Goal: Task Accomplishment & Management: Use online tool/utility

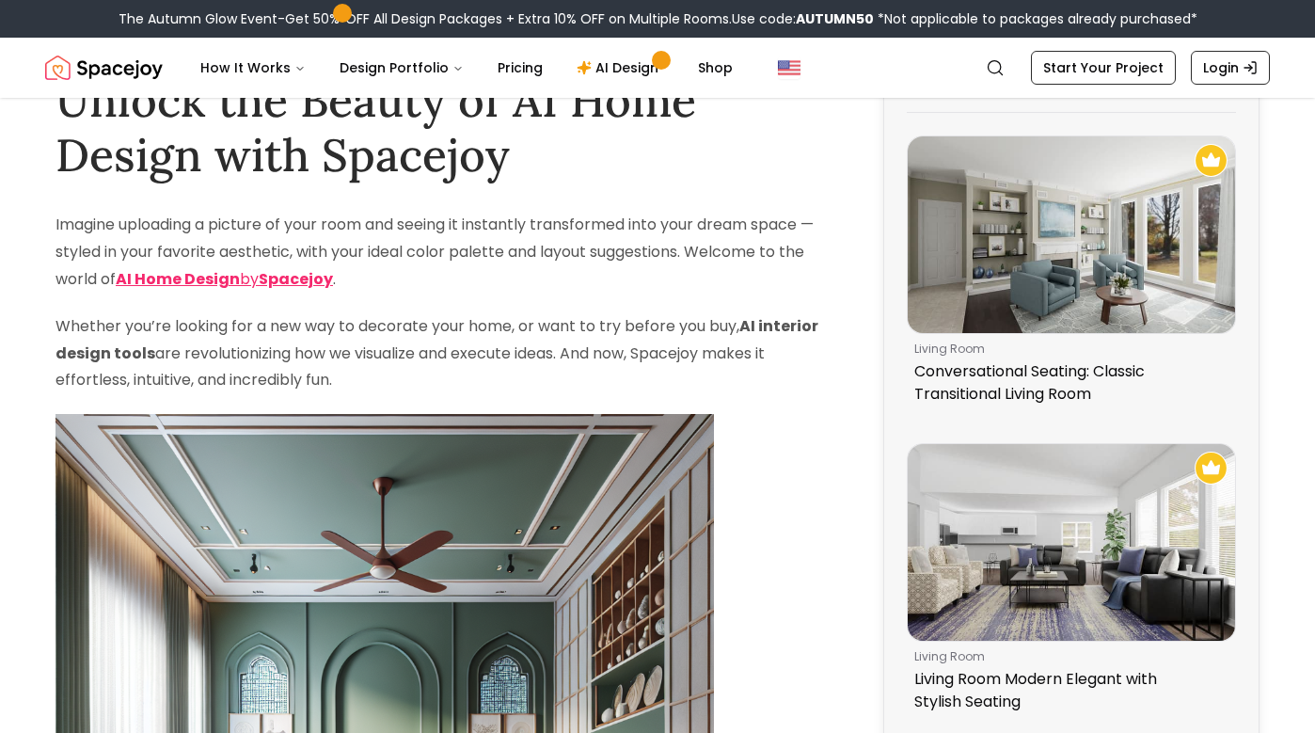
scroll to position [78, 0]
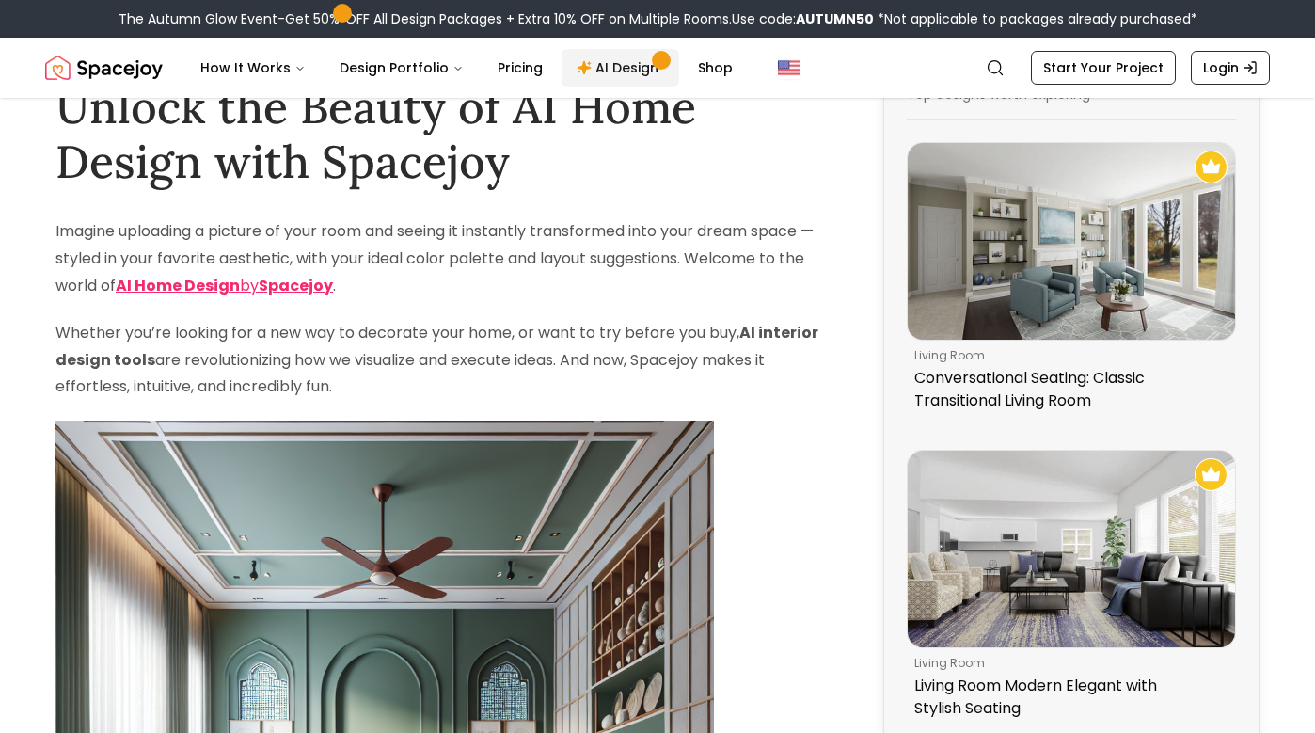
click at [618, 68] on link "AI Design" at bounding box center [620, 68] width 118 height 38
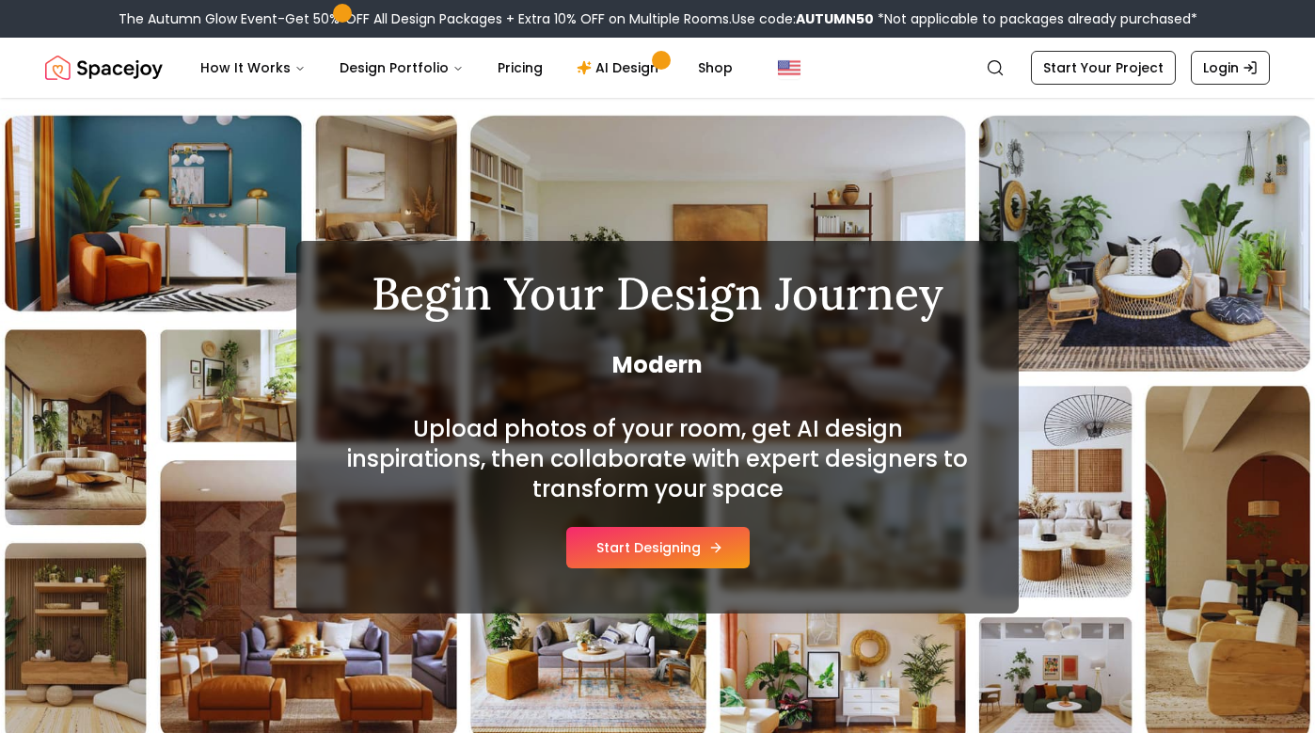
click at [638, 552] on button "Start Designing" at bounding box center [657, 547] width 183 height 41
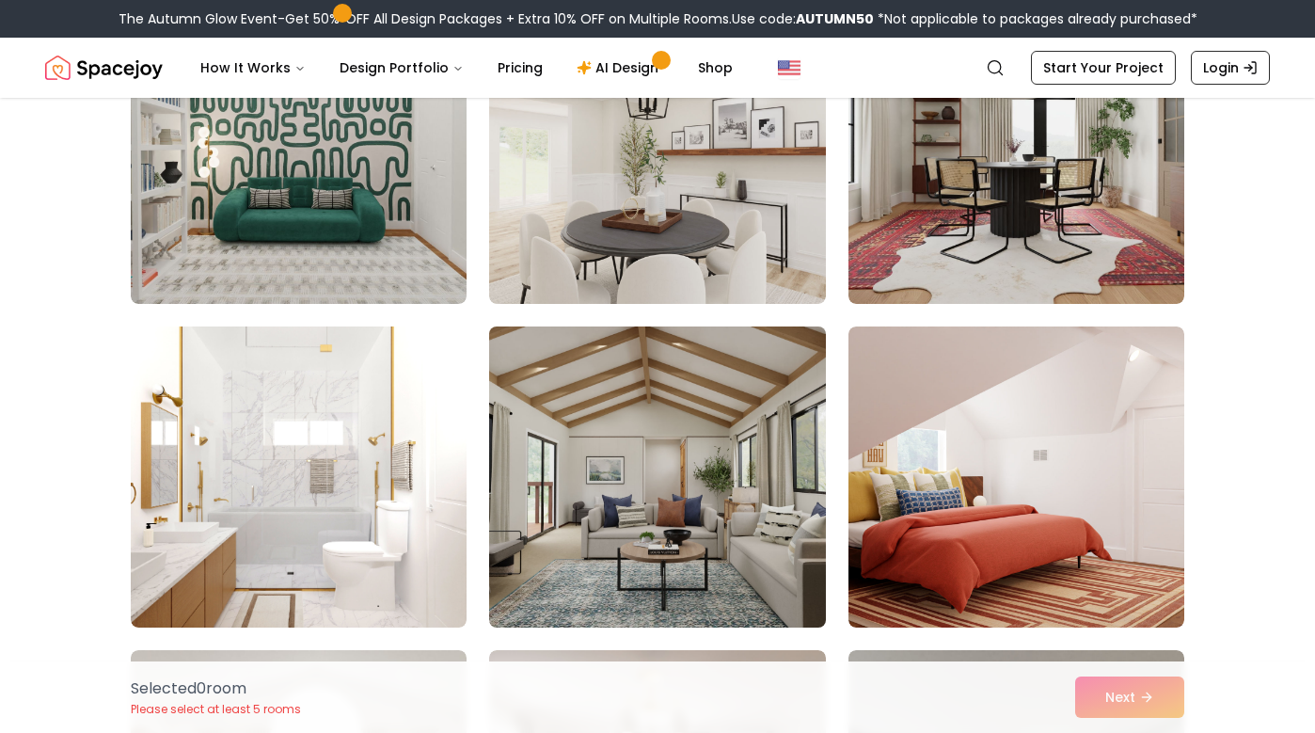
scroll to position [270, 0]
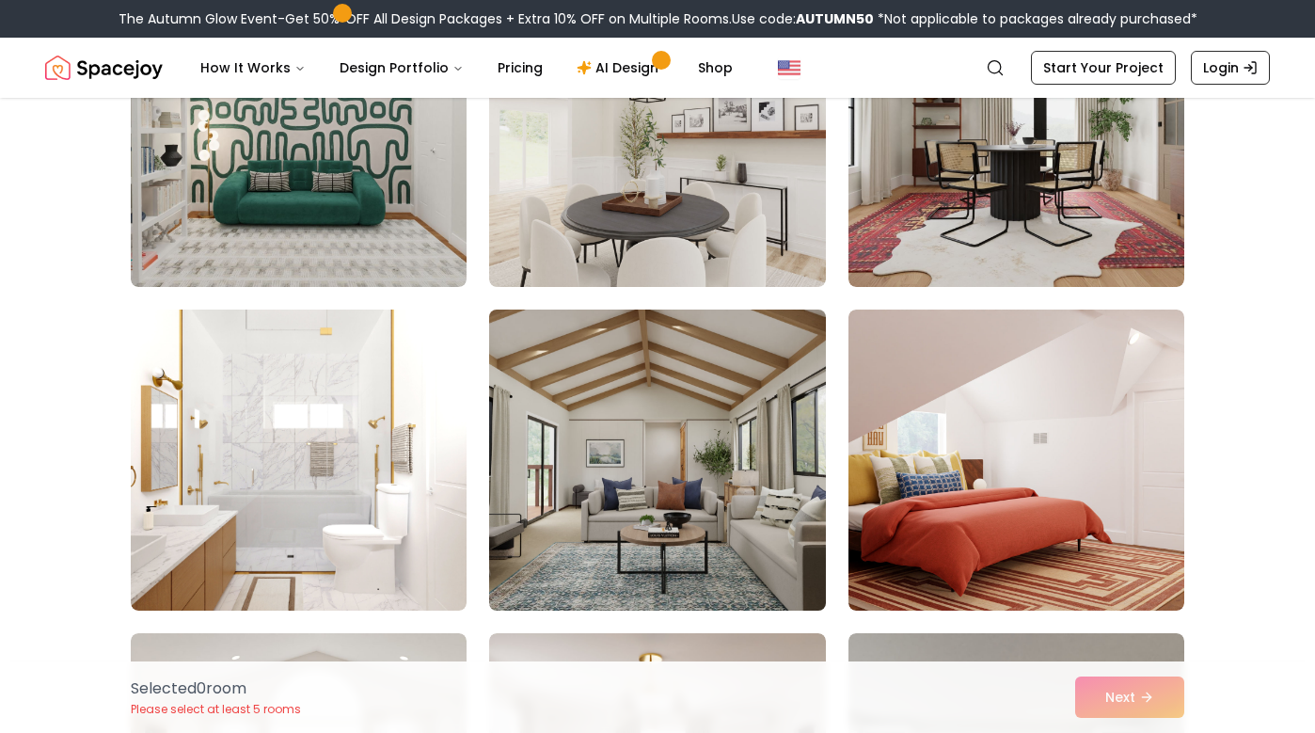
click at [647, 499] on img at bounding box center [657, 460] width 353 height 316
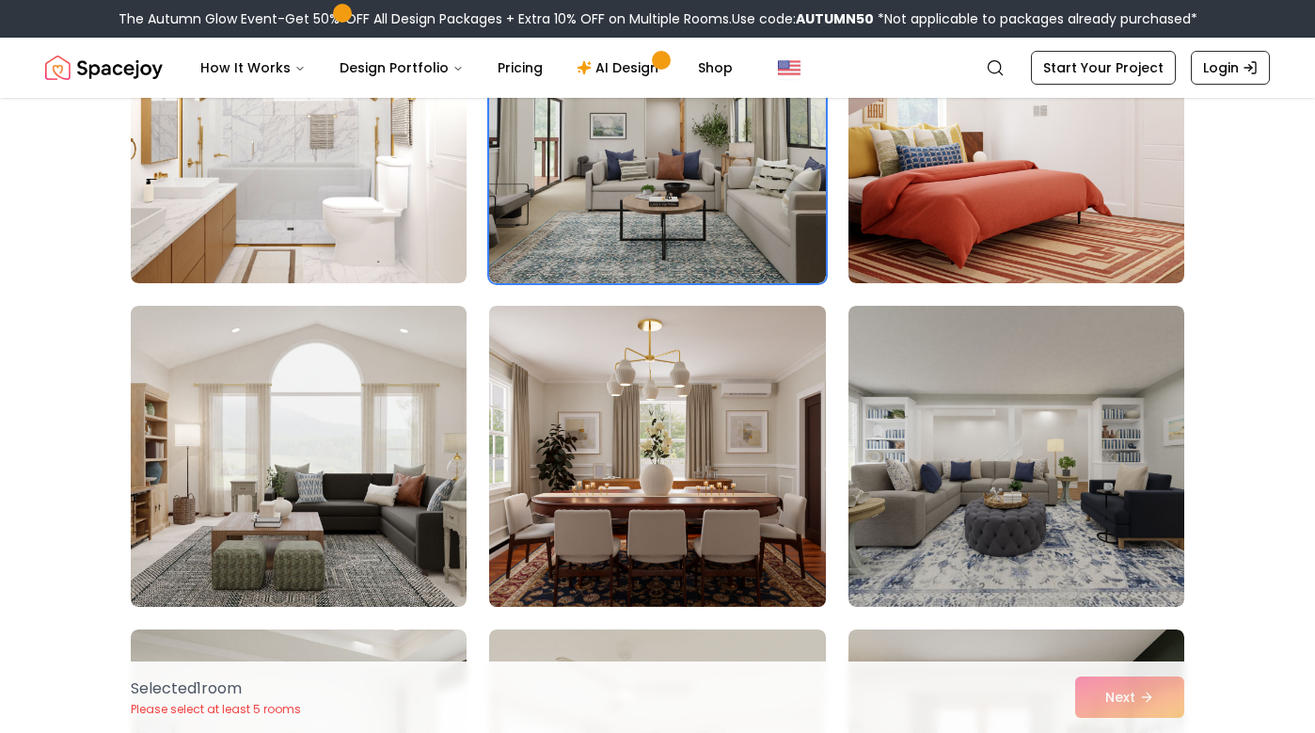
scroll to position [611, 0]
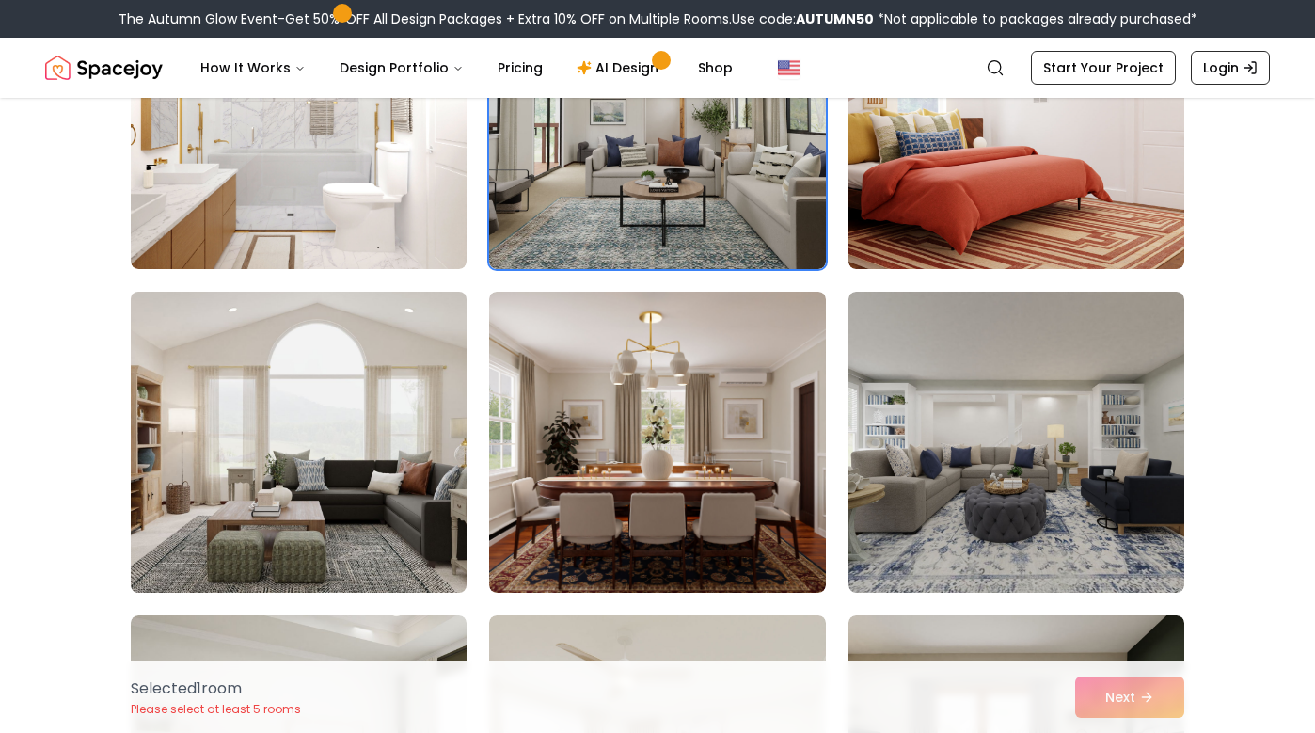
click at [353, 479] on img at bounding box center [298, 442] width 353 height 316
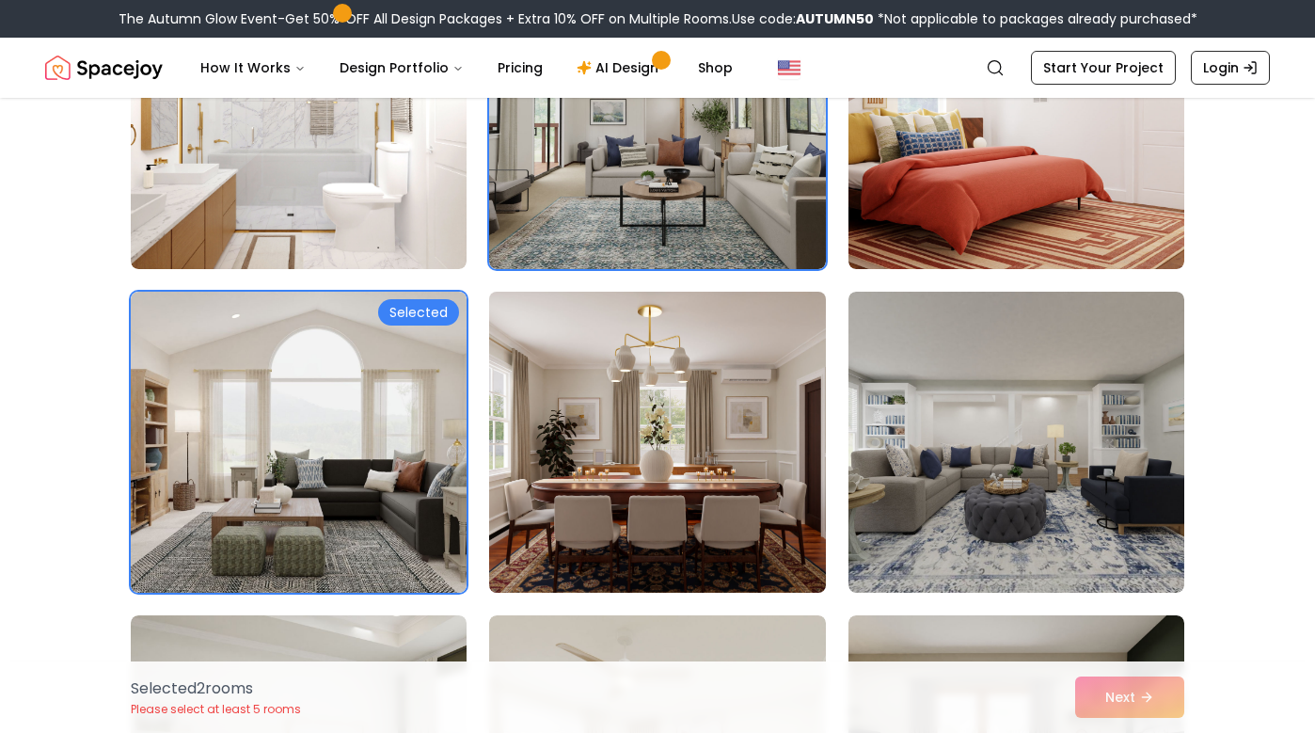
click at [701, 454] on img at bounding box center [657, 442] width 353 height 316
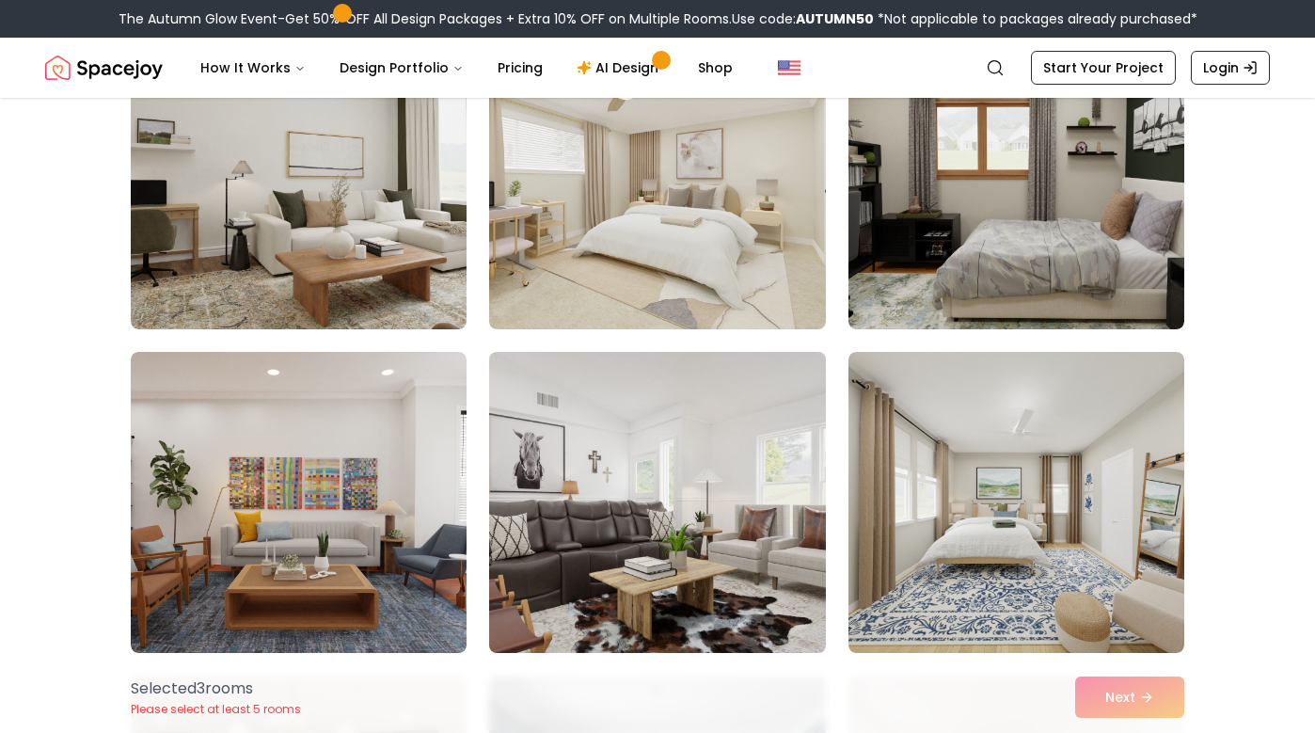
scroll to position [1221, 0]
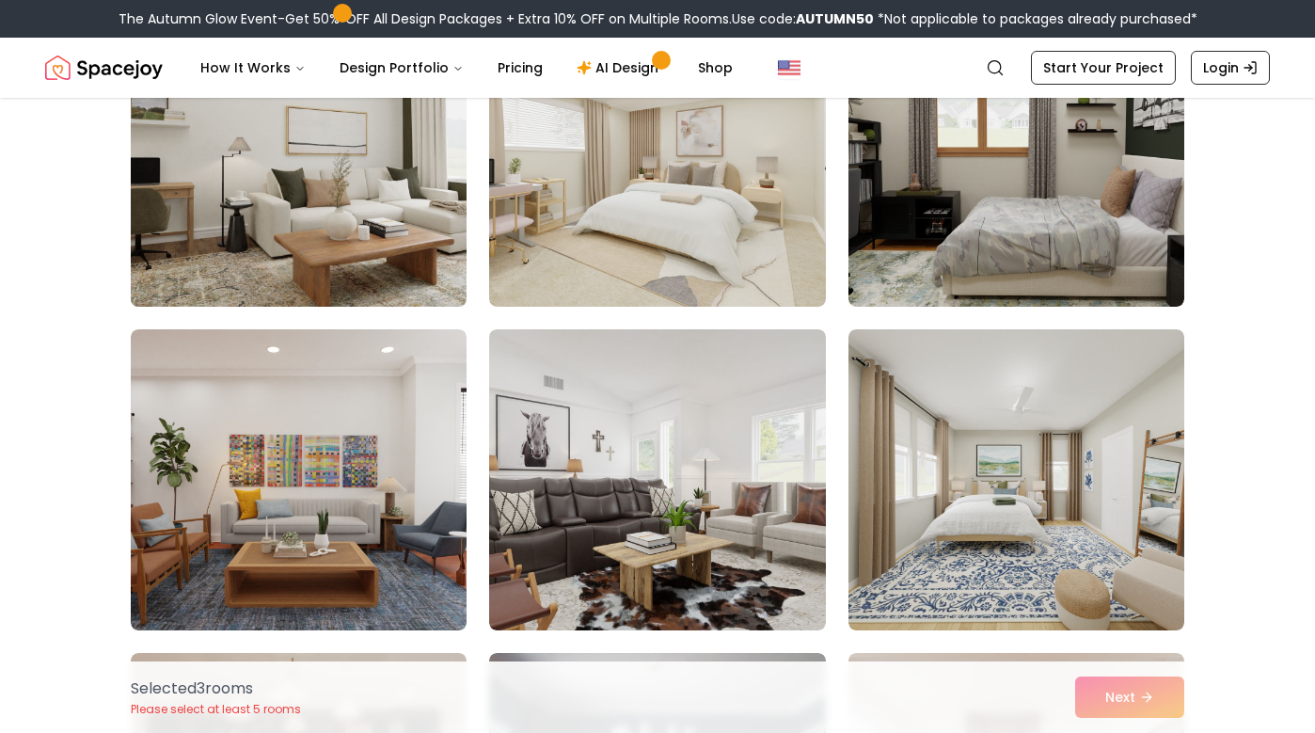
click at [383, 196] on img at bounding box center [298, 156] width 353 height 316
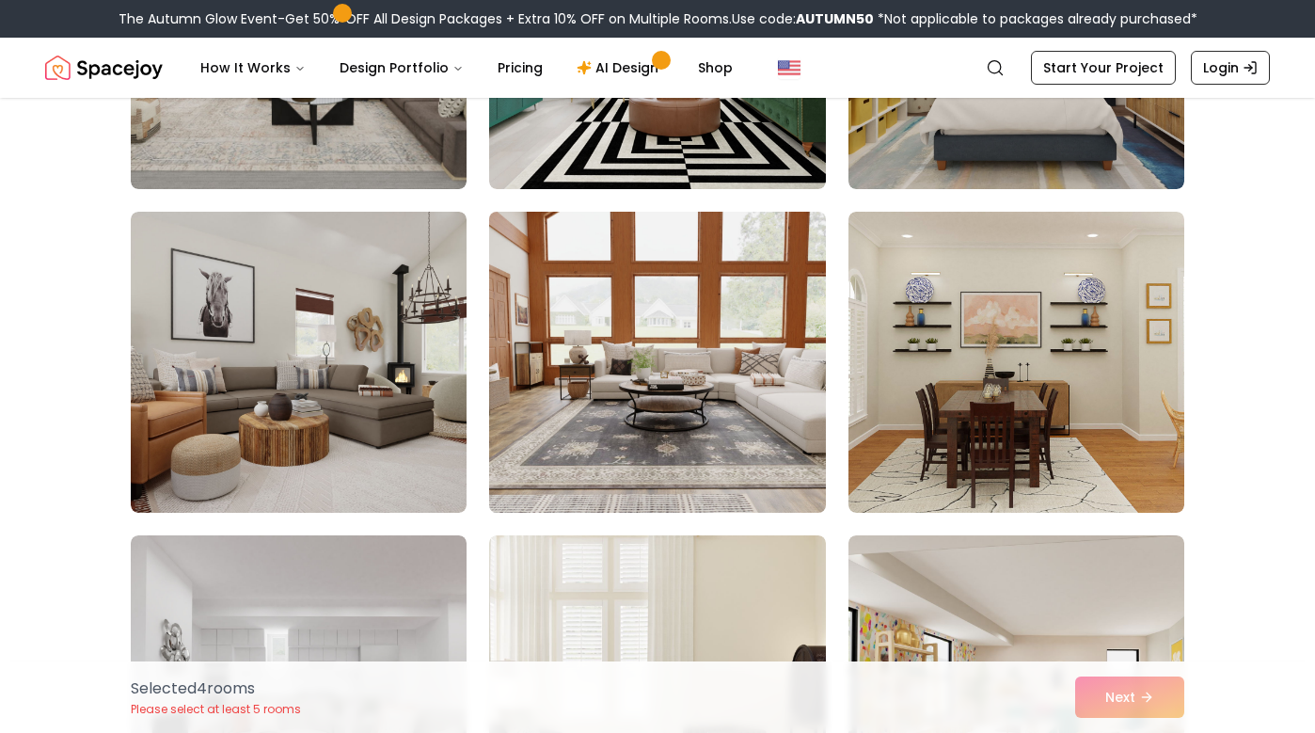
scroll to position [5243, 0]
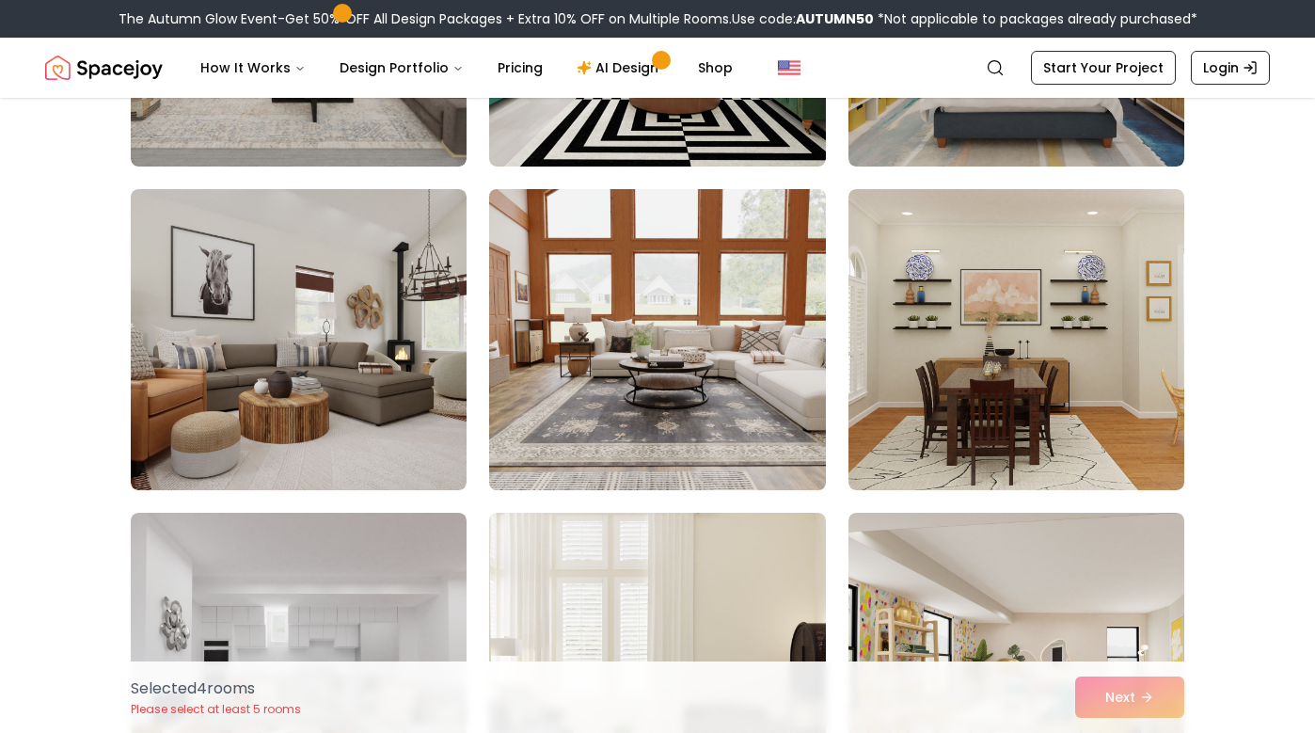
click at [676, 387] on img at bounding box center [657, 340] width 353 height 316
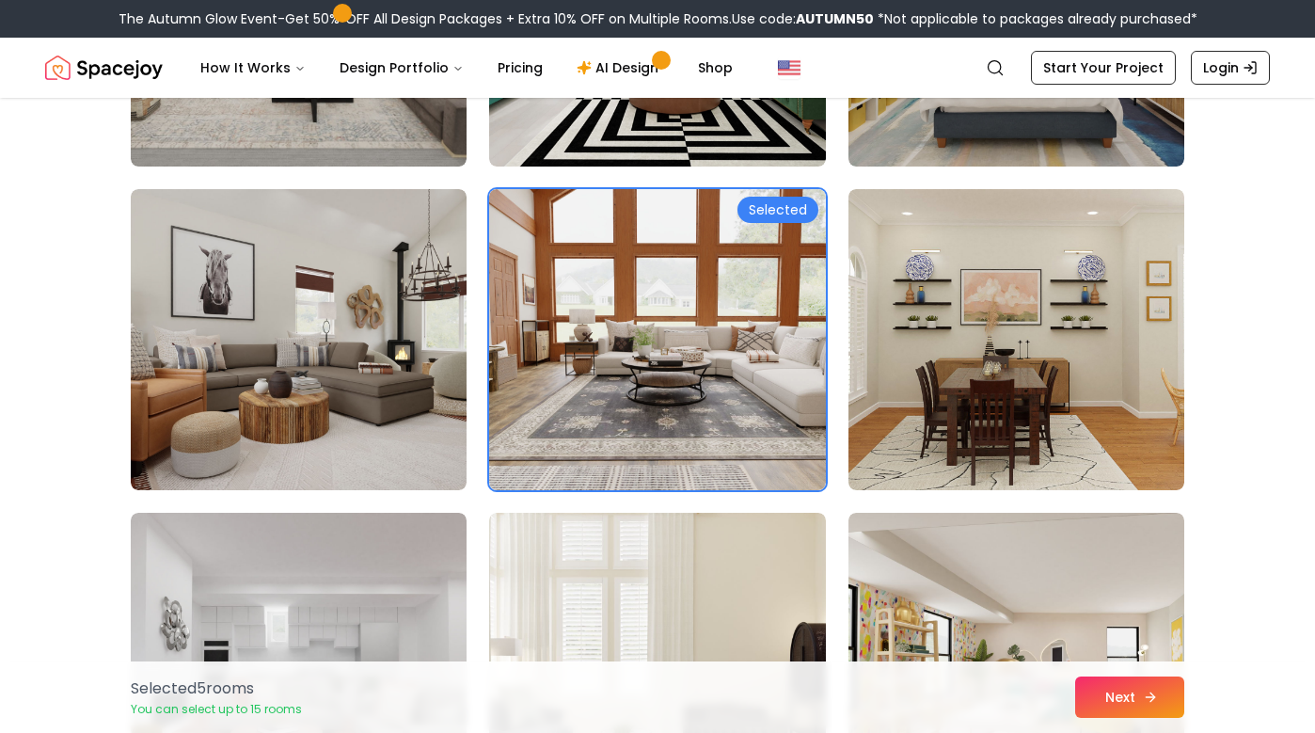
click at [1120, 695] on button "Next" at bounding box center [1129, 696] width 109 height 41
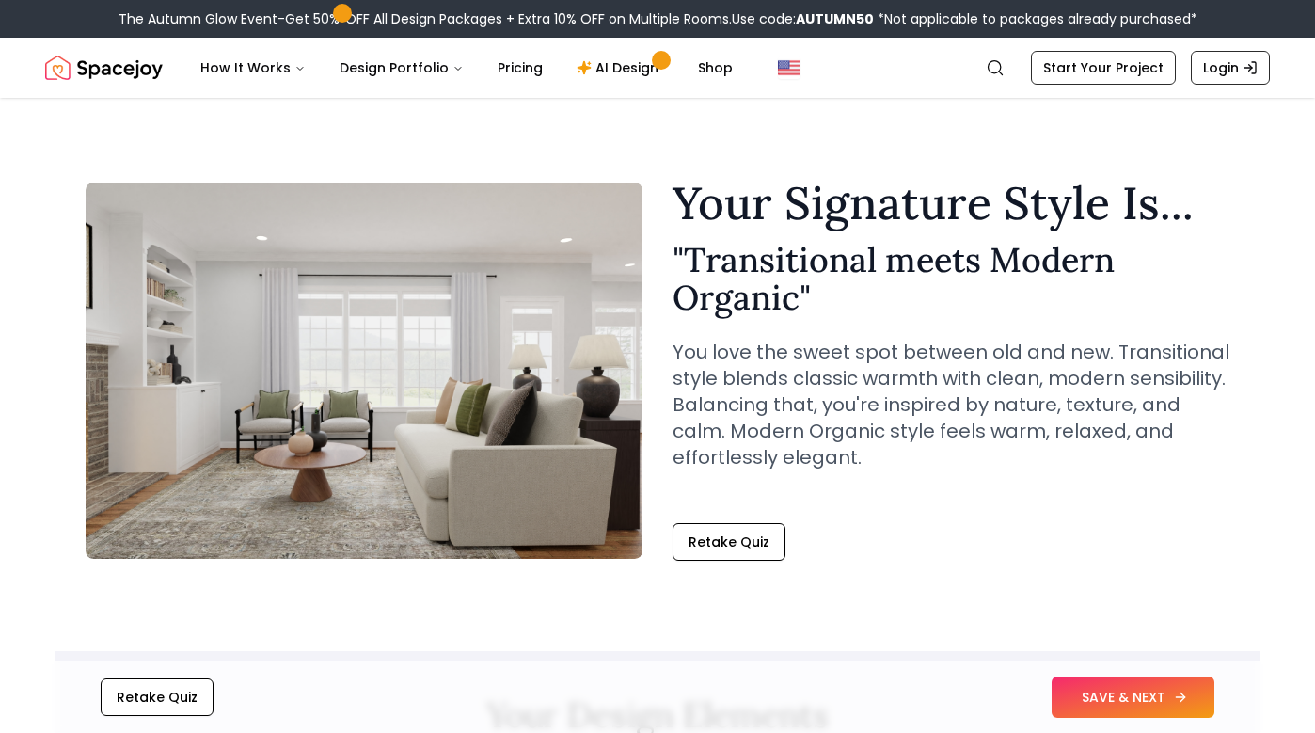
click at [1110, 685] on button "SAVE & NEXT" at bounding box center [1133, 696] width 163 height 41
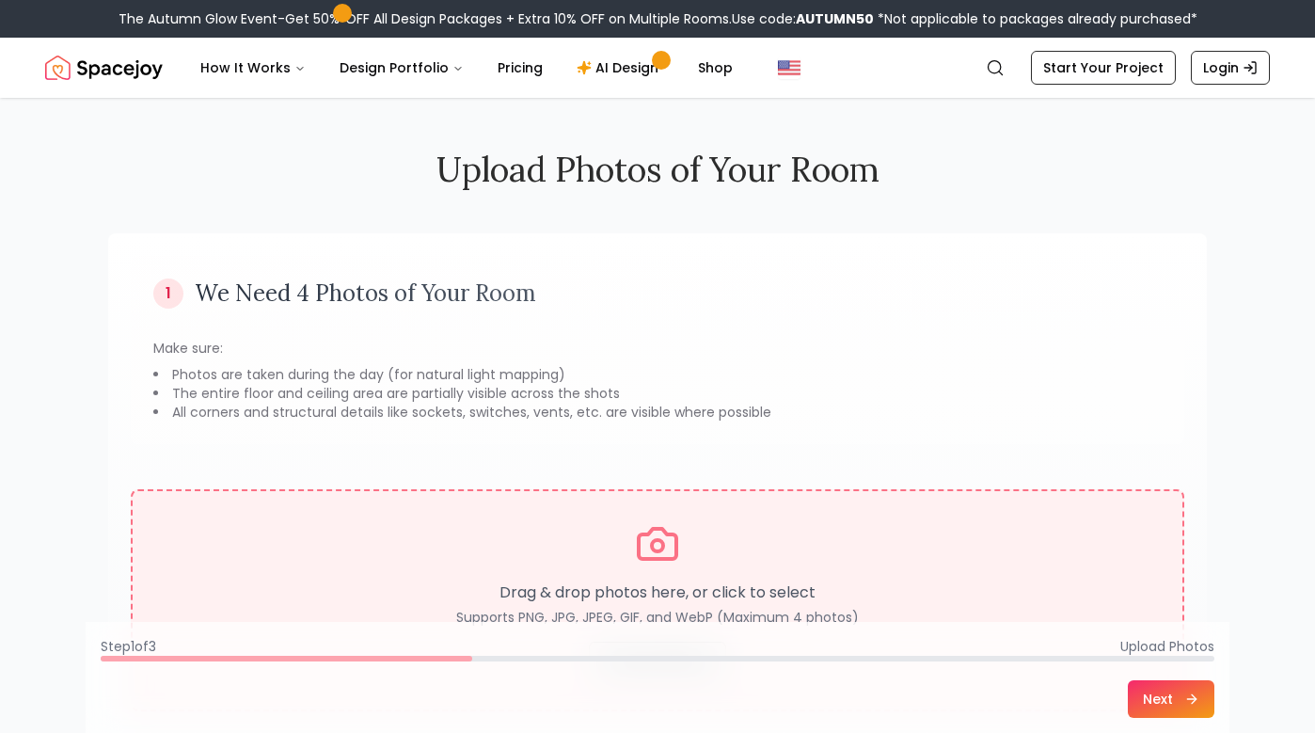
click at [639, 549] on icon at bounding box center [658, 544] width 38 height 30
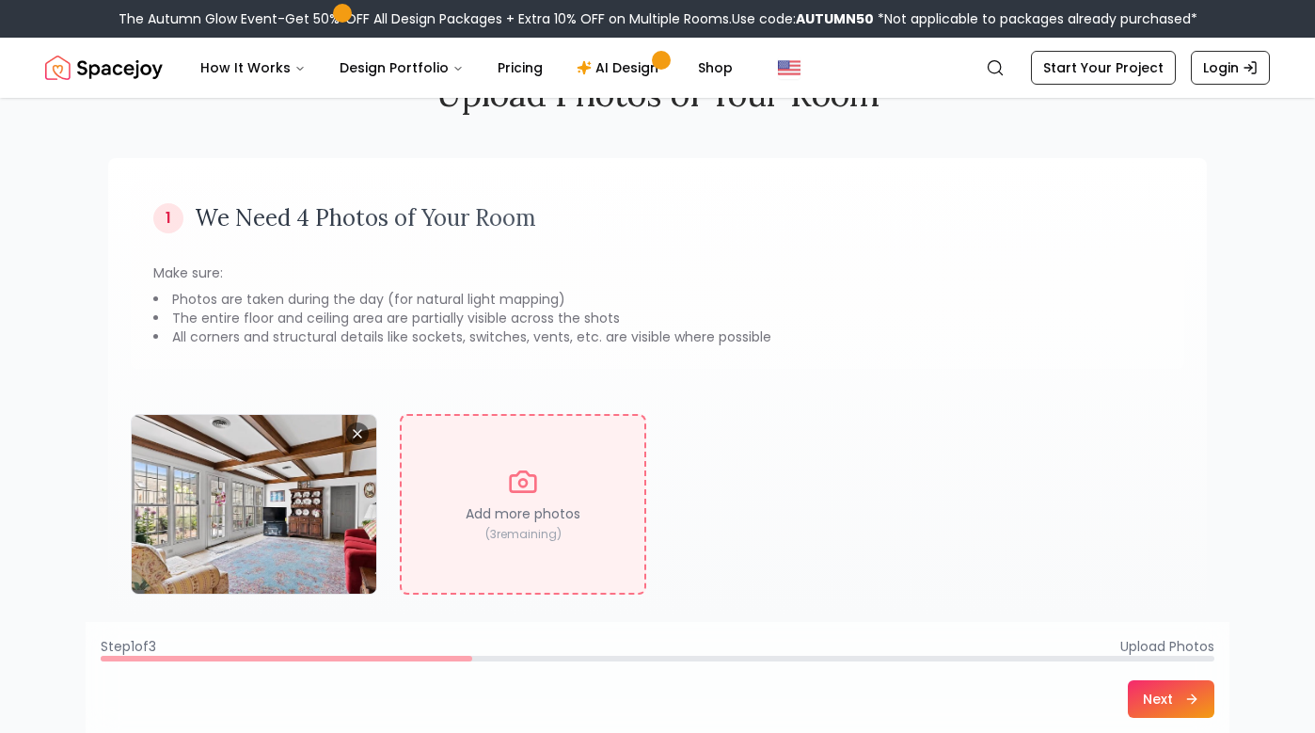
scroll to position [76, 0]
click at [534, 503] on div "Add more photos ( 3 remaining)" at bounding box center [523, 503] width 246 height 181
type input "**********"
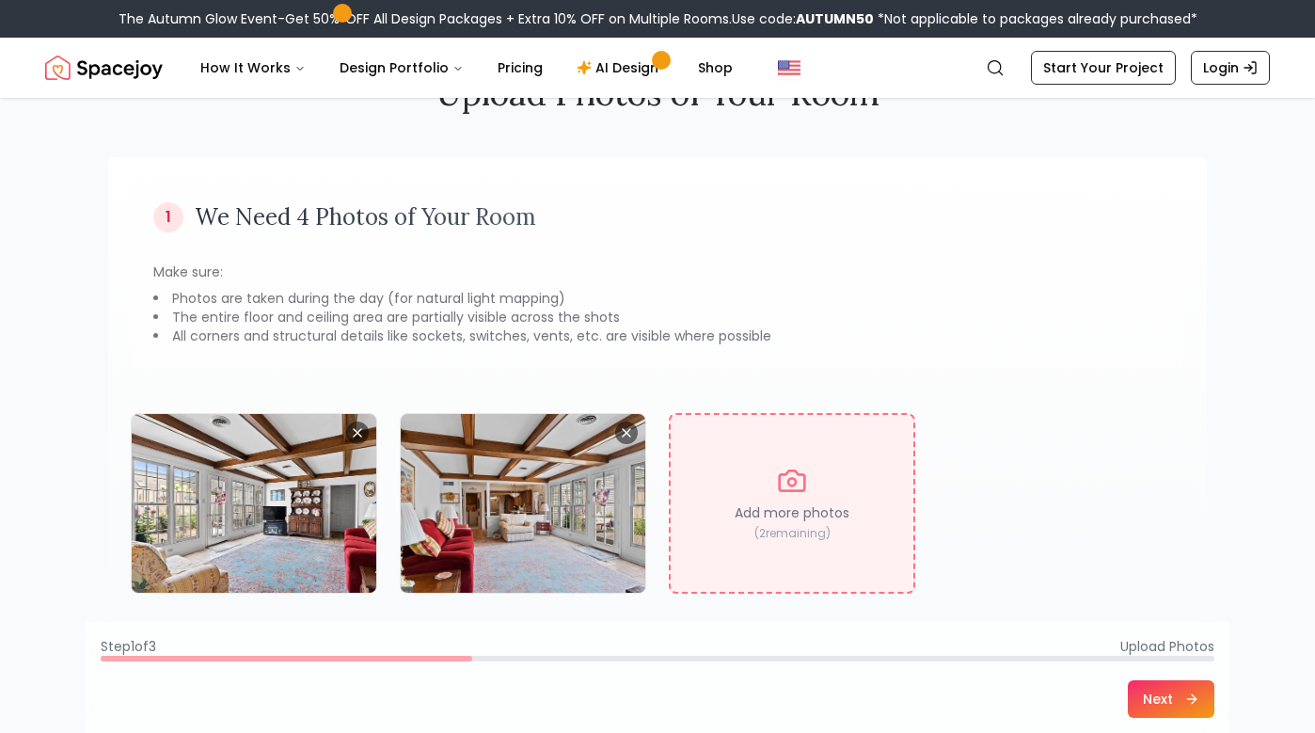
click at [816, 522] on p "Add more photos" at bounding box center [792, 512] width 115 height 19
type input "**********"
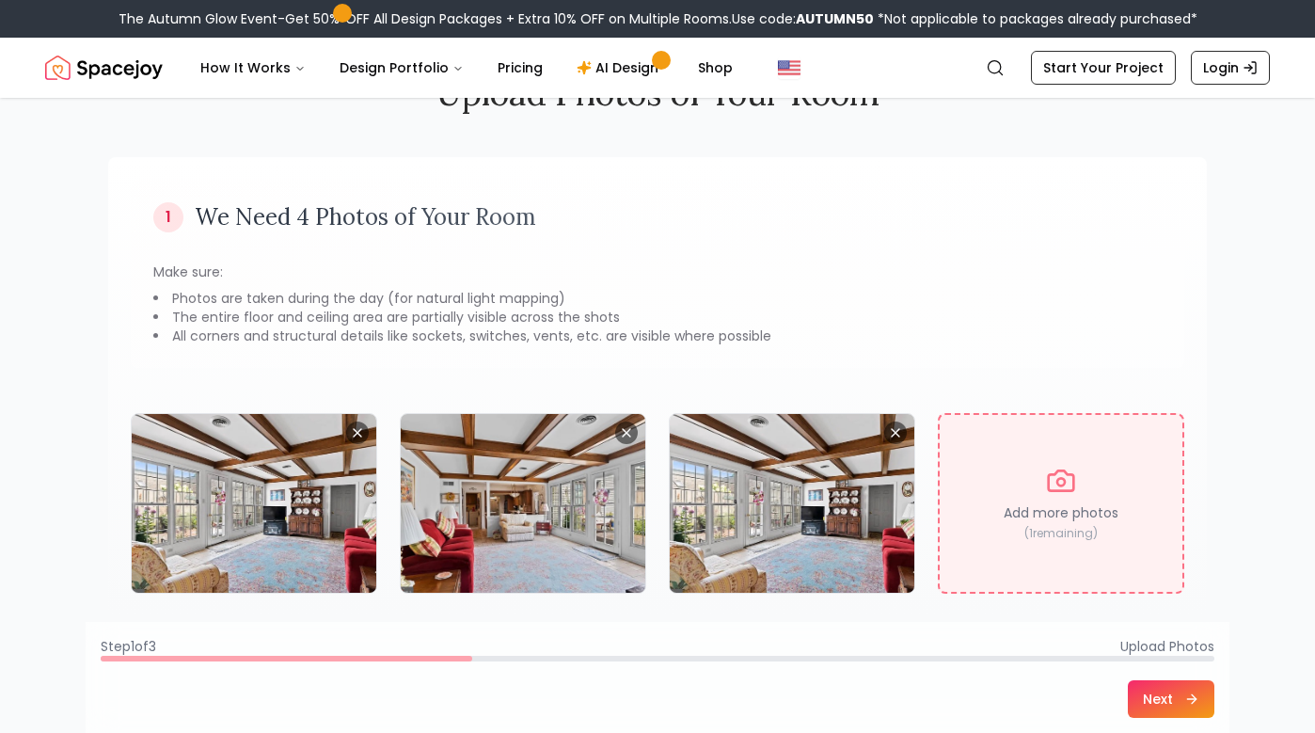
click at [1060, 501] on div "Add more photos ( 1 remaining)" at bounding box center [1061, 503] width 246 height 181
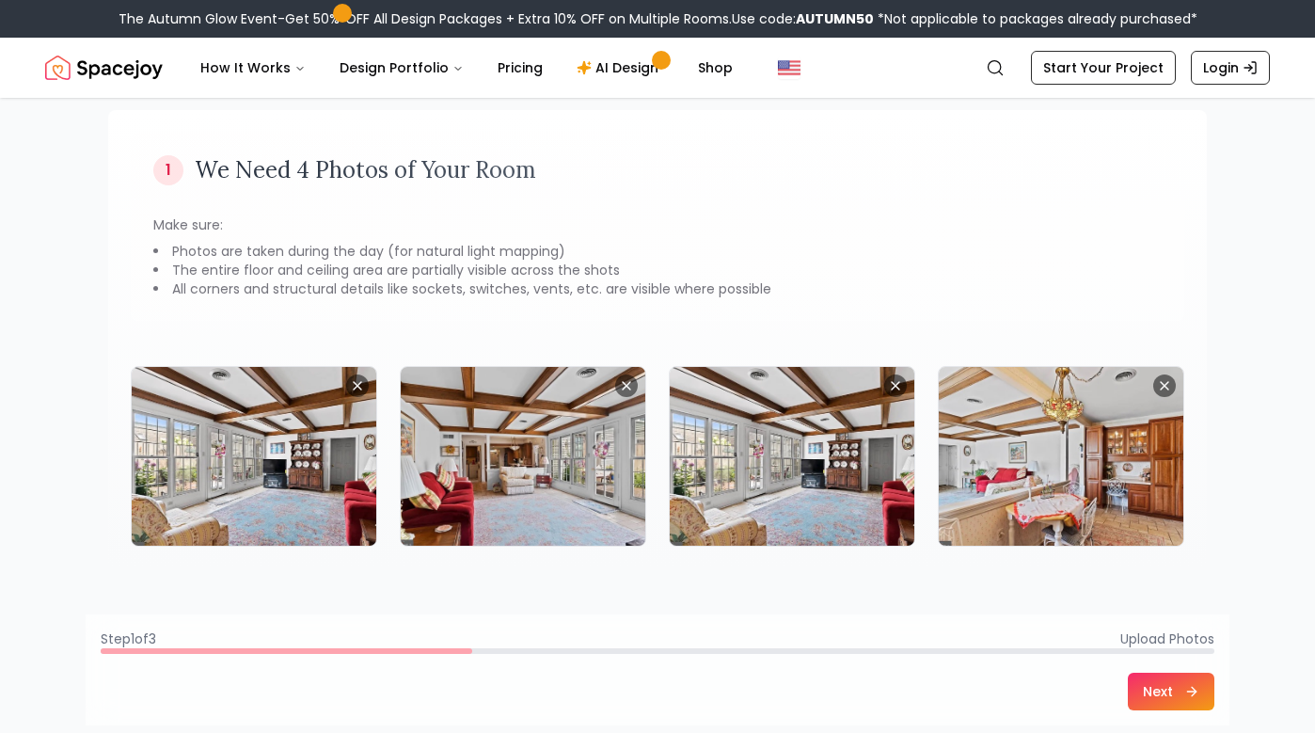
scroll to position [134, 0]
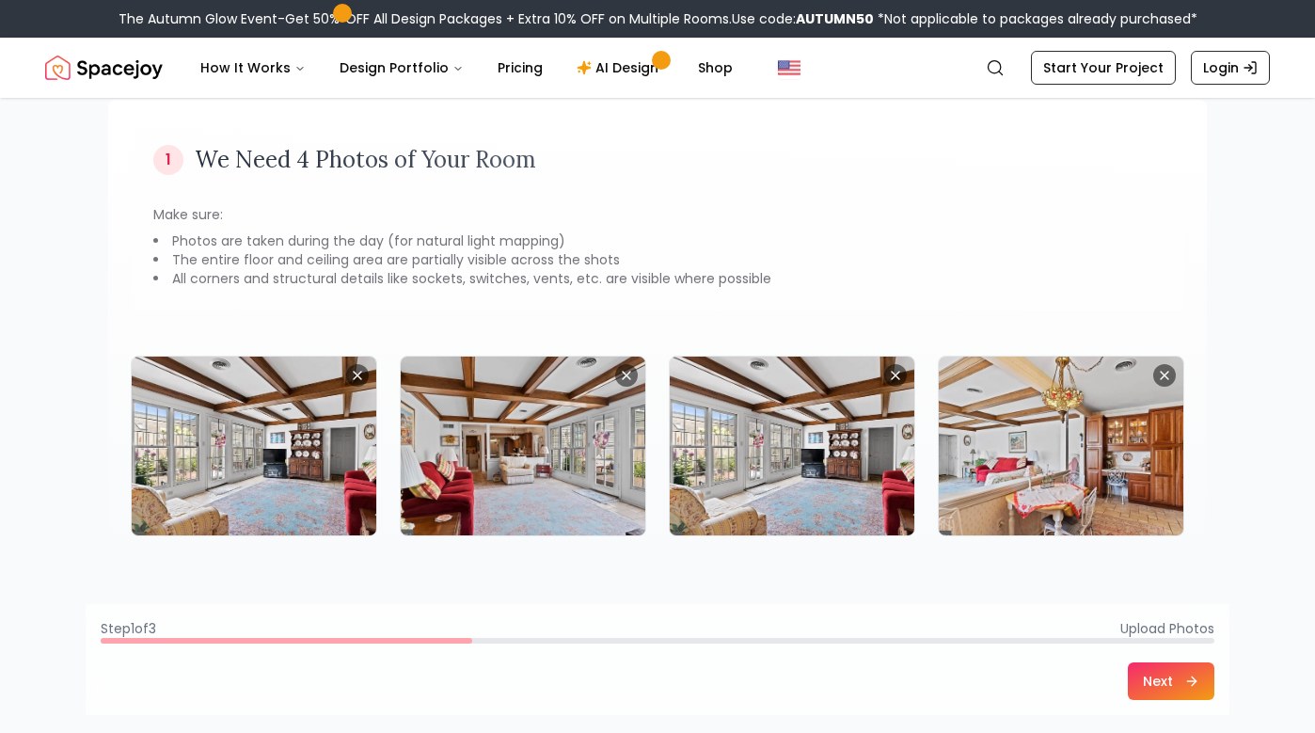
click at [1154, 684] on button "Next" at bounding box center [1171, 681] width 87 height 38
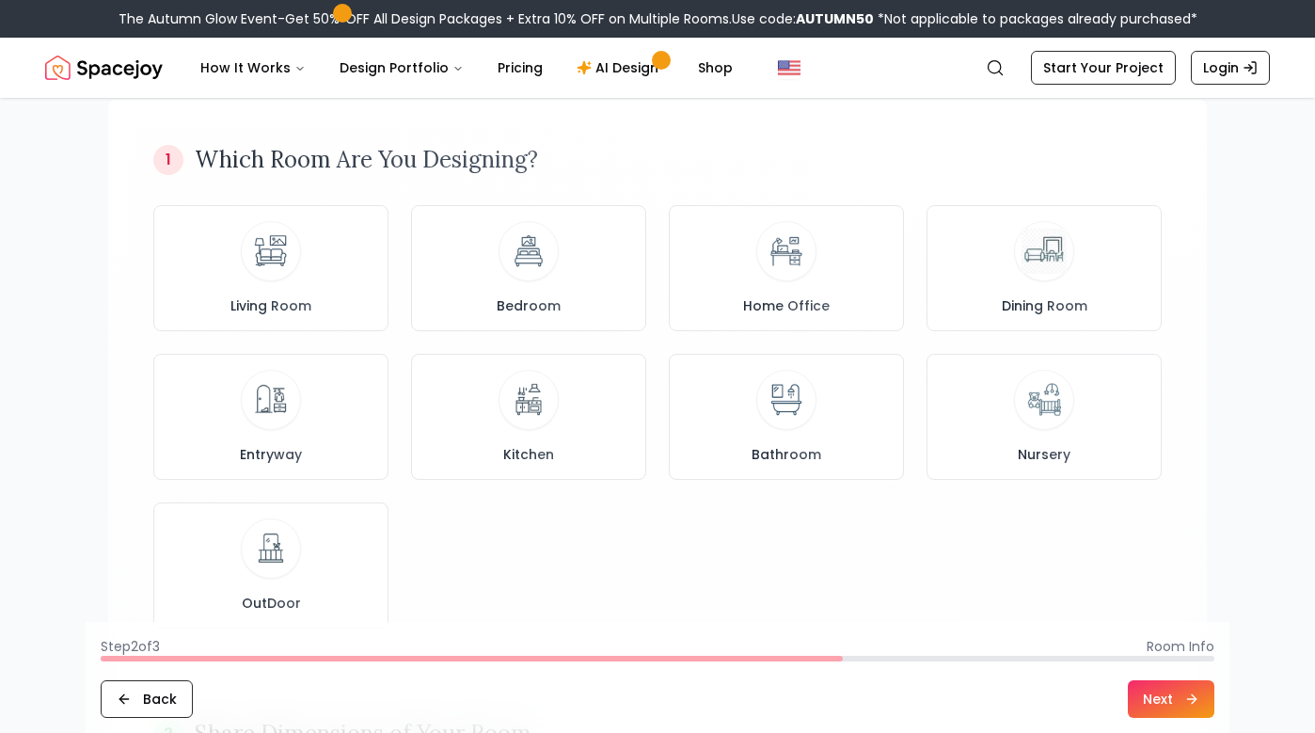
scroll to position [0, 0]
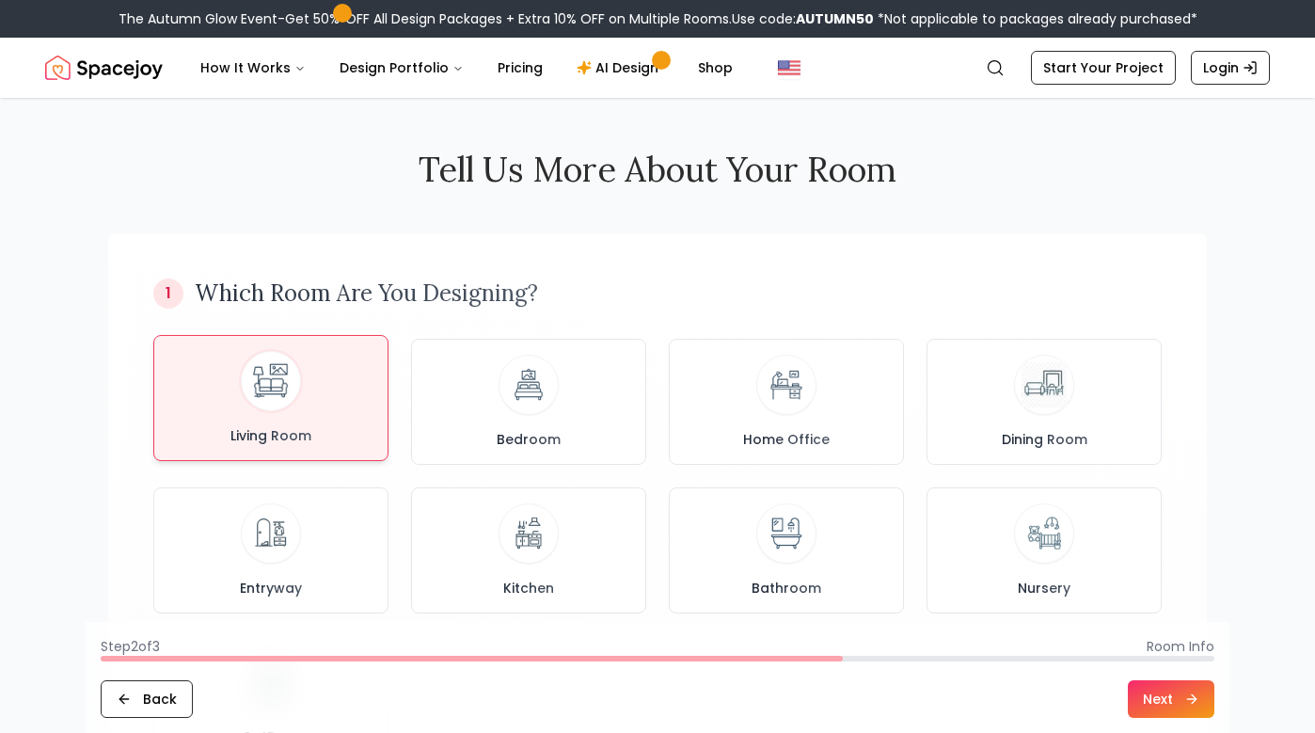
click at [295, 417] on div "Living Room" at bounding box center [270, 398] width 203 height 94
click at [1156, 698] on button "Next" at bounding box center [1171, 699] width 87 height 38
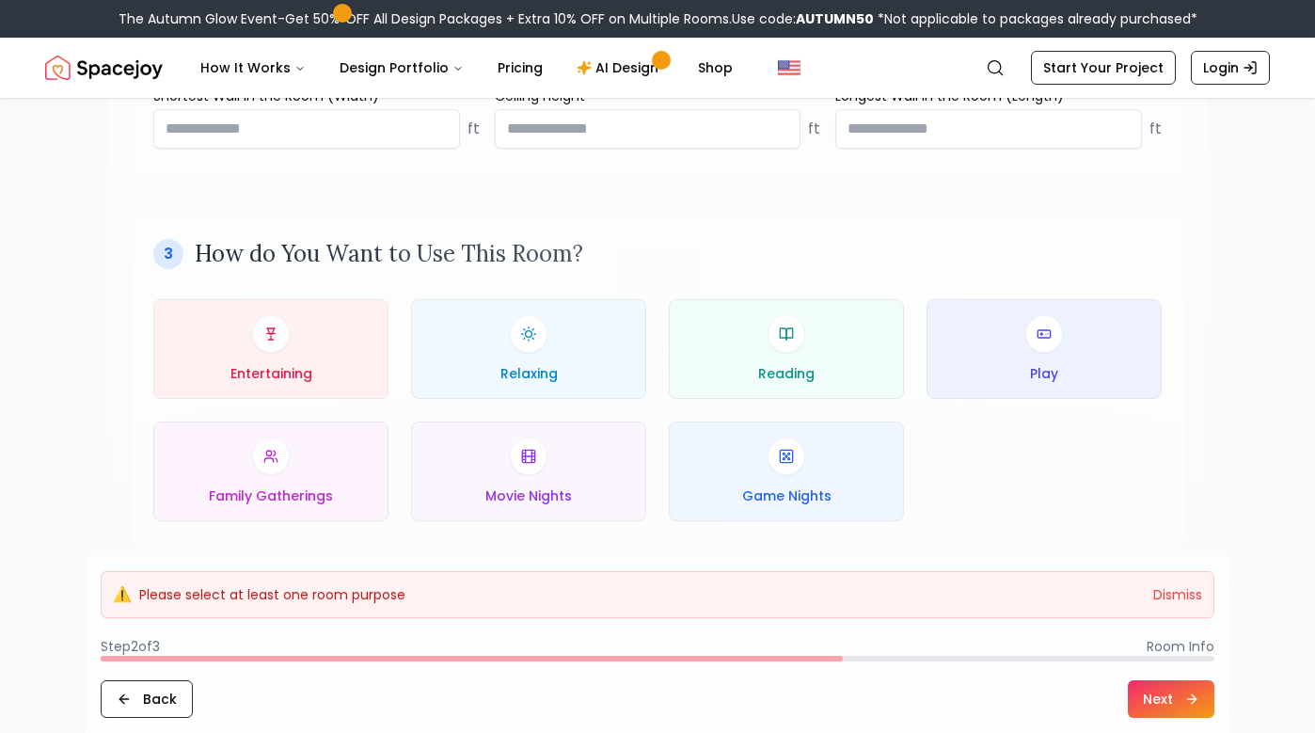
scroll to position [846, 0]
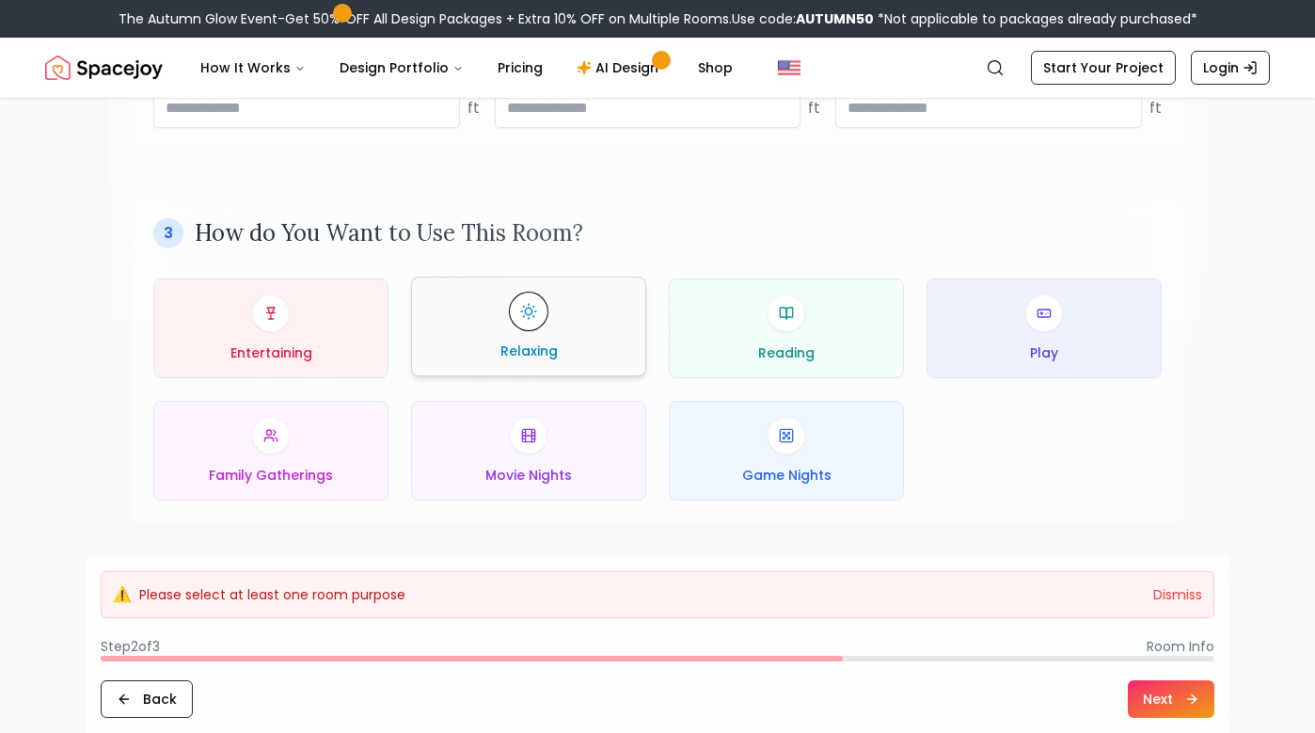
click at [542, 333] on div "Relaxing" at bounding box center [528, 327] width 203 height 68
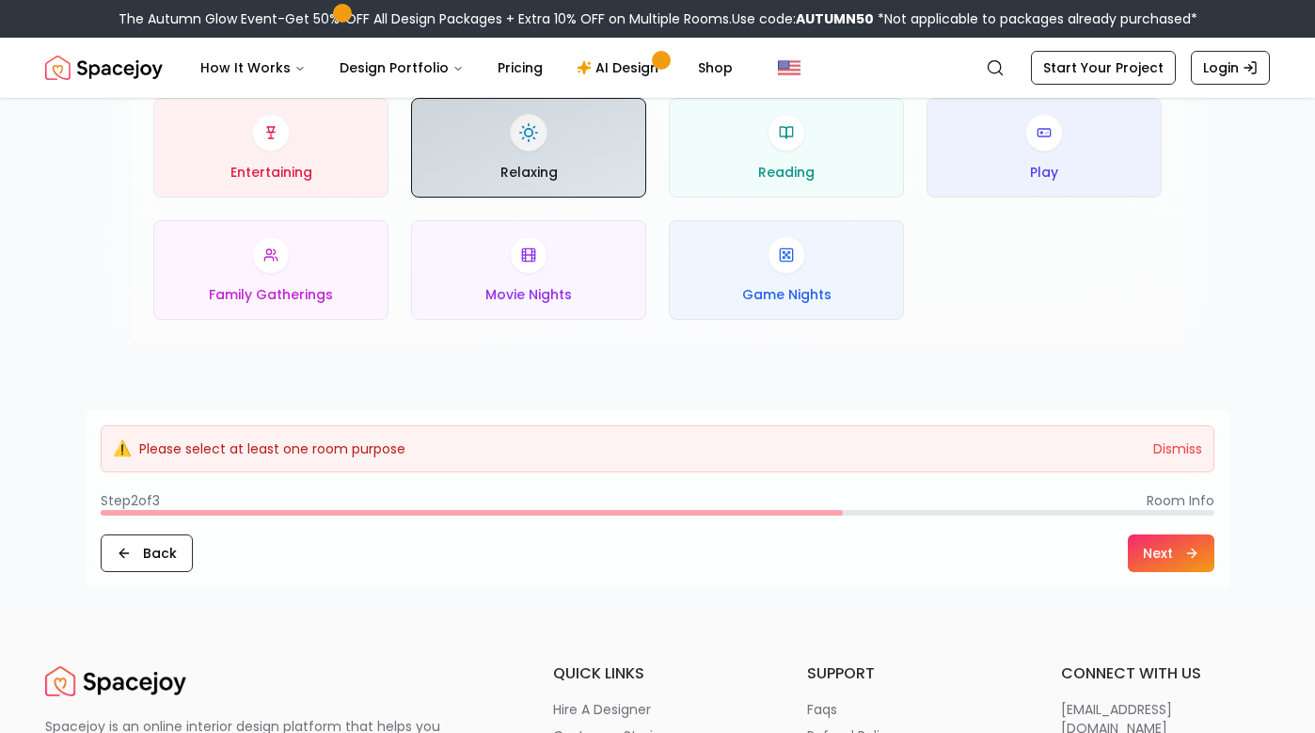
click at [1162, 550] on button "Next" at bounding box center [1171, 553] width 87 height 38
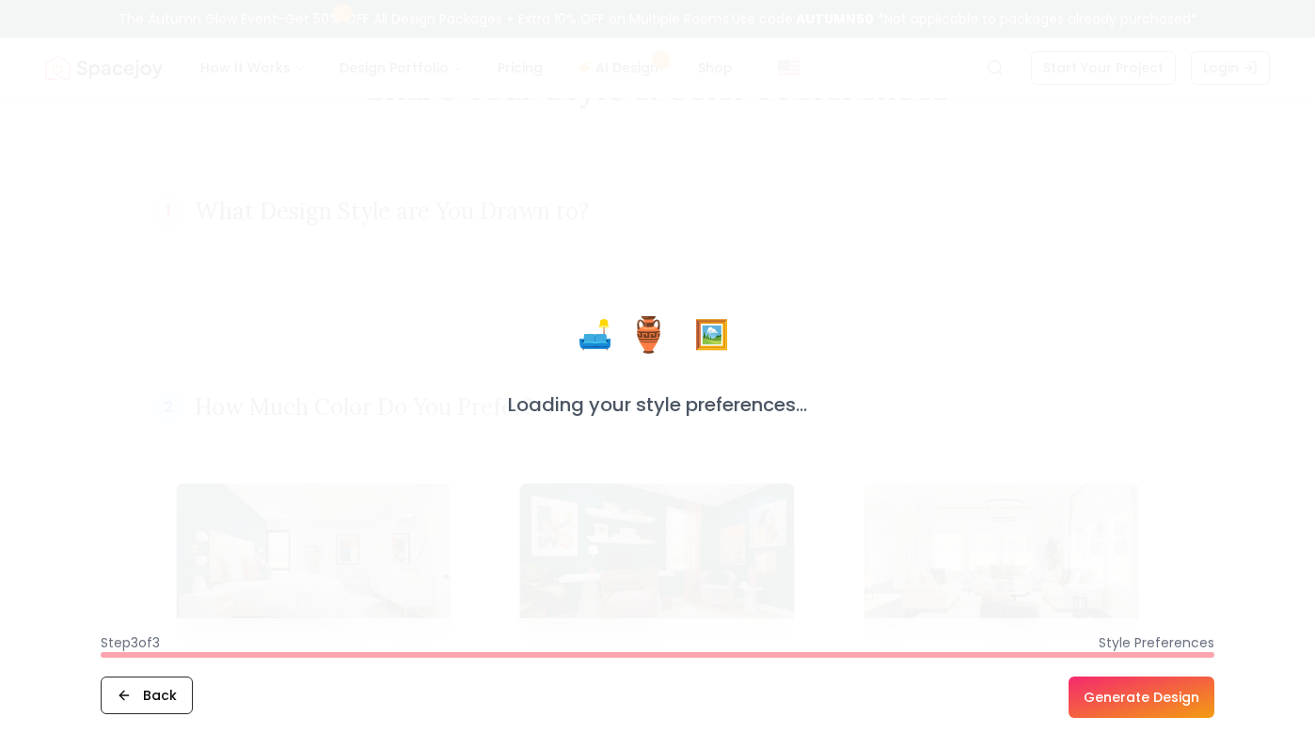
scroll to position [0, 0]
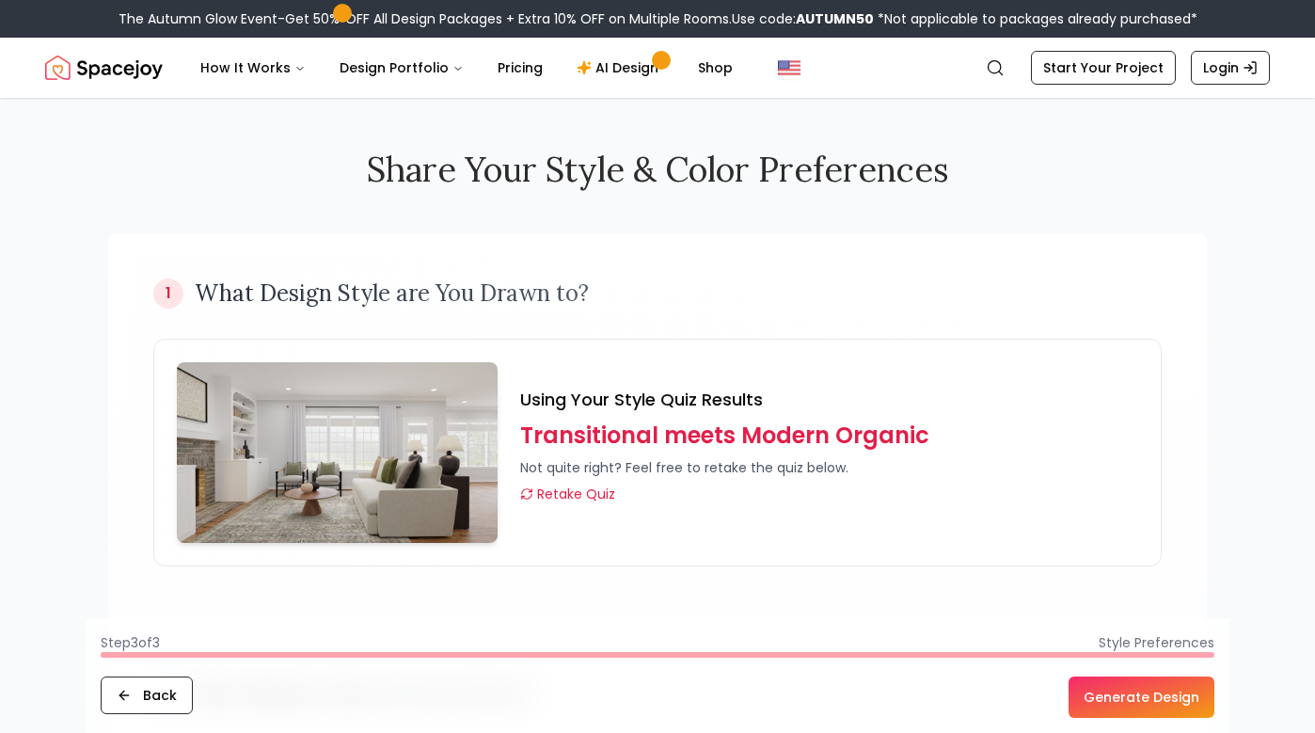
click at [1094, 704] on button "Generate Design" at bounding box center [1141, 696] width 146 height 41
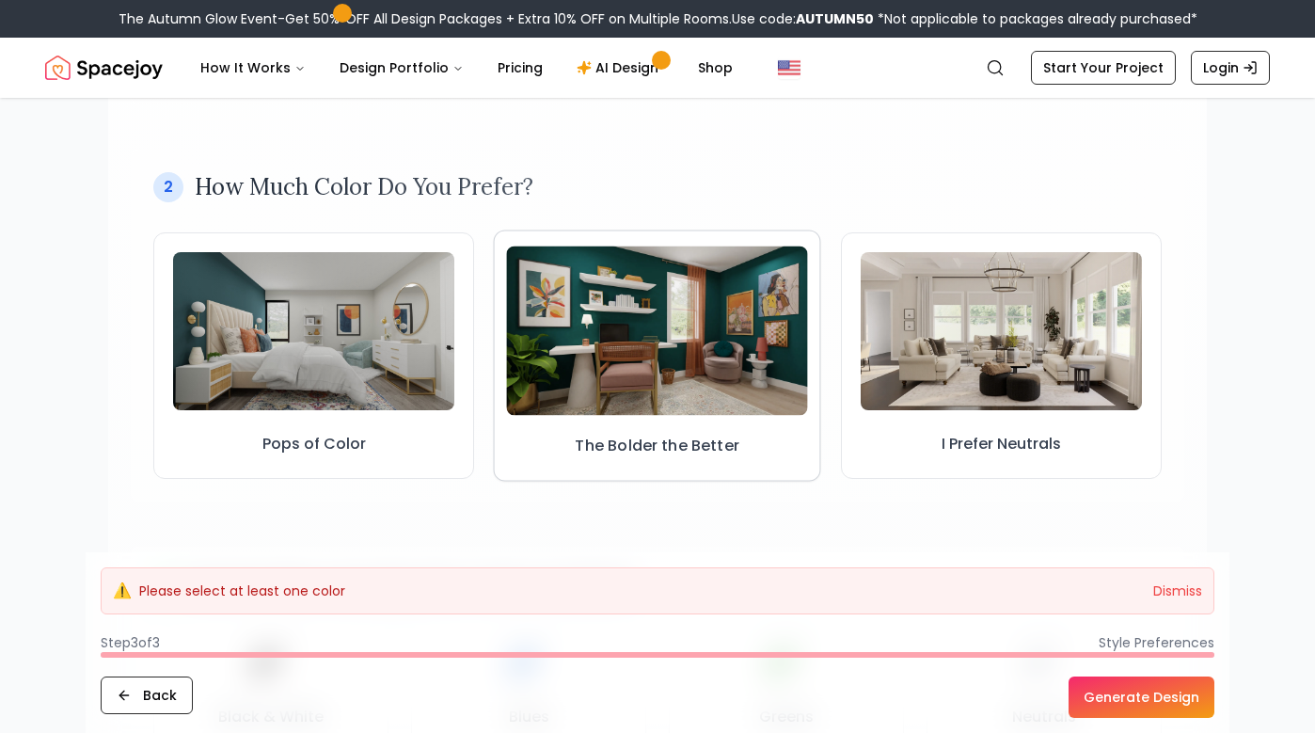
scroll to position [509, 0]
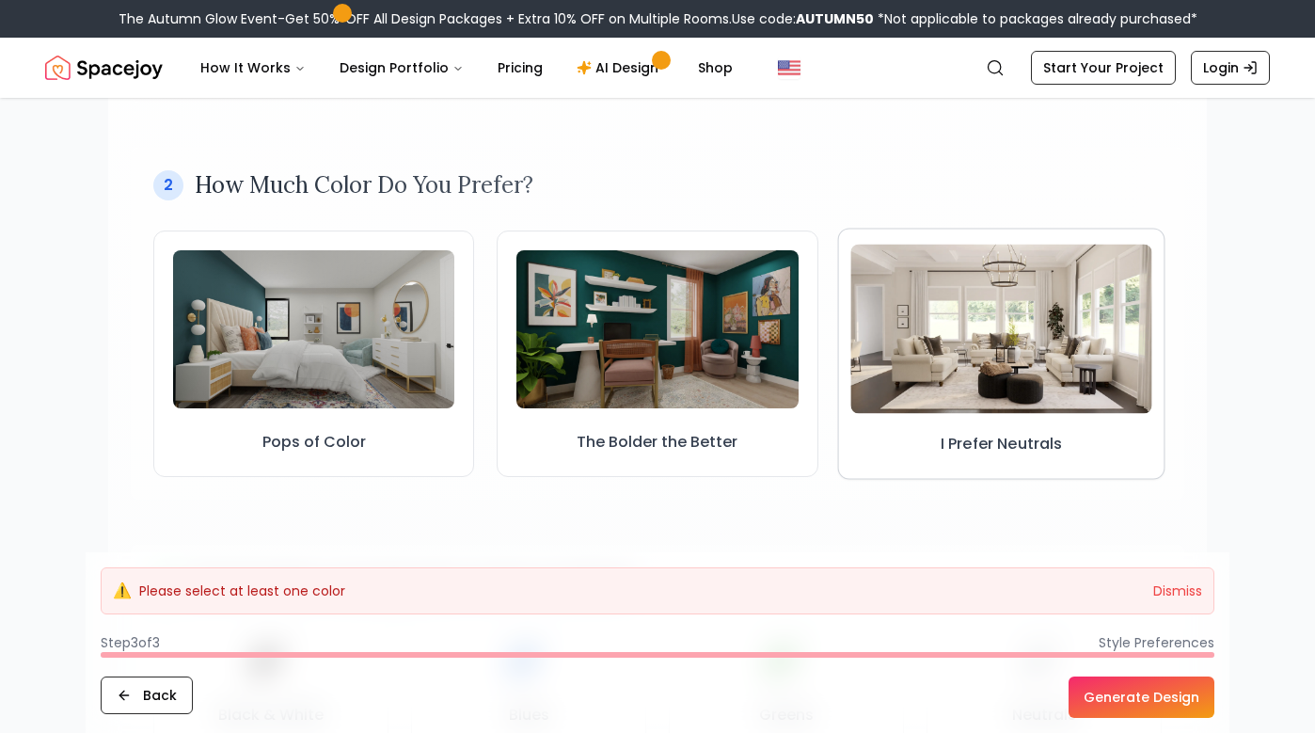
click at [1004, 339] on img at bounding box center [1001, 328] width 302 height 169
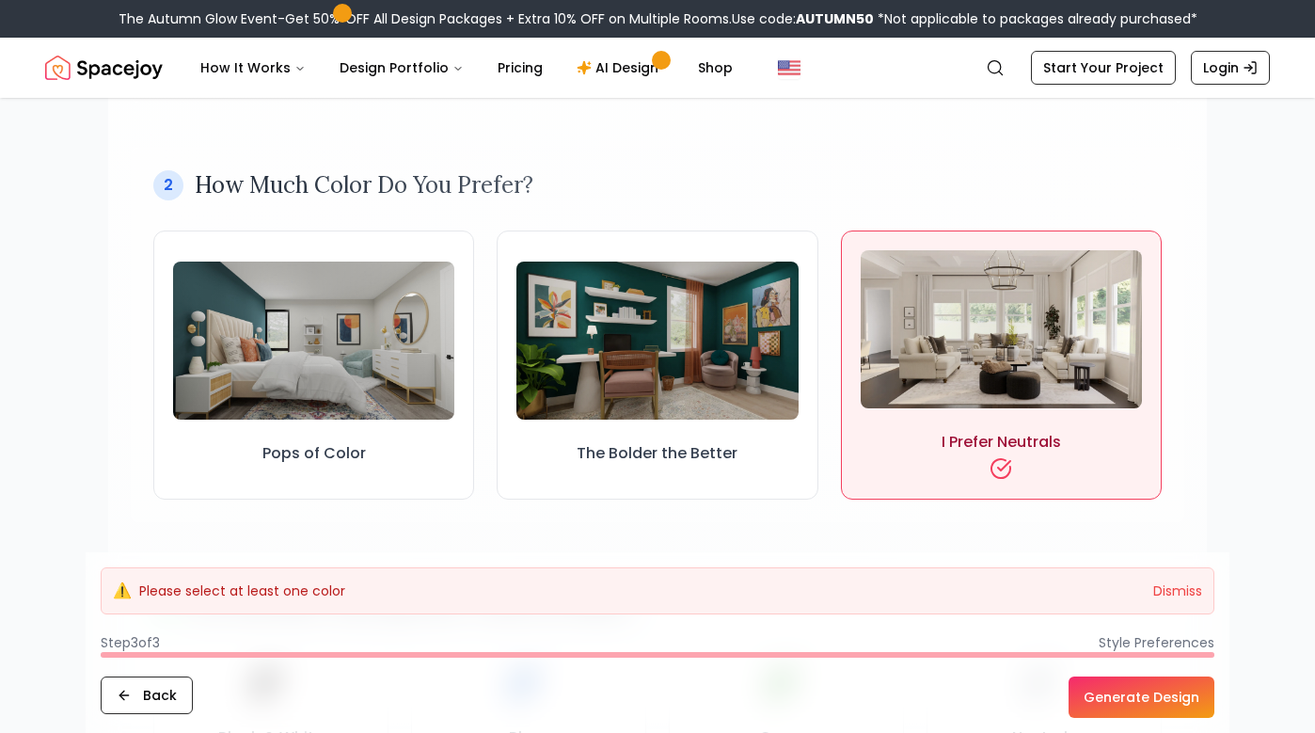
click at [1123, 698] on button "Generate Design" at bounding box center [1141, 696] width 146 height 41
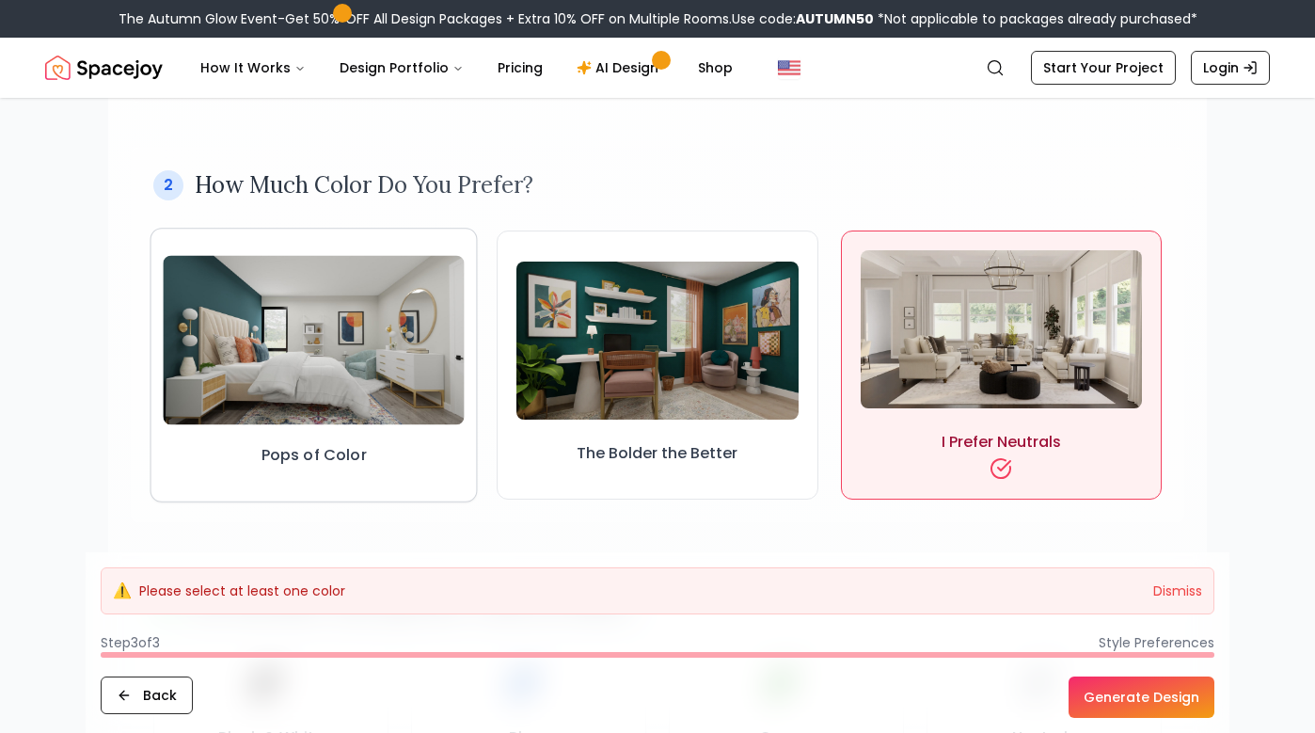
click at [334, 411] on img at bounding box center [314, 339] width 302 height 169
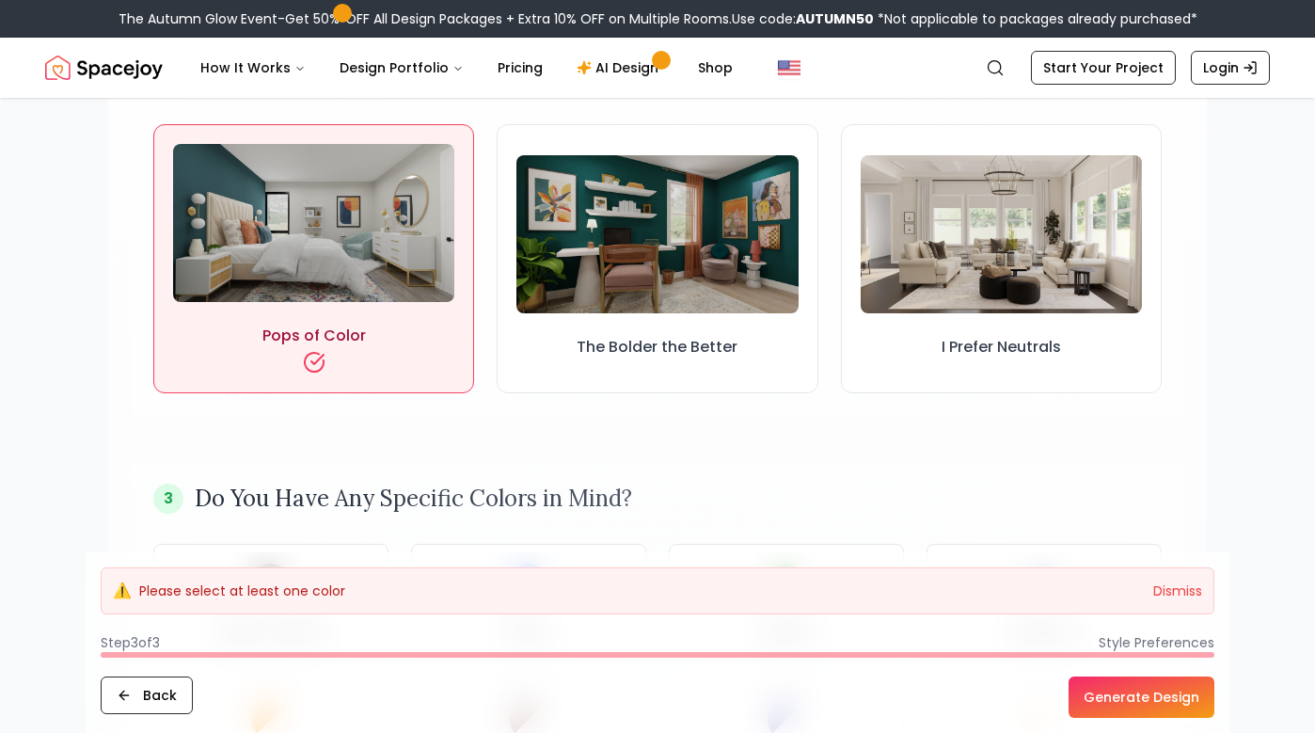
scroll to position [612, 0]
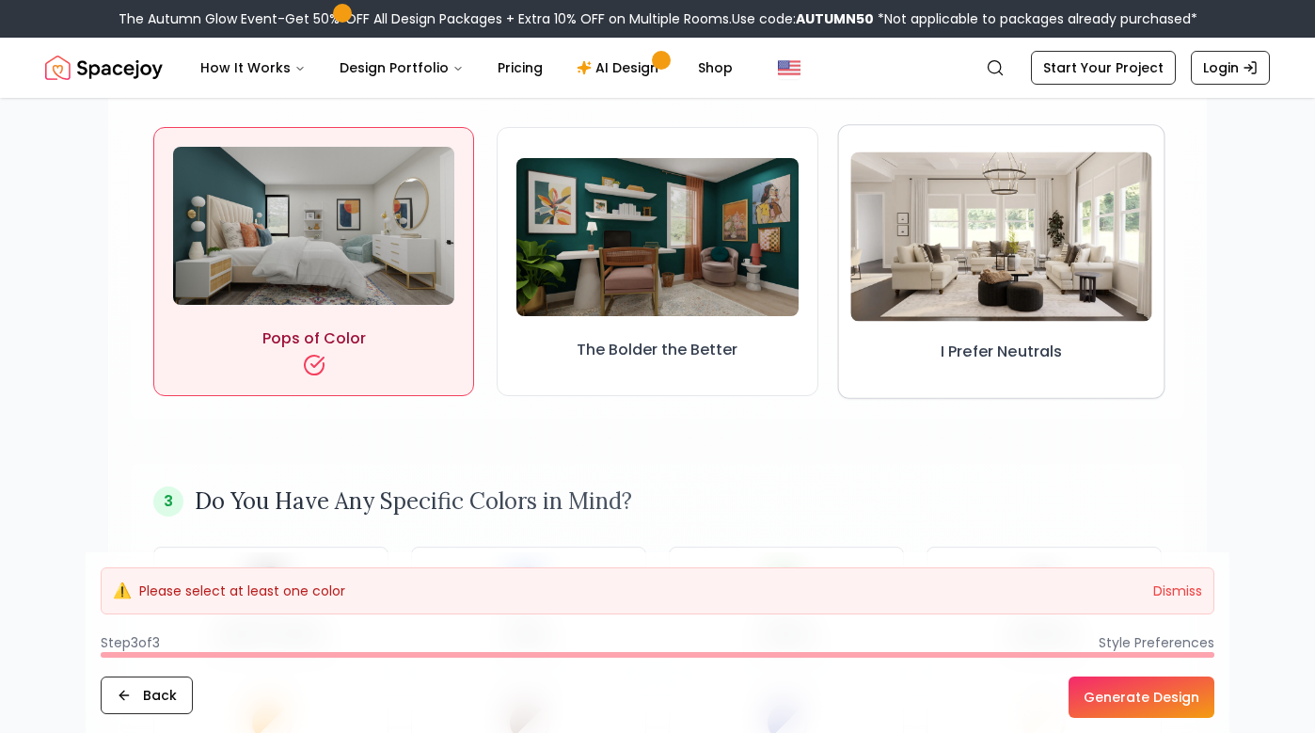
click at [969, 279] on img at bounding box center [1001, 235] width 302 height 169
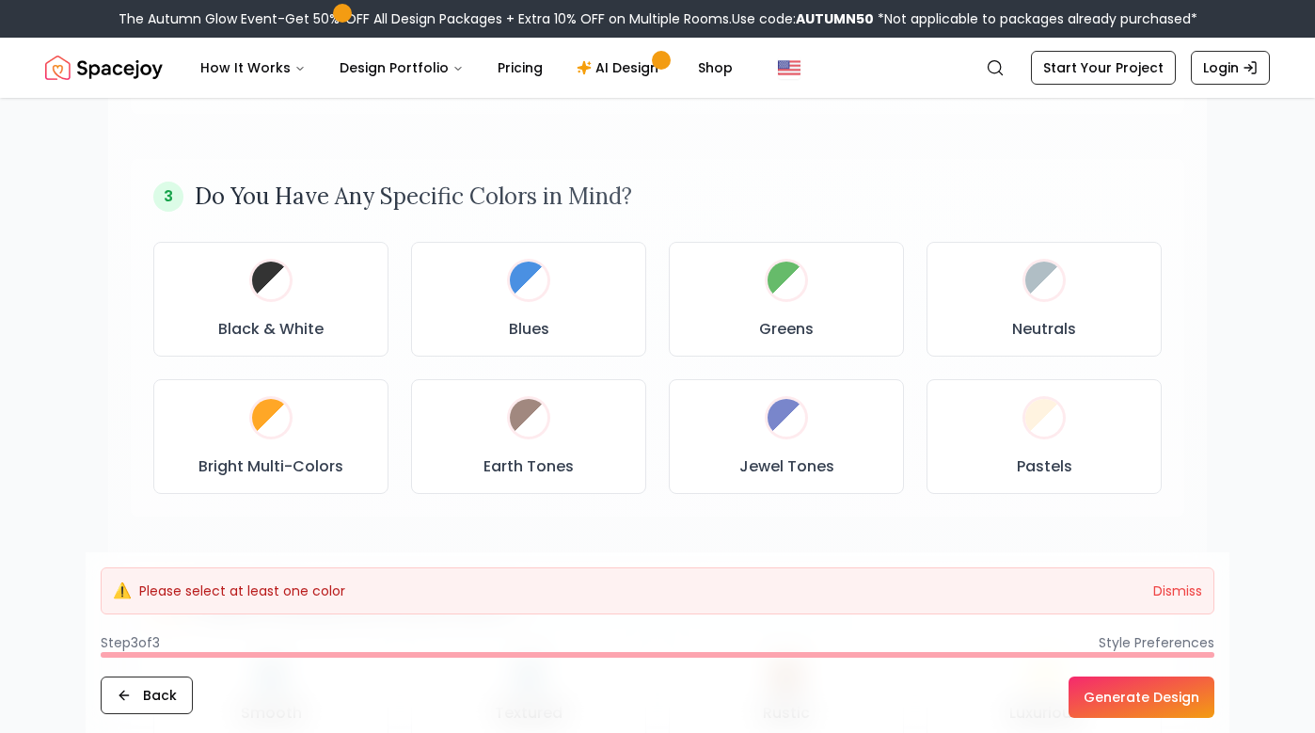
scroll to position [918, 0]
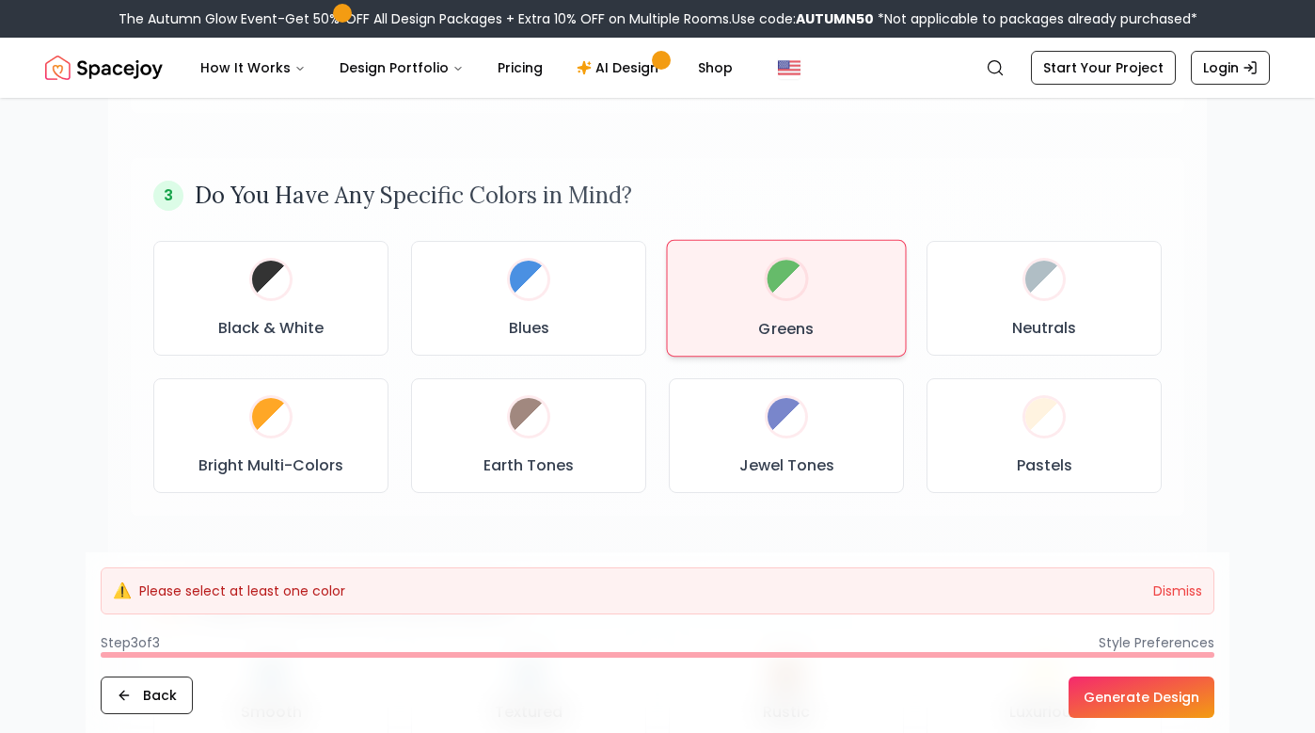
click at [772, 322] on h3 "Greens" at bounding box center [785, 328] width 55 height 23
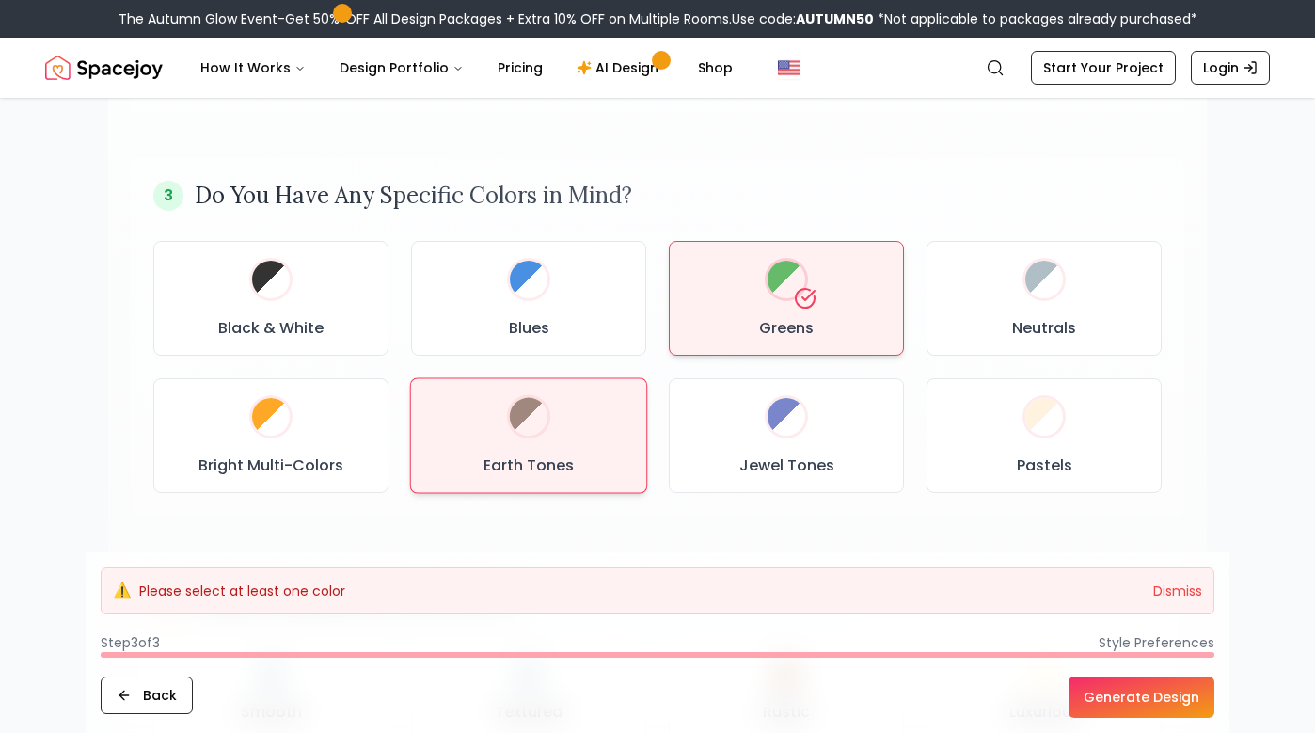
click at [520, 433] on div at bounding box center [529, 417] width 38 height 38
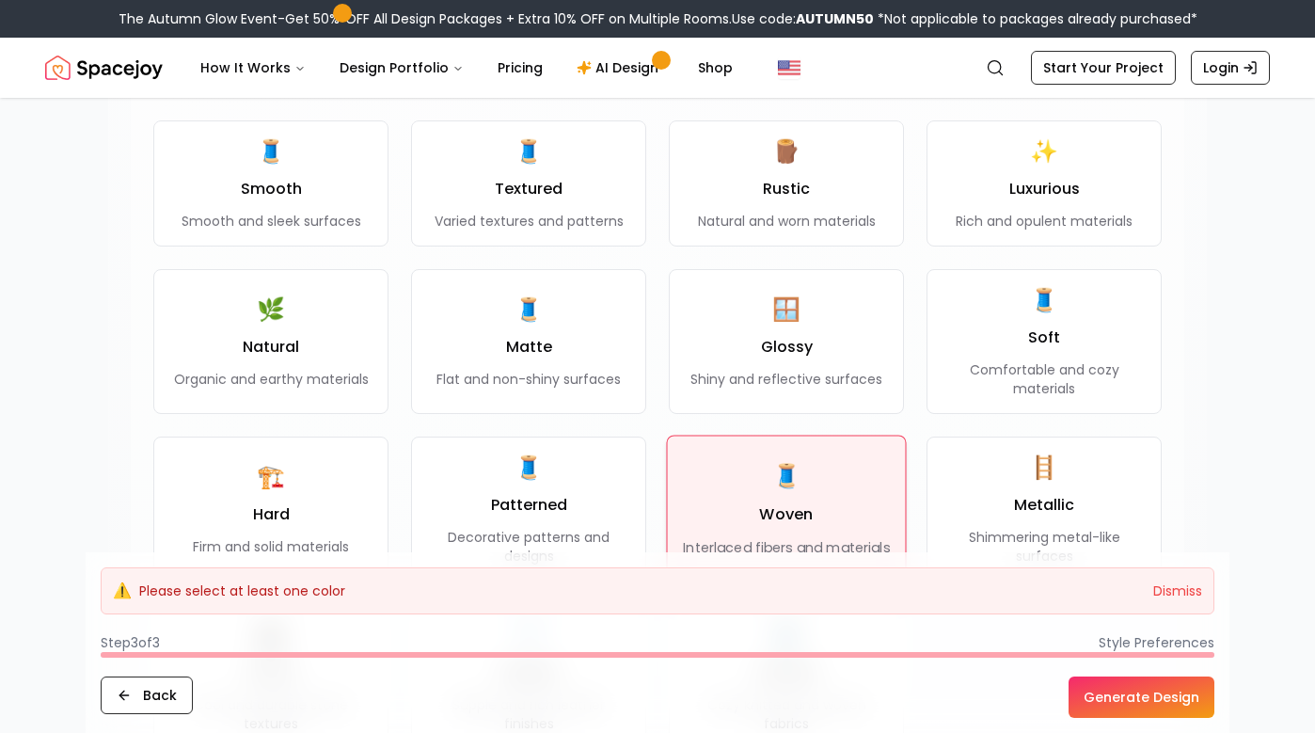
scroll to position [1433, 0]
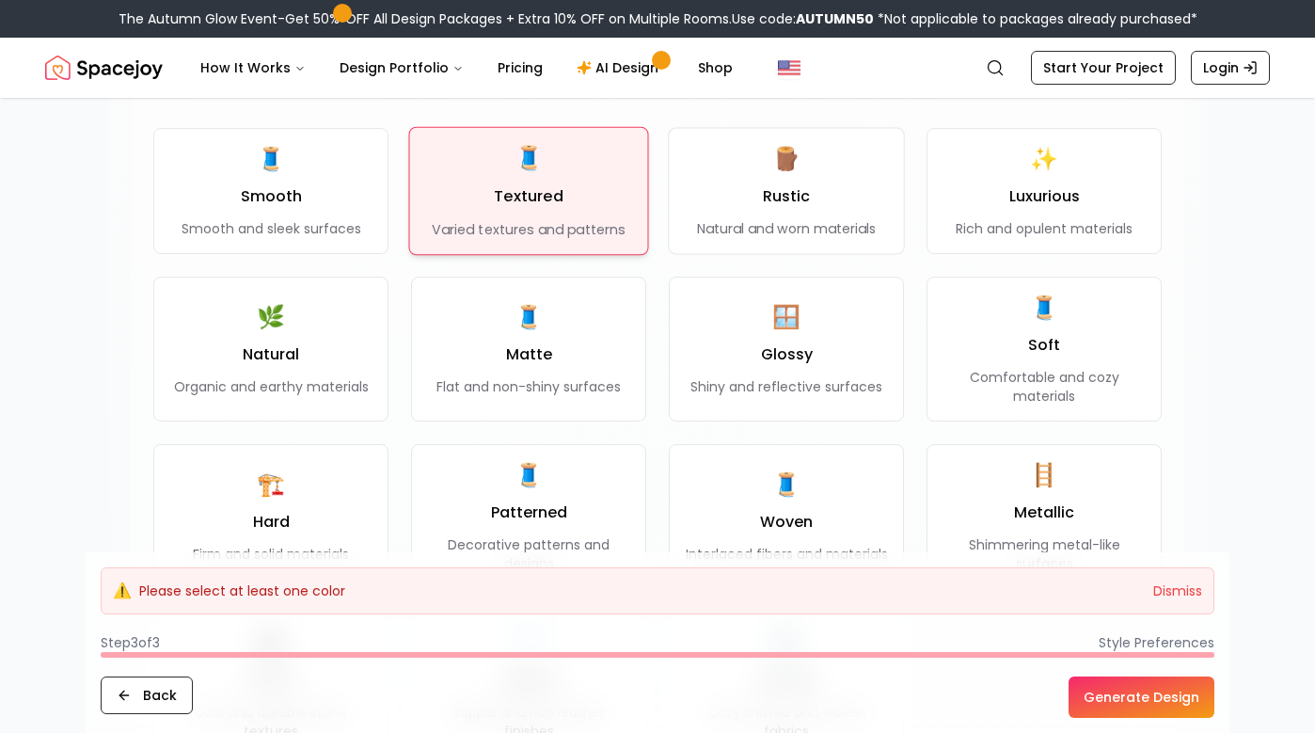
click at [553, 195] on h3 "Textured" at bounding box center [528, 196] width 69 height 23
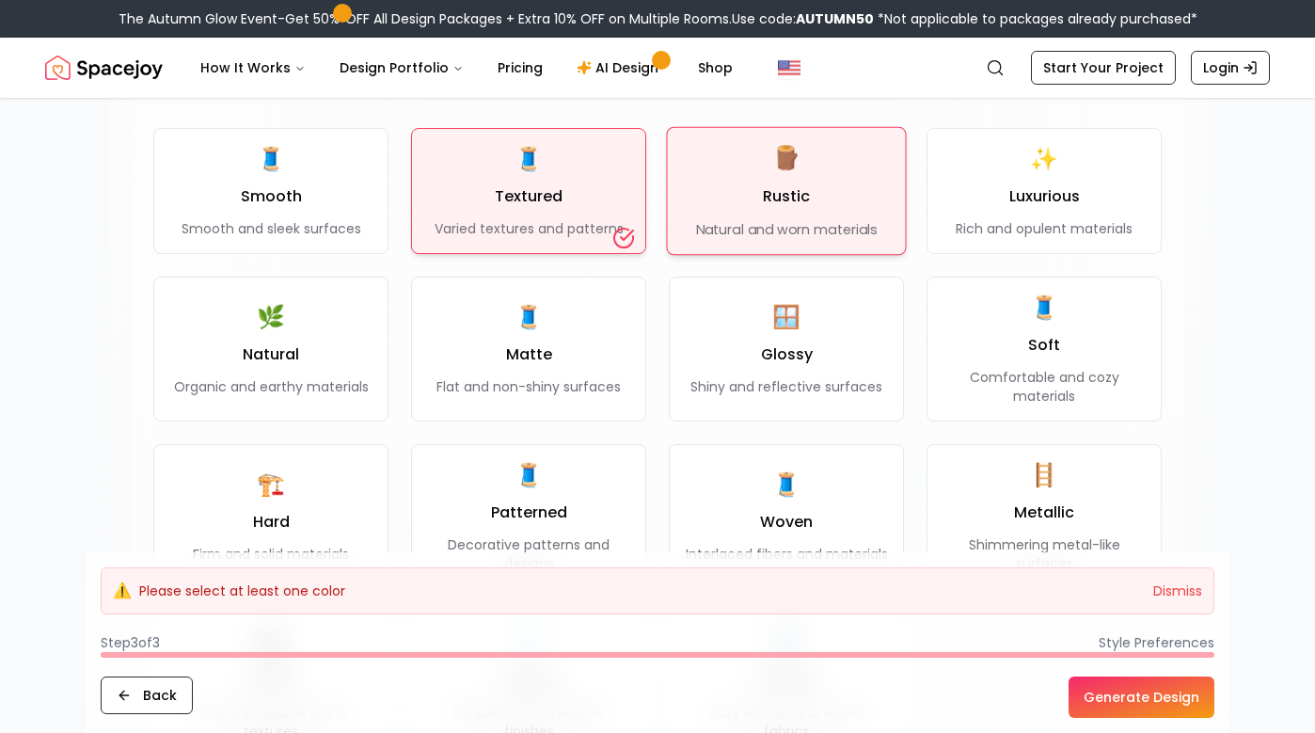
click at [801, 210] on div "🪵 Rustic Natural and worn materials" at bounding box center [787, 191] width 182 height 96
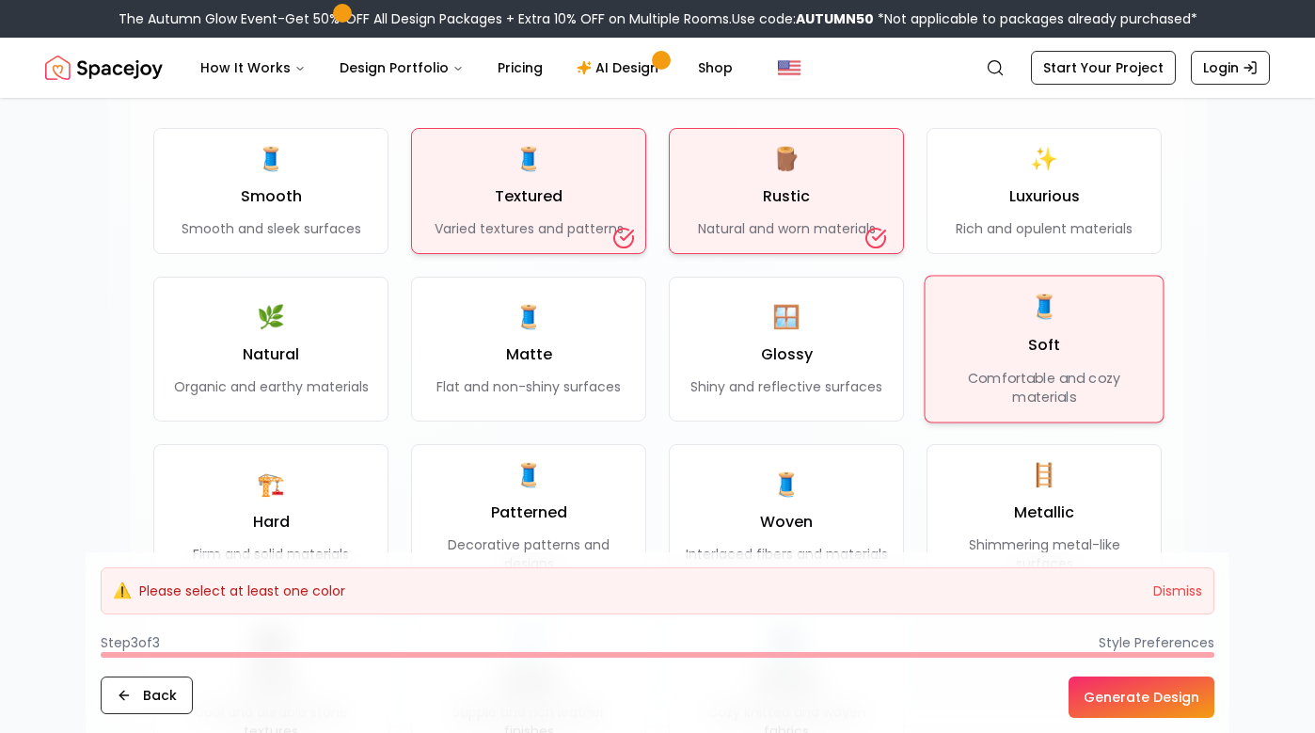
click at [1028, 363] on div "🧵 Soft Comfortable and cozy materials" at bounding box center [1044, 349] width 207 height 115
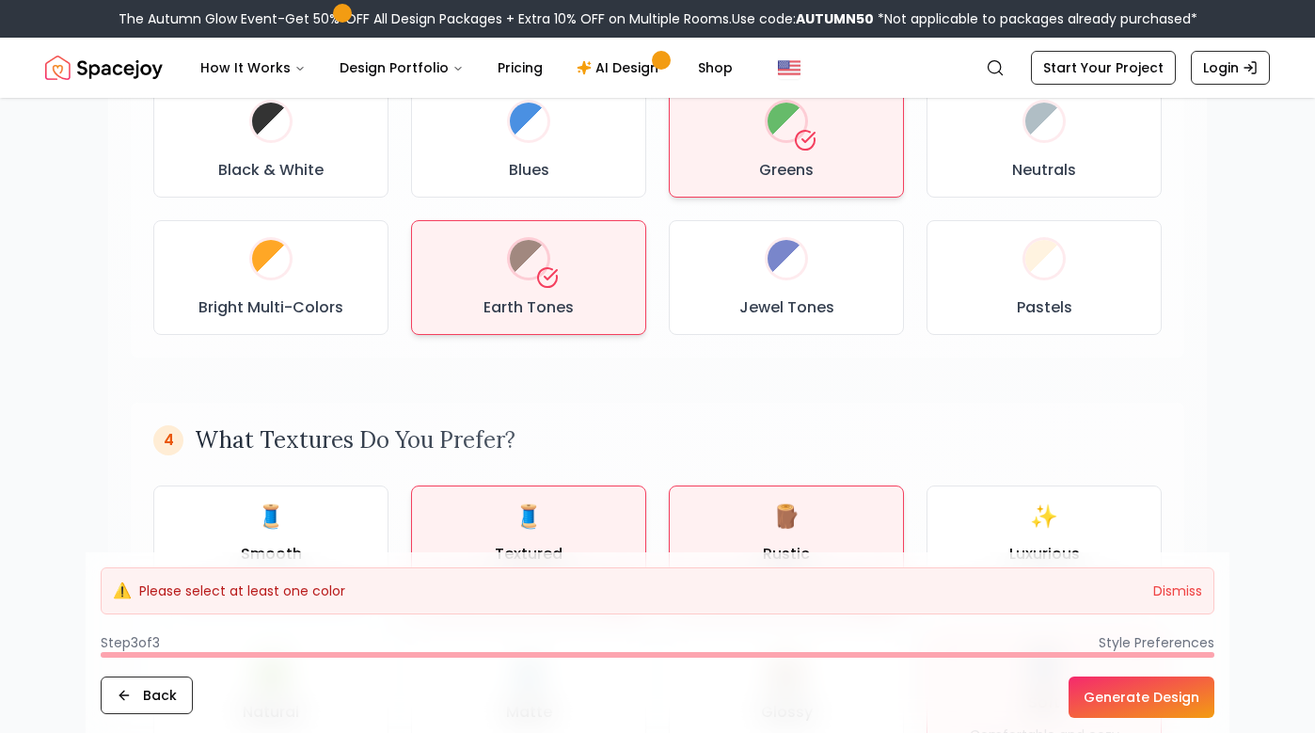
scroll to position [1109, 0]
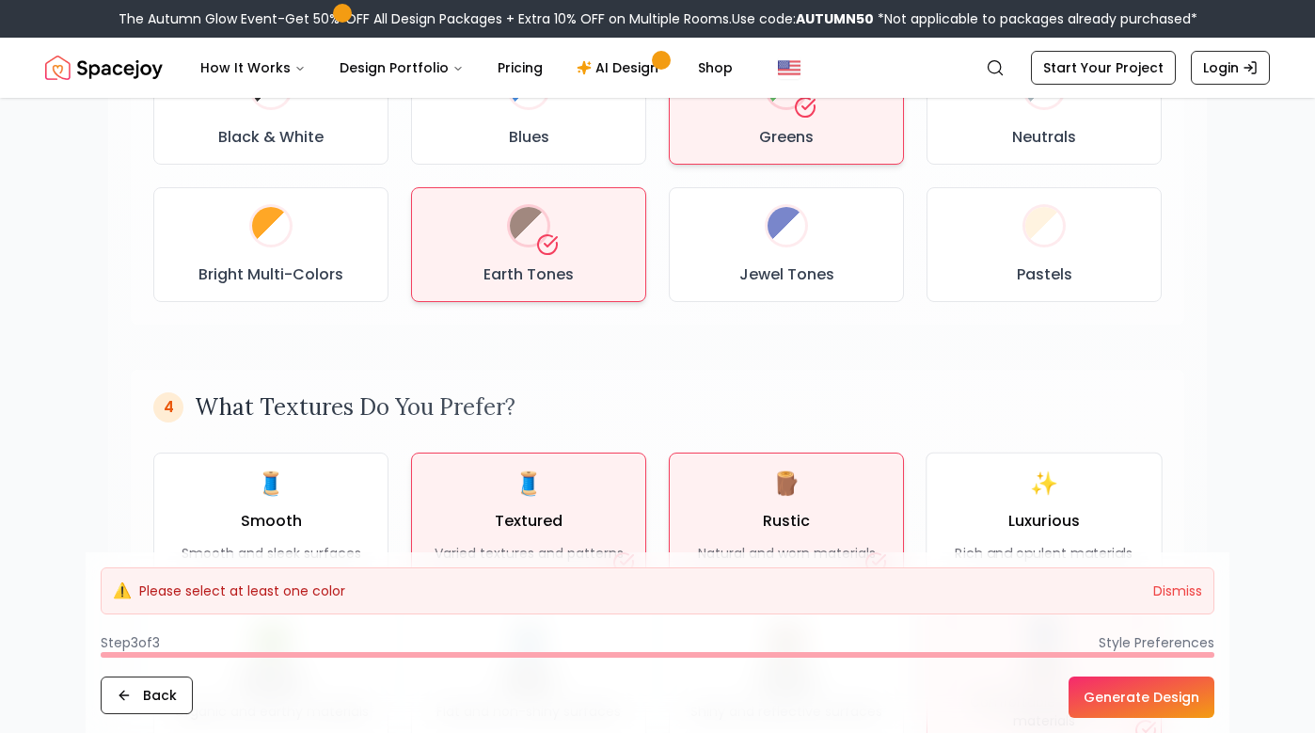
click at [1100, 696] on button "Generate Design" at bounding box center [1141, 696] width 146 height 41
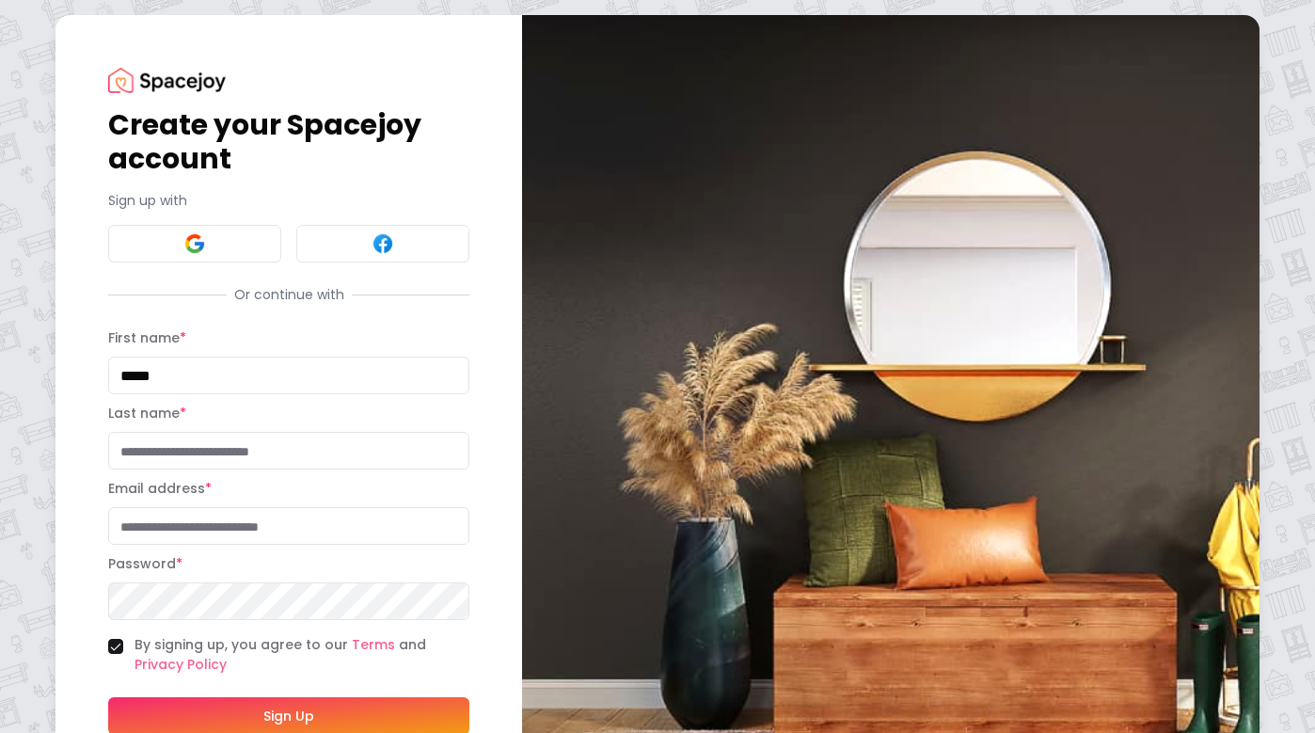
type input "*****"
type input "***"
type input "*"
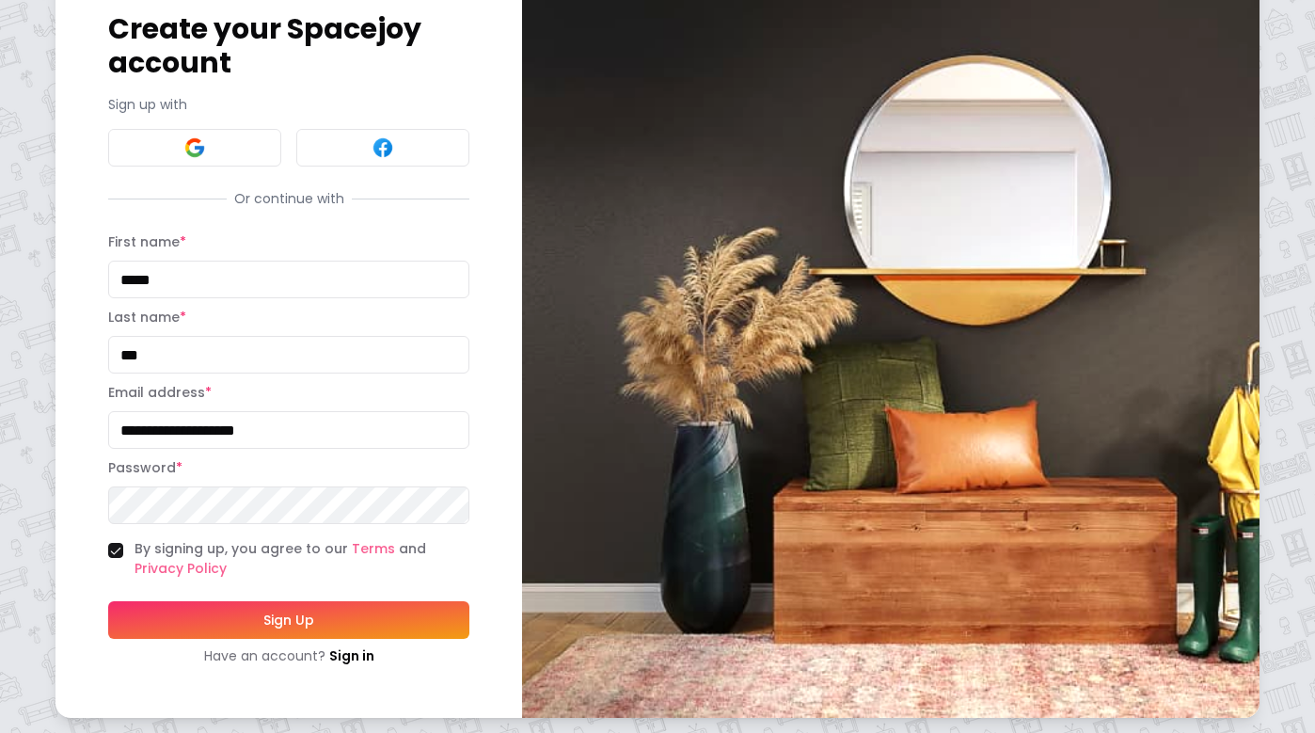
scroll to position [96, 0]
type input "**********"
click at [293, 617] on button "Sign Up" at bounding box center [288, 620] width 361 height 38
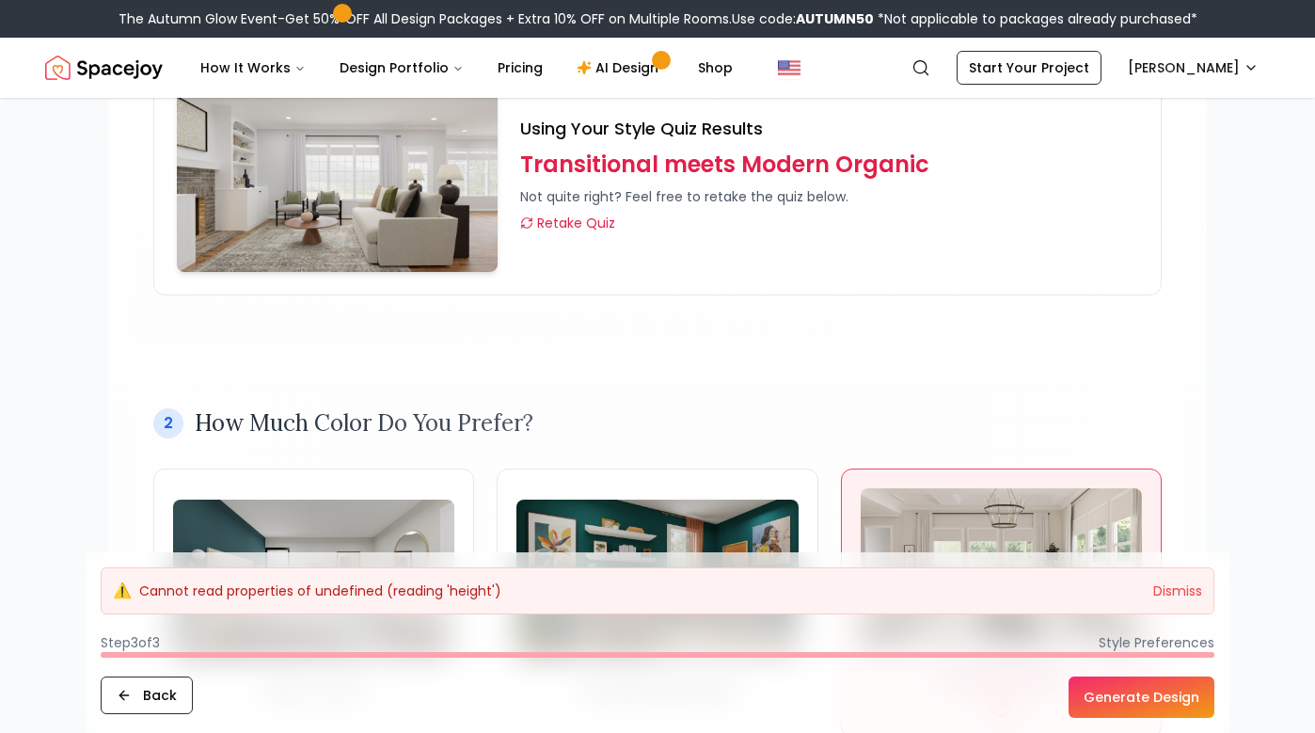
scroll to position [282, 0]
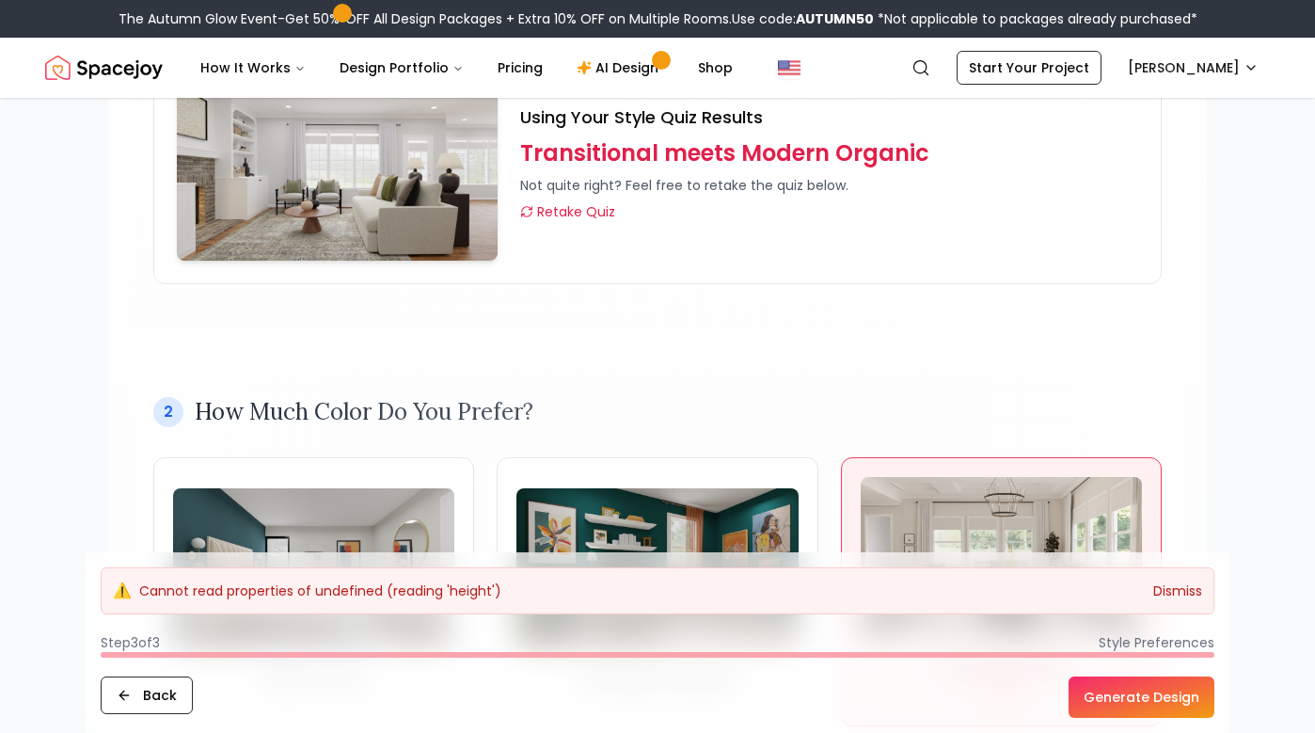
click at [1177, 584] on button "Dismiss" at bounding box center [1177, 590] width 49 height 19
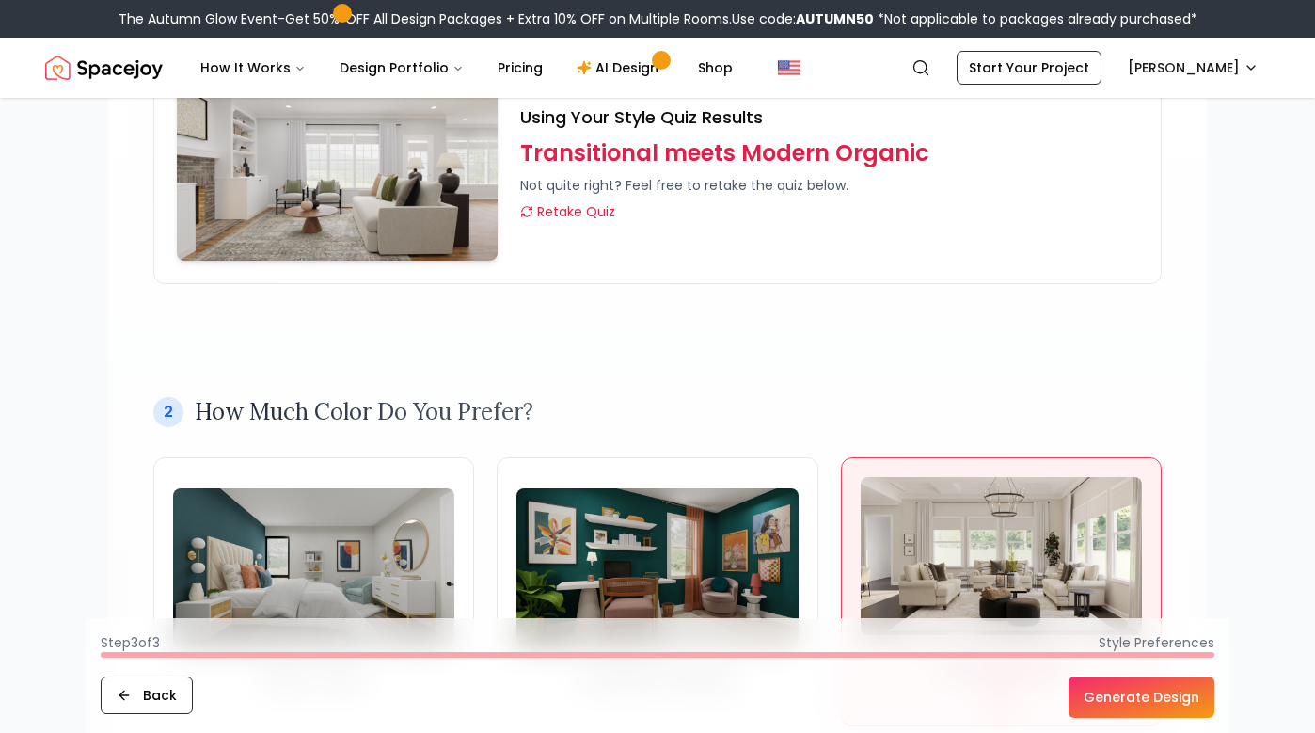
click at [1155, 698] on button "Generate Design" at bounding box center [1141, 696] width 146 height 41
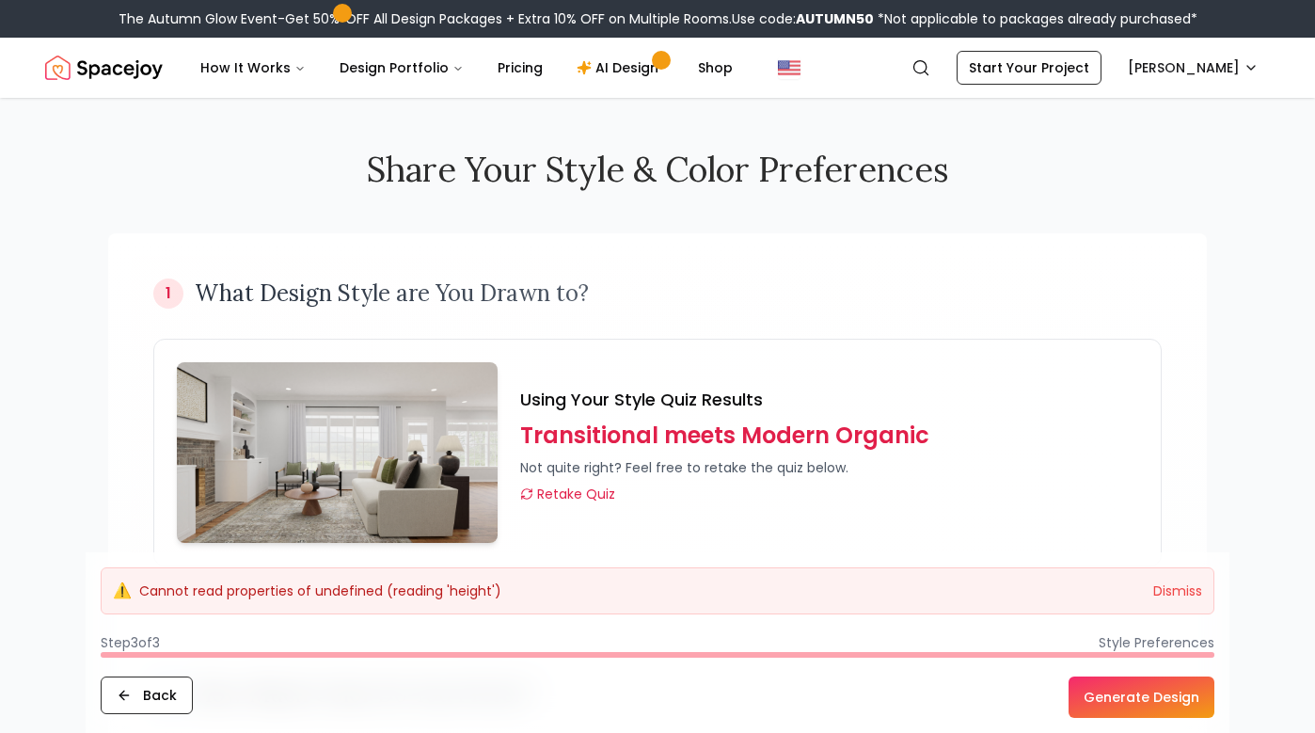
scroll to position [0, 0]
click at [145, 696] on button "Back" at bounding box center [147, 695] width 92 height 38
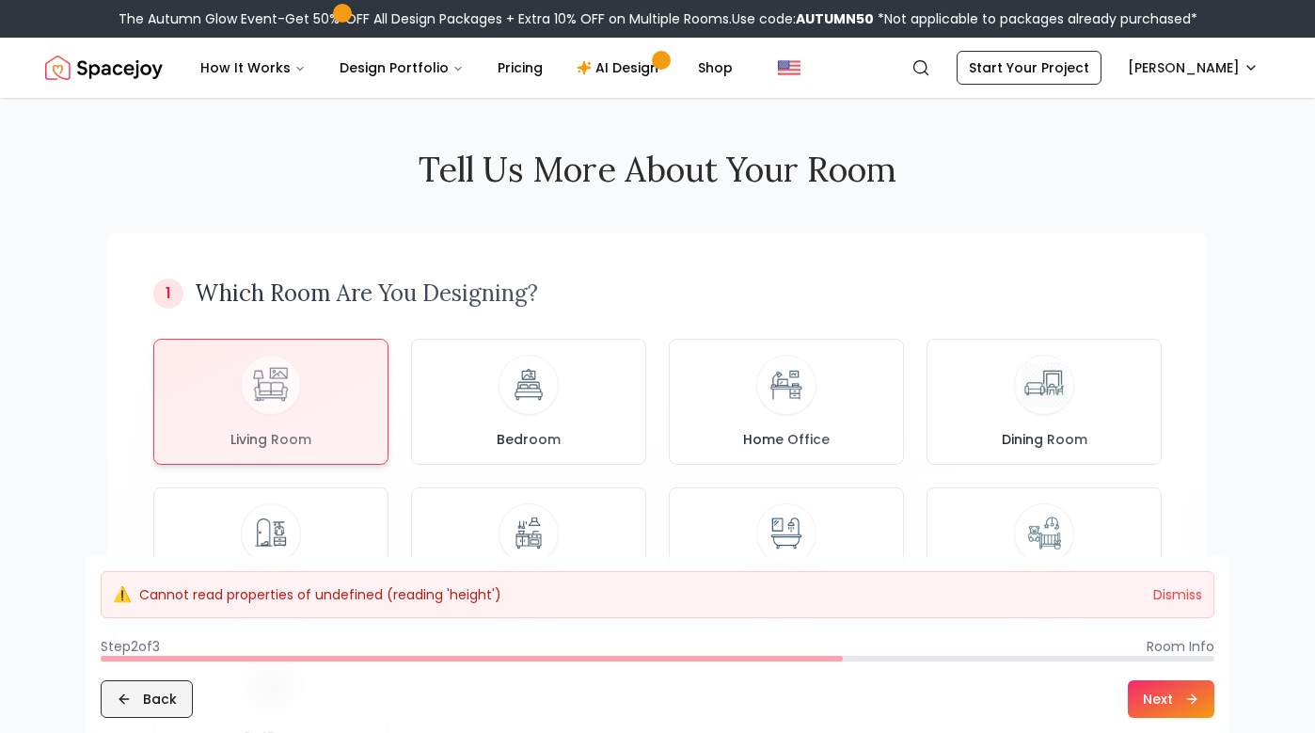
click at [145, 696] on button "Back" at bounding box center [147, 699] width 92 height 38
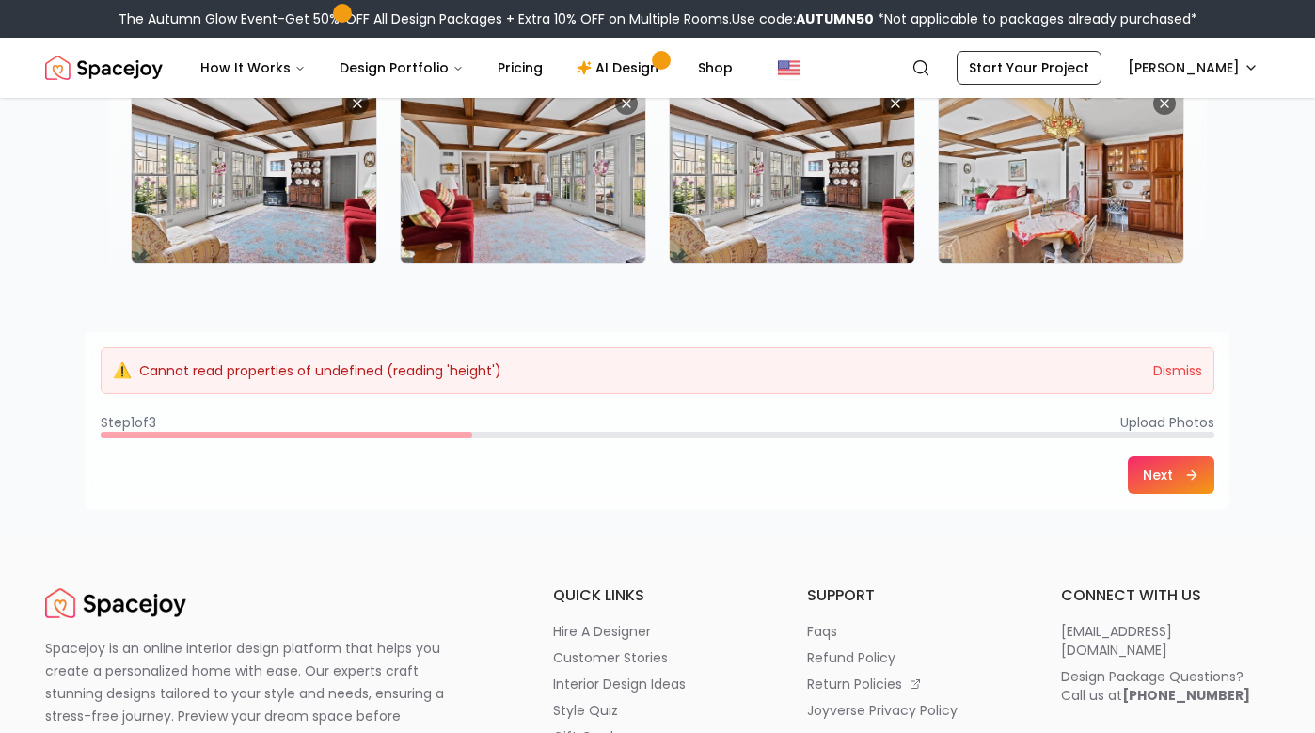
scroll to position [404, 0]
click at [1155, 481] on button "Next" at bounding box center [1171, 476] width 87 height 38
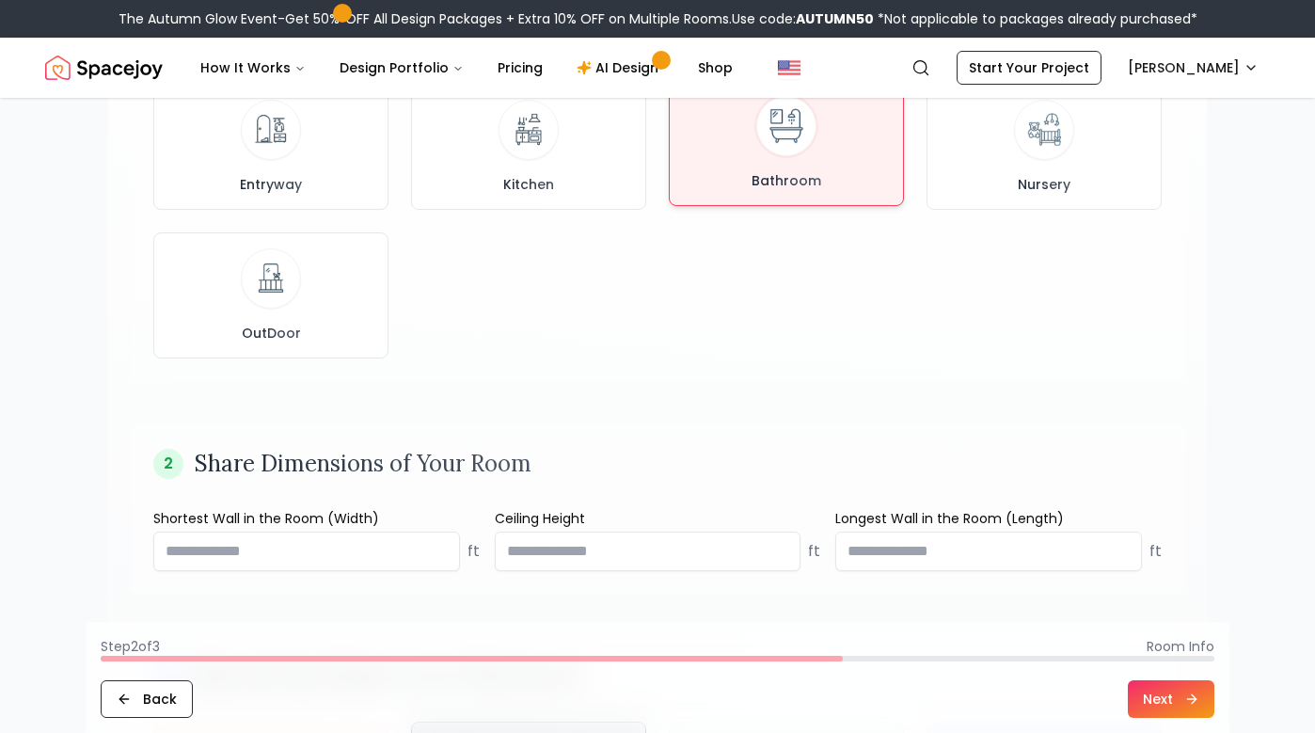
scroll to position [490, 0]
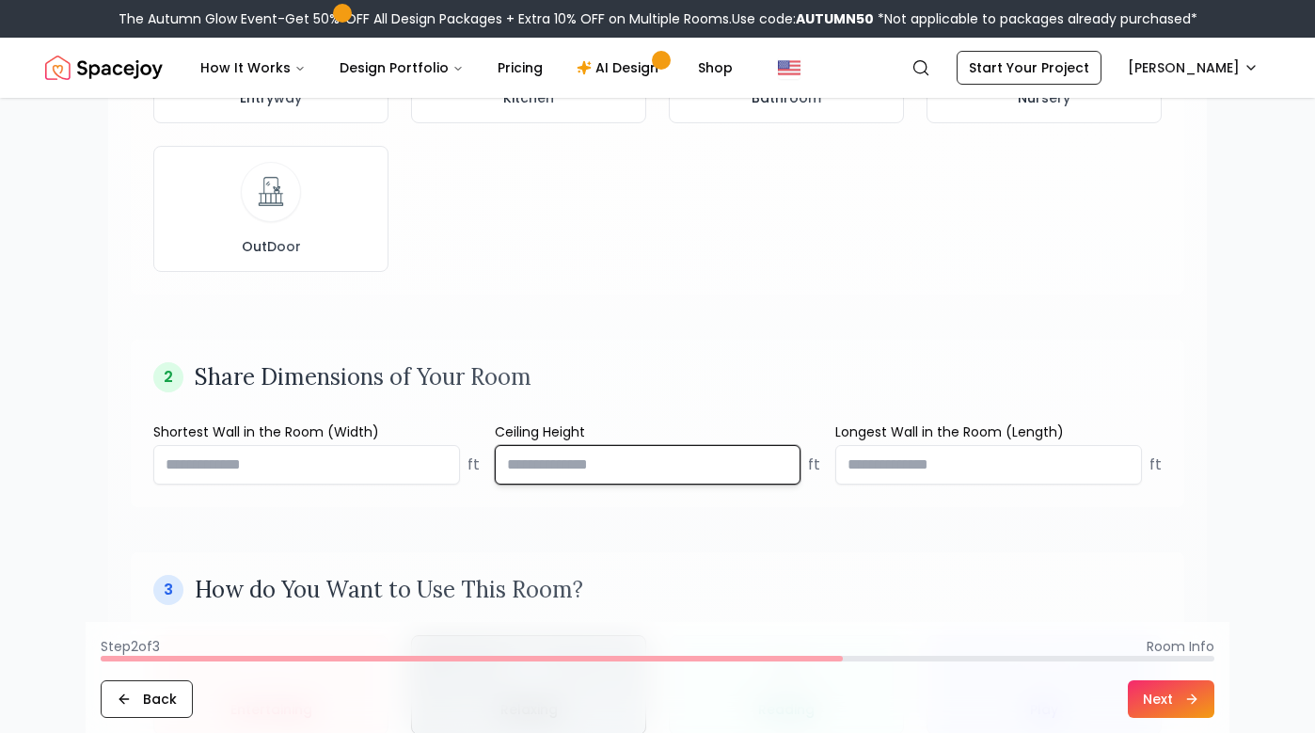
click at [638, 460] on input "number" at bounding box center [648, 465] width 307 height 40
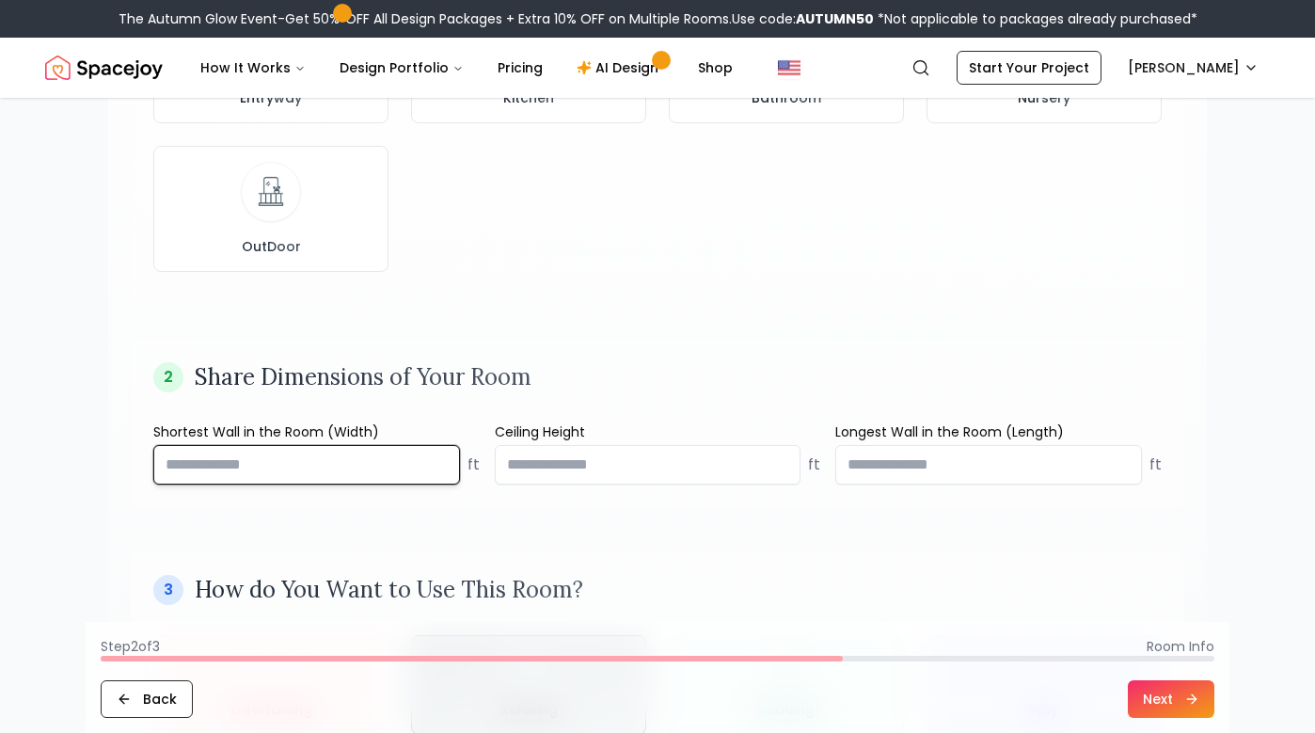
click at [440, 458] on input "****" at bounding box center [306, 465] width 307 height 40
click at [440, 469] on input "*" at bounding box center [306, 465] width 307 height 40
click at [440, 469] on input "*****" at bounding box center [306, 465] width 307 height 40
type input "**"
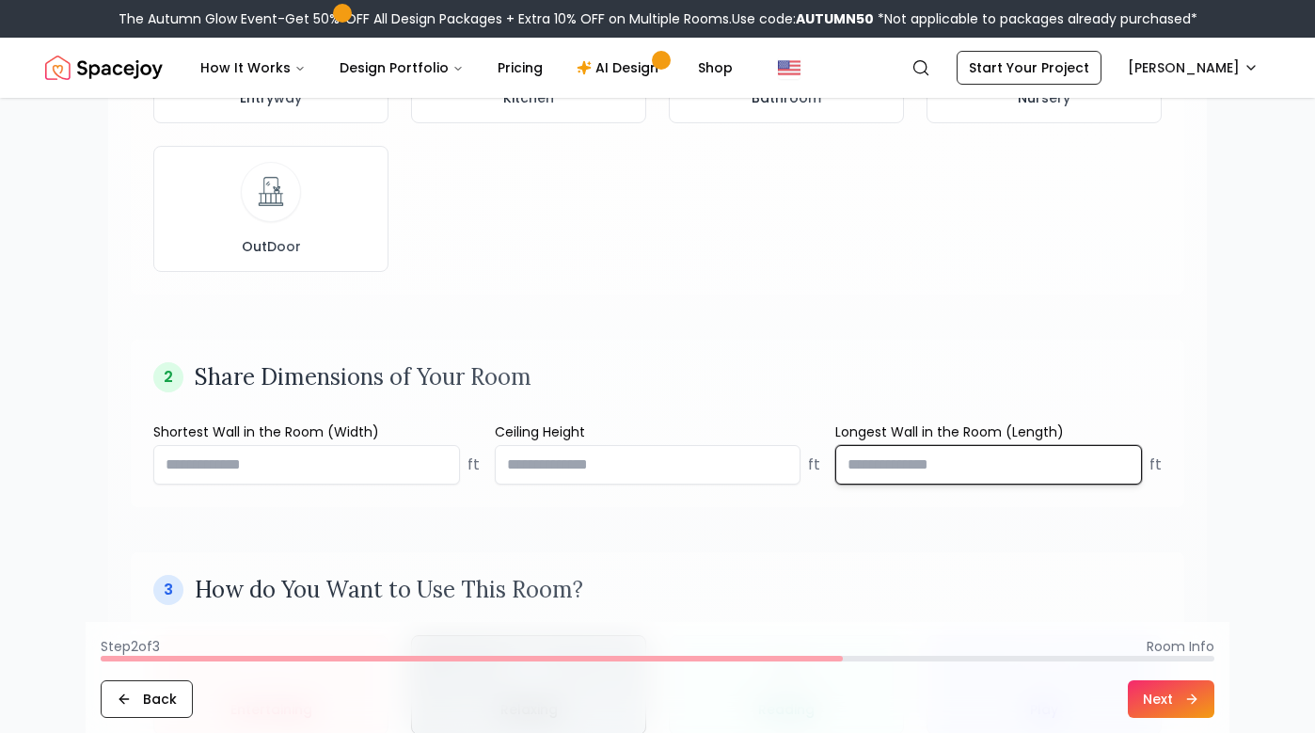
click at [1101, 463] on input "number" at bounding box center [988, 465] width 307 height 40
type input "**"
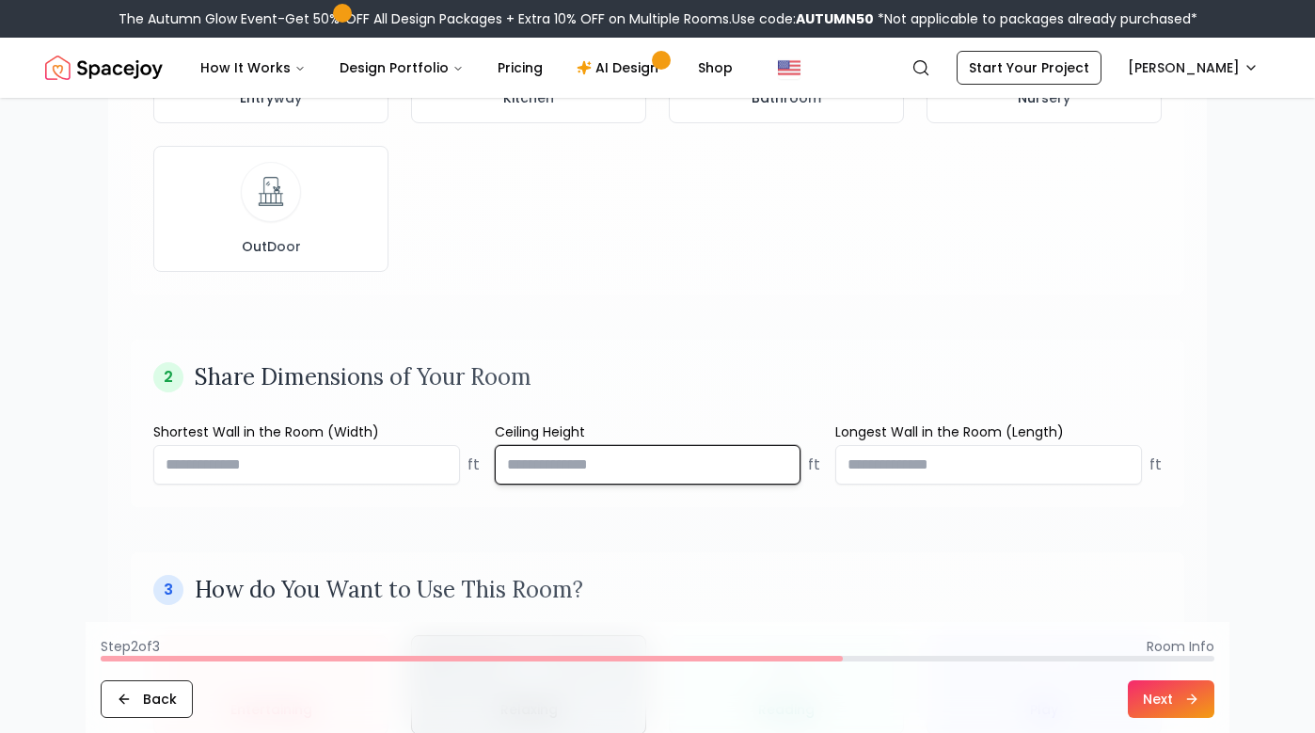
click at [780, 469] on input "*****" at bounding box center [648, 465] width 307 height 40
type input "**"
type input "*"
click at [1163, 688] on button "Next" at bounding box center [1171, 699] width 87 height 38
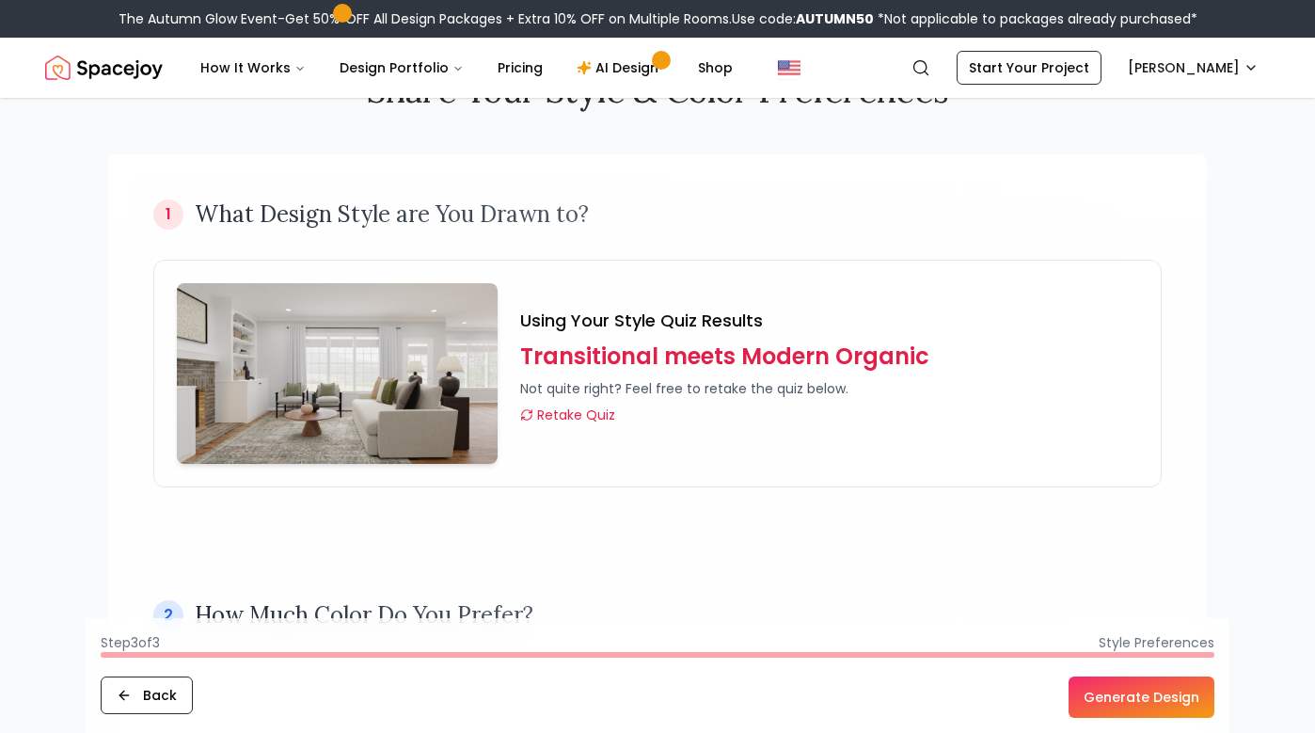
scroll to position [0, 0]
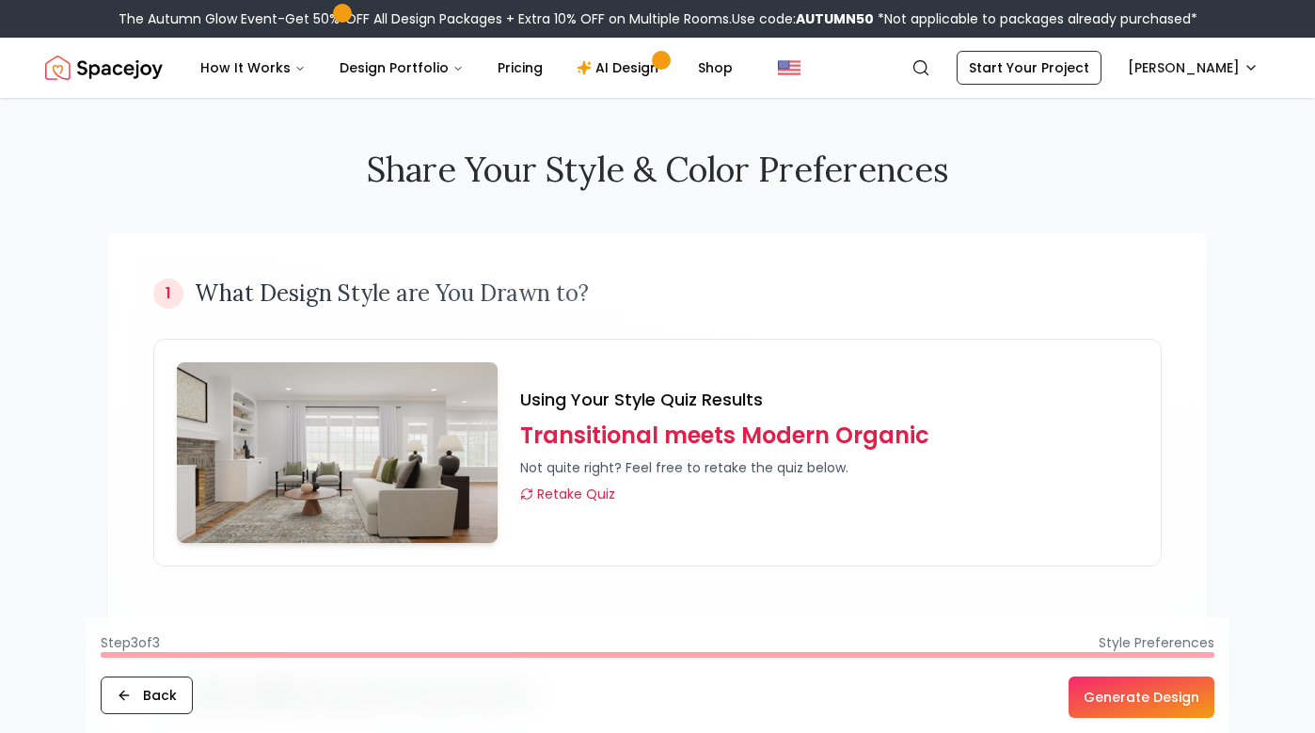
click at [1134, 698] on button "Generate Design" at bounding box center [1141, 696] width 146 height 41
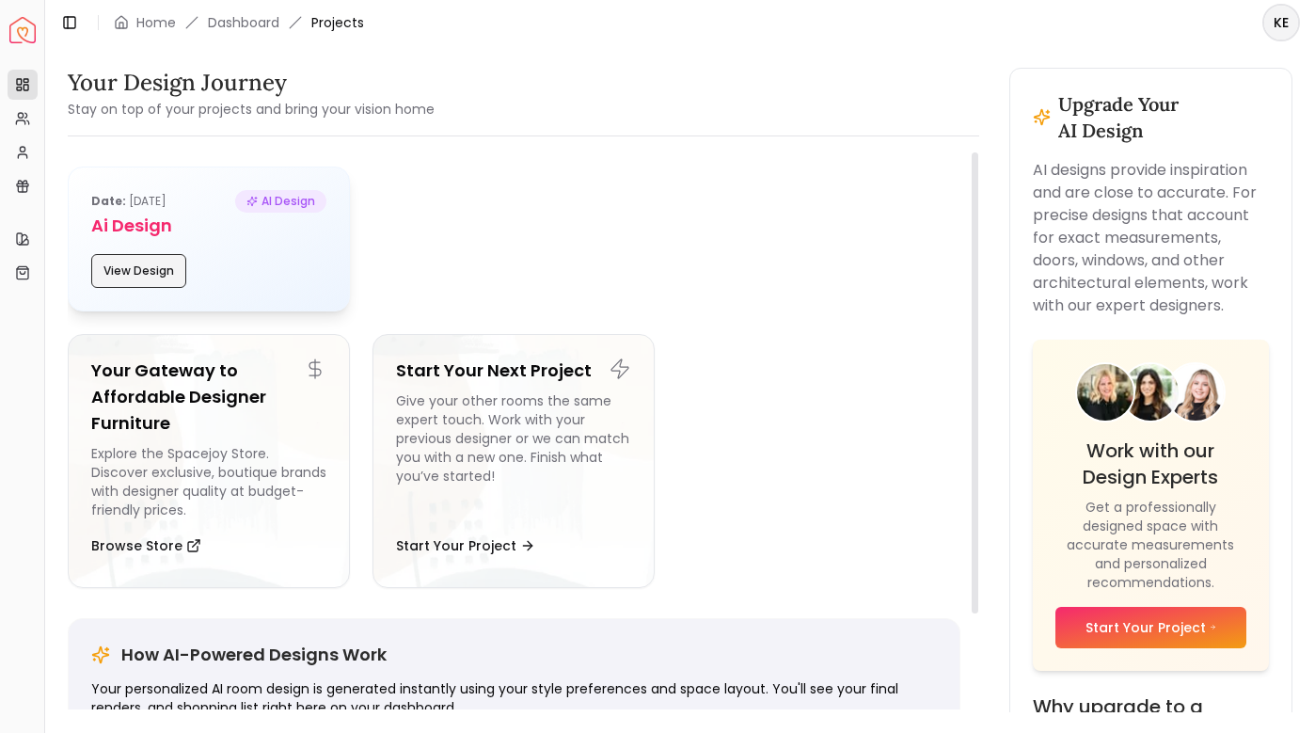
click at [139, 265] on button "View Design" at bounding box center [138, 271] width 95 height 34
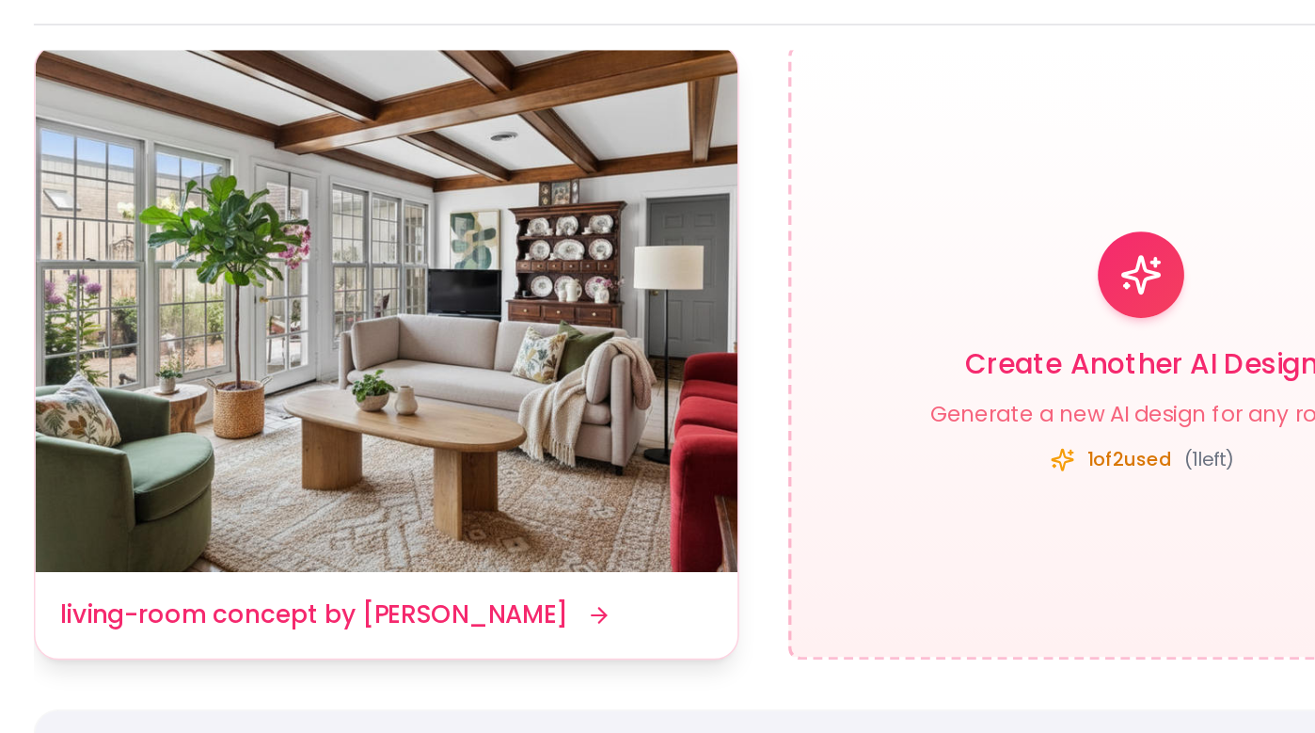
scroll to position [24, 0]
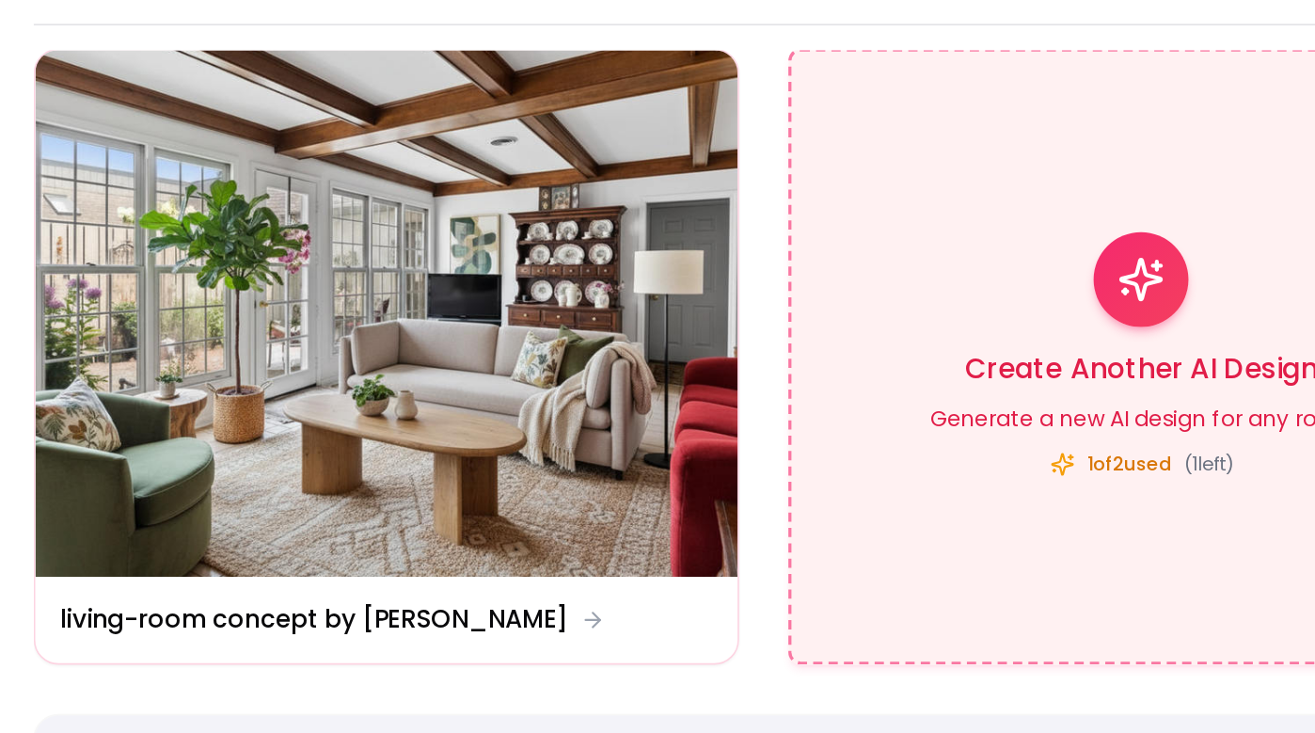
click at [643, 337] on h3 "Create Another AI Design" at bounding box center [744, 350] width 215 height 26
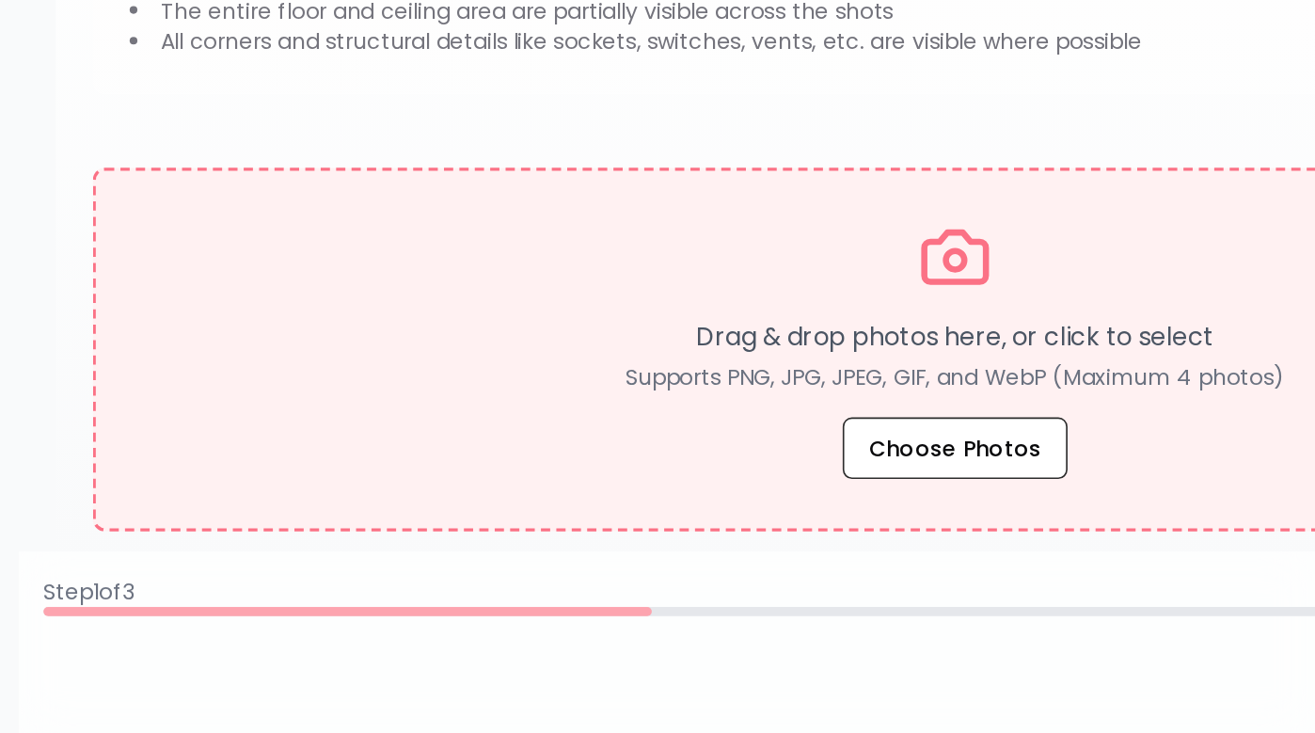
scroll to position [129, 0]
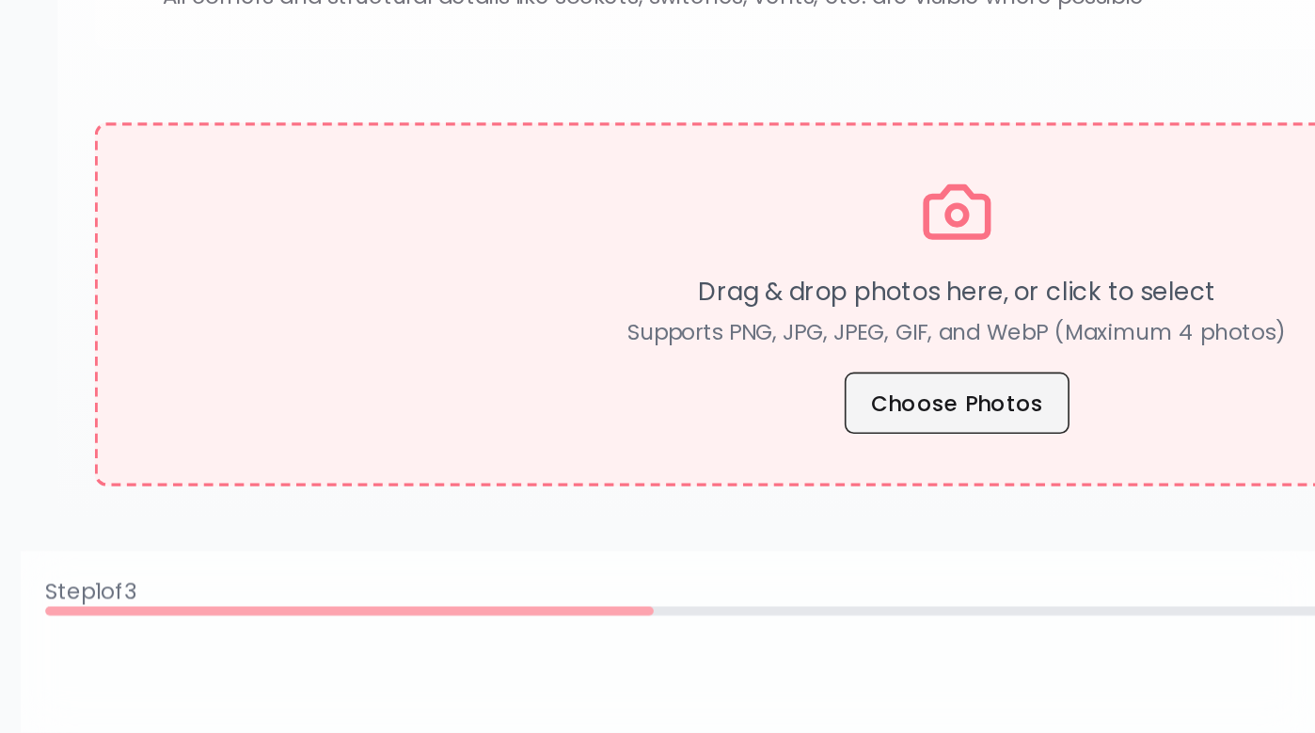
click at [589, 513] on button "Choose Photos" at bounding box center [657, 532] width 137 height 38
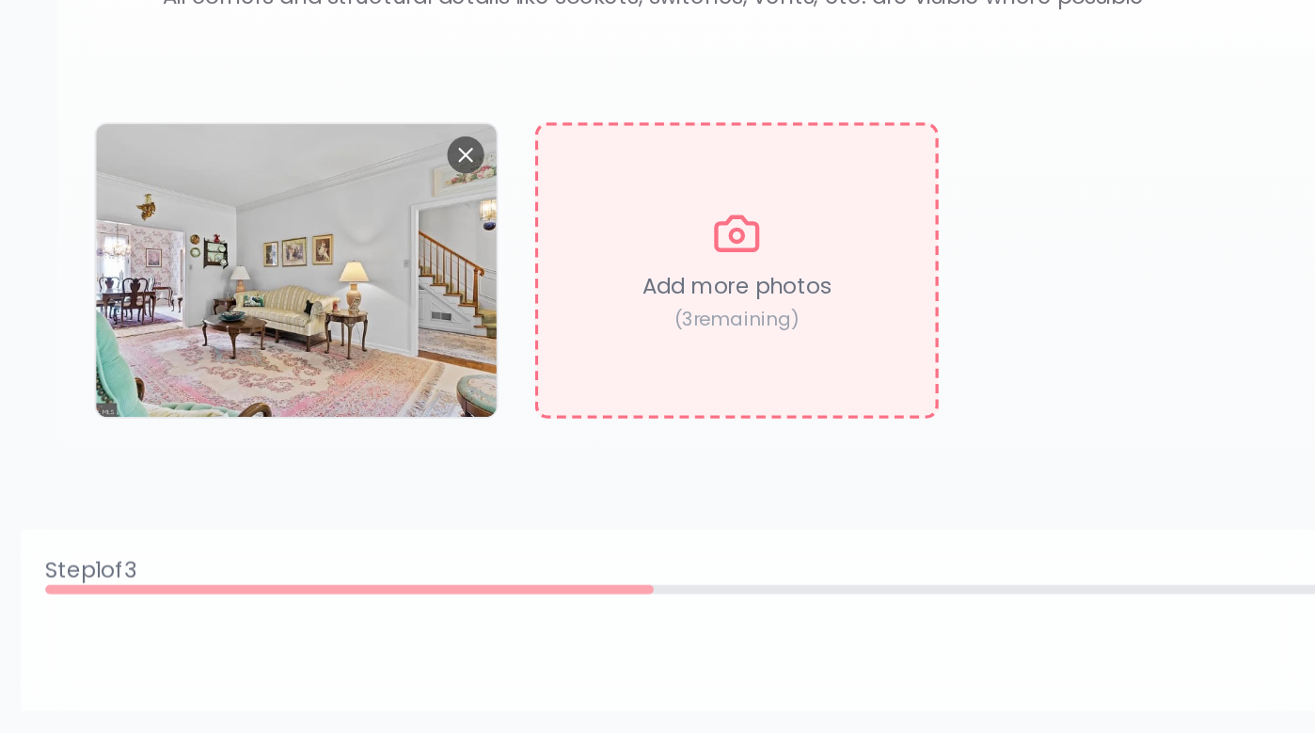
click at [466, 451] on p "Add more photos" at bounding box center [523, 460] width 115 height 19
type input "**********"
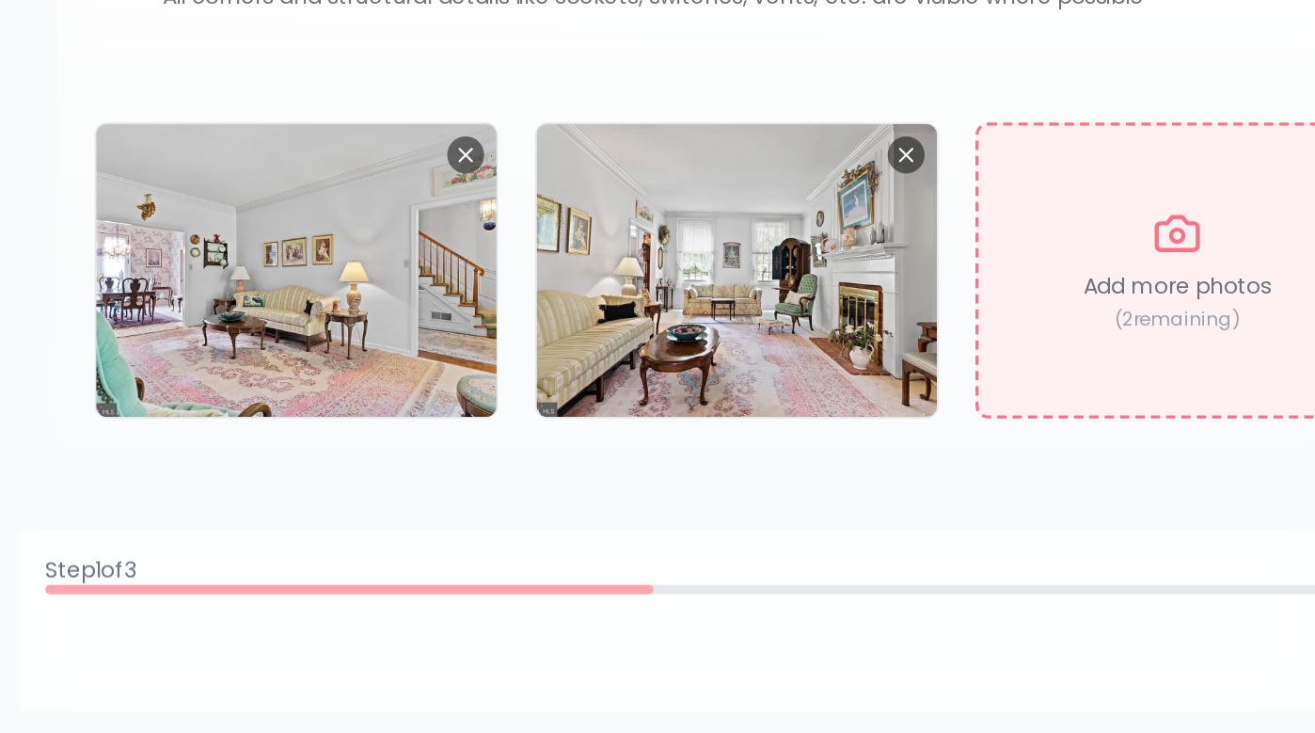
click at [735, 451] on p "Add more photos" at bounding box center [792, 460] width 115 height 19
type input "**********"
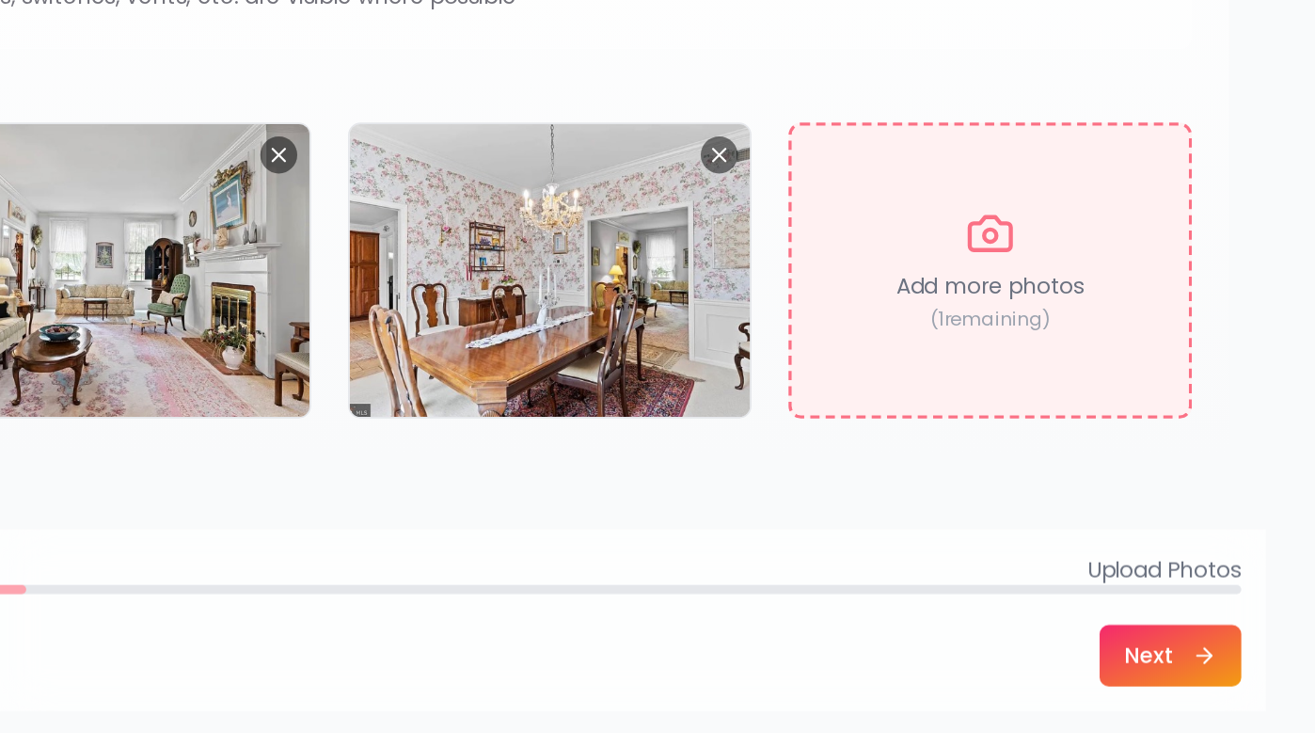
click at [1004, 451] on p "Add more photos" at bounding box center [1061, 460] width 115 height 19
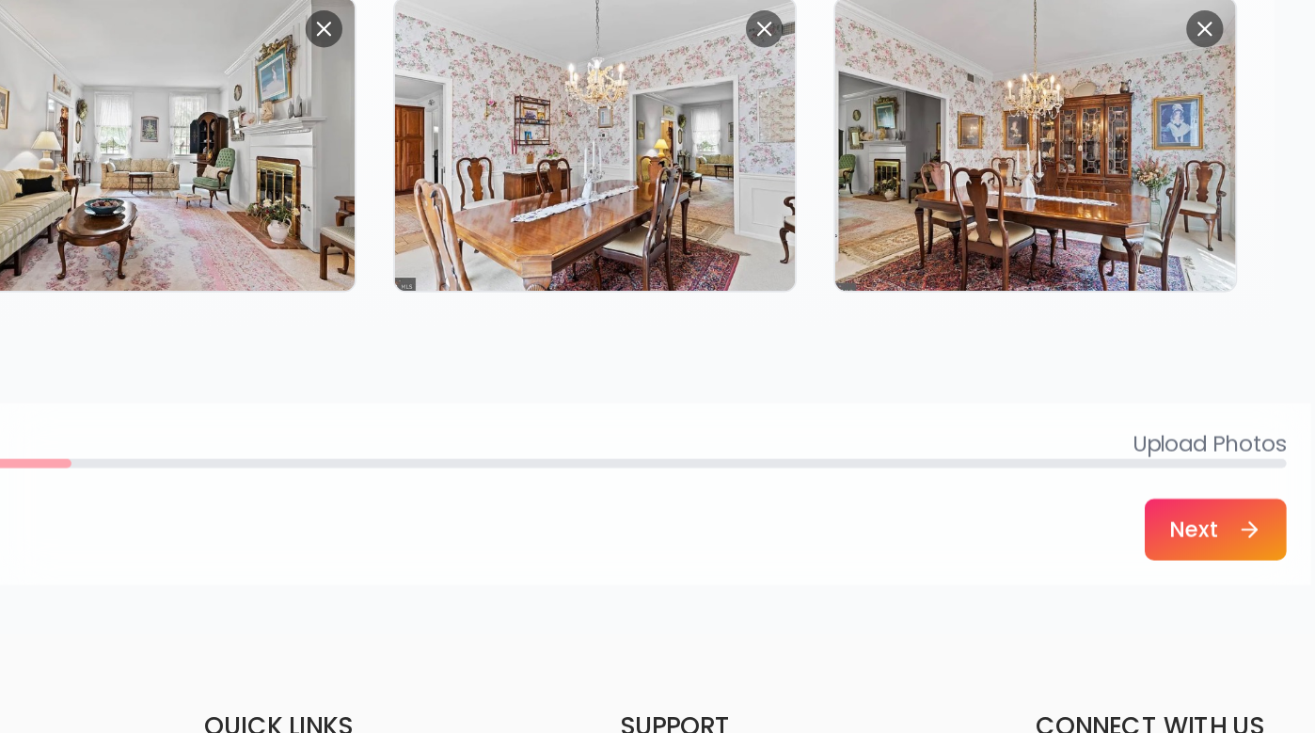
scroll to position [207, 0]
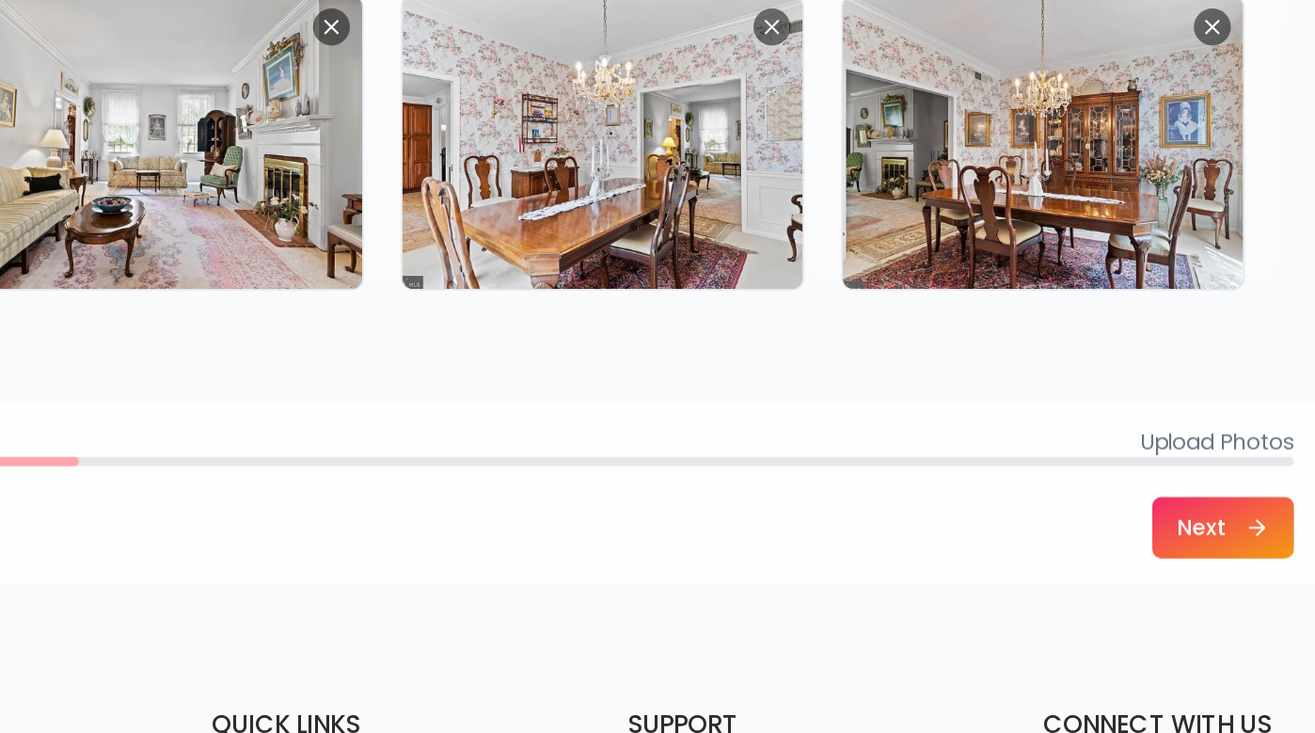
click at [1128, 589] on button "Next" at bounding box center [1171, 608] width 87 height 38
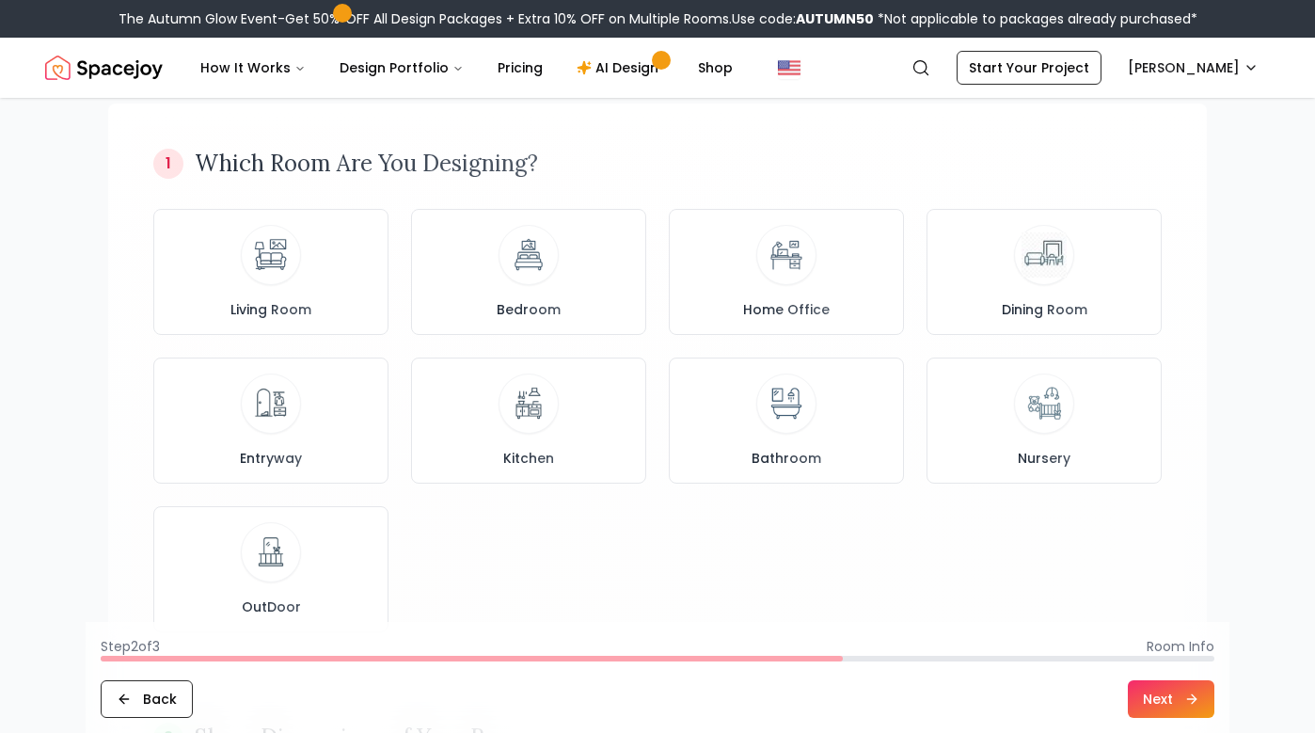
scroll to position [109, 0]
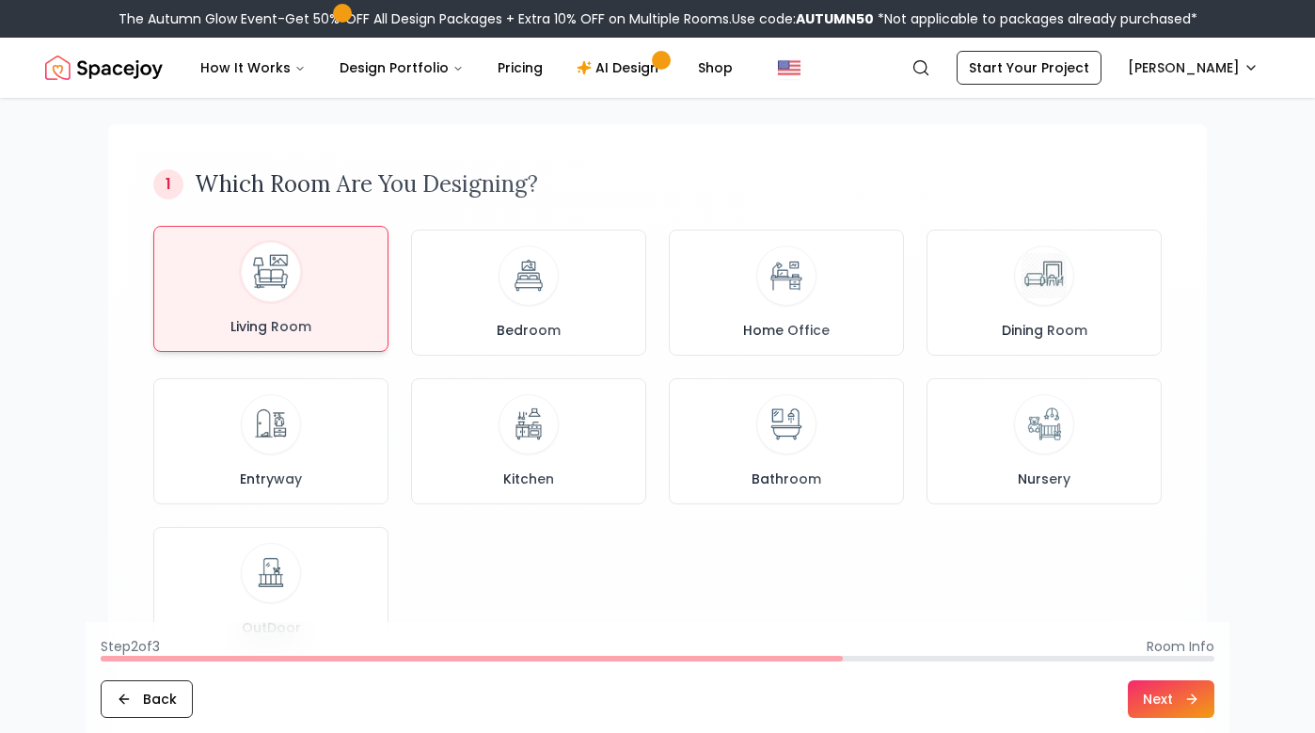
click at [286, 315] on div "Living Room" at bounding box center [270, 289] width 203 height 94
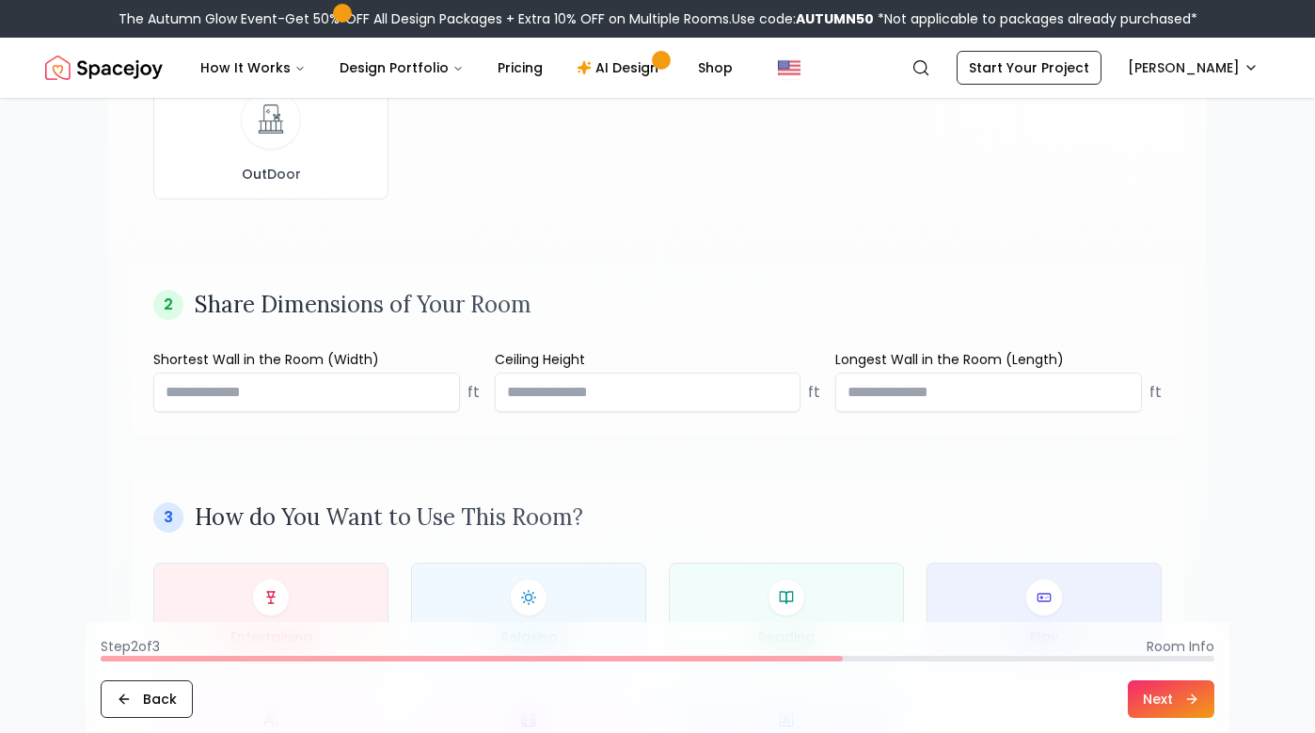
scroll to position [571, 0]
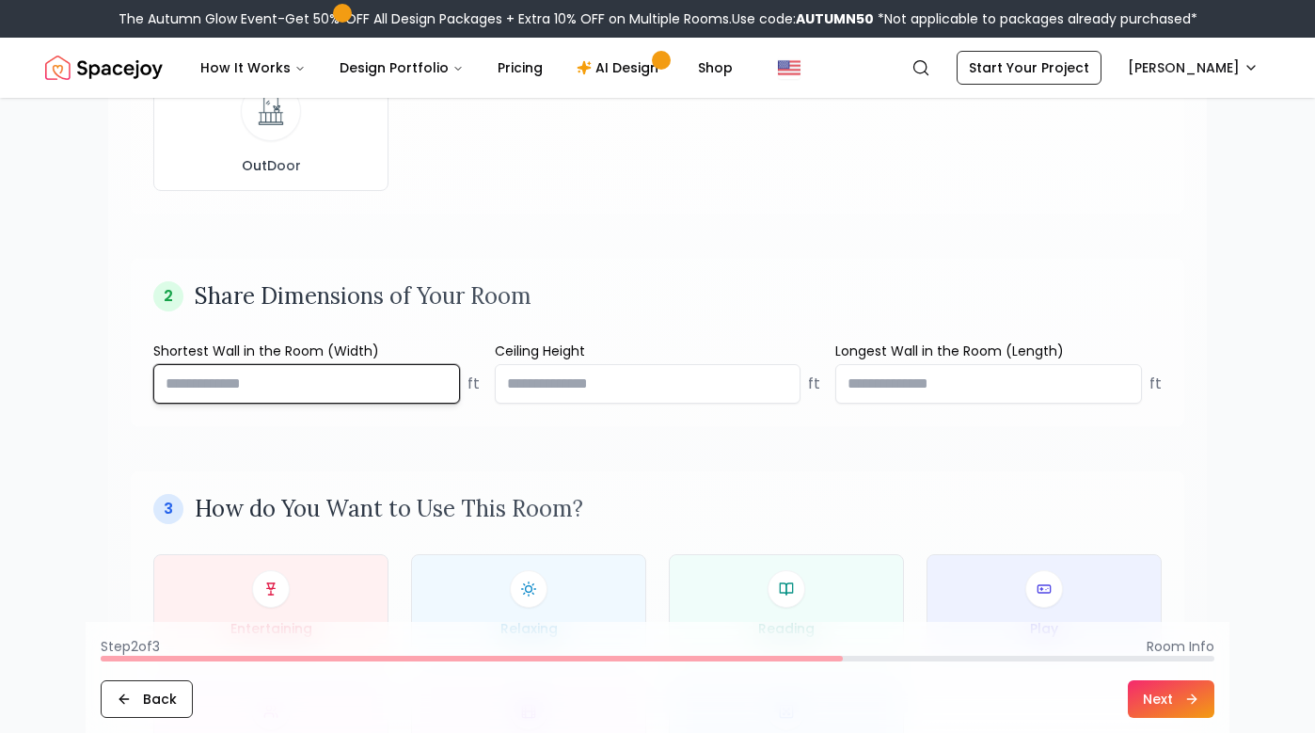
click at [441, 387] on input "*****" at bounding box center [306, 384] width 307 height 40
type input "**"
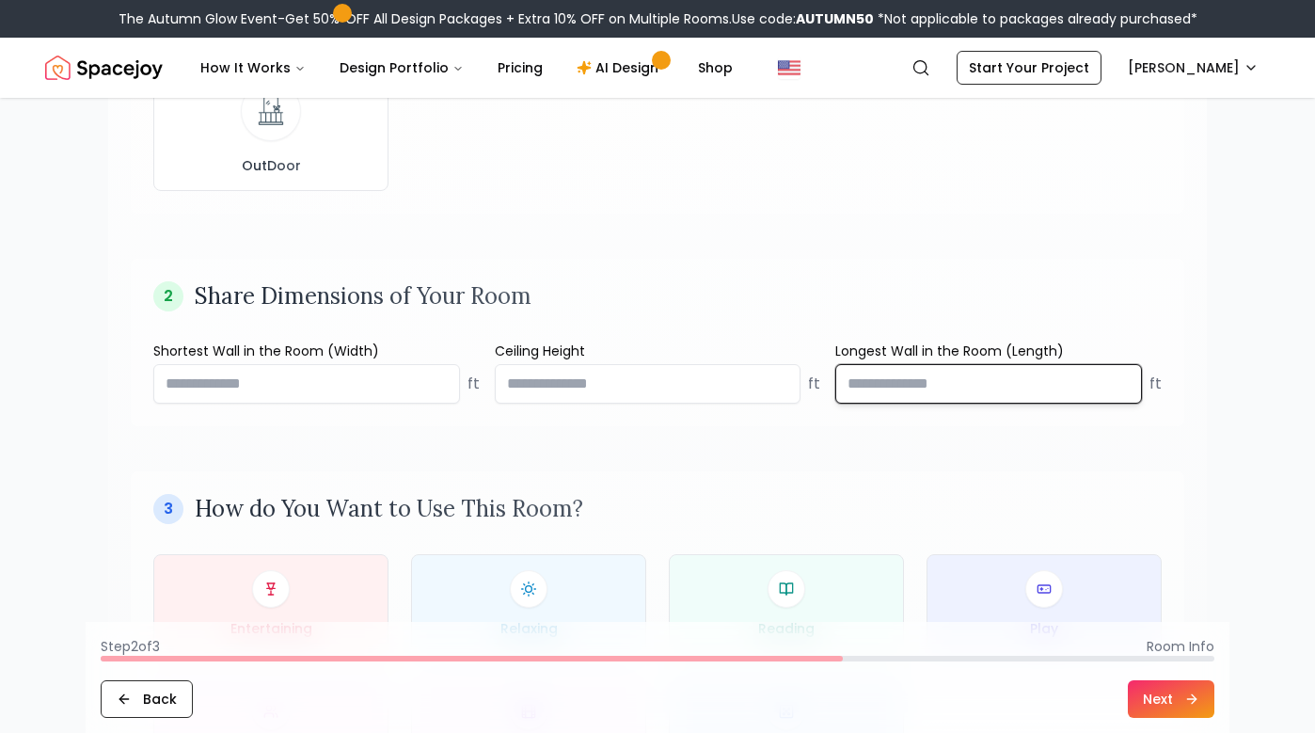
click at [989, 384] on input "number" at bounding box center [988, 384] width 307 height 40
type input "**"
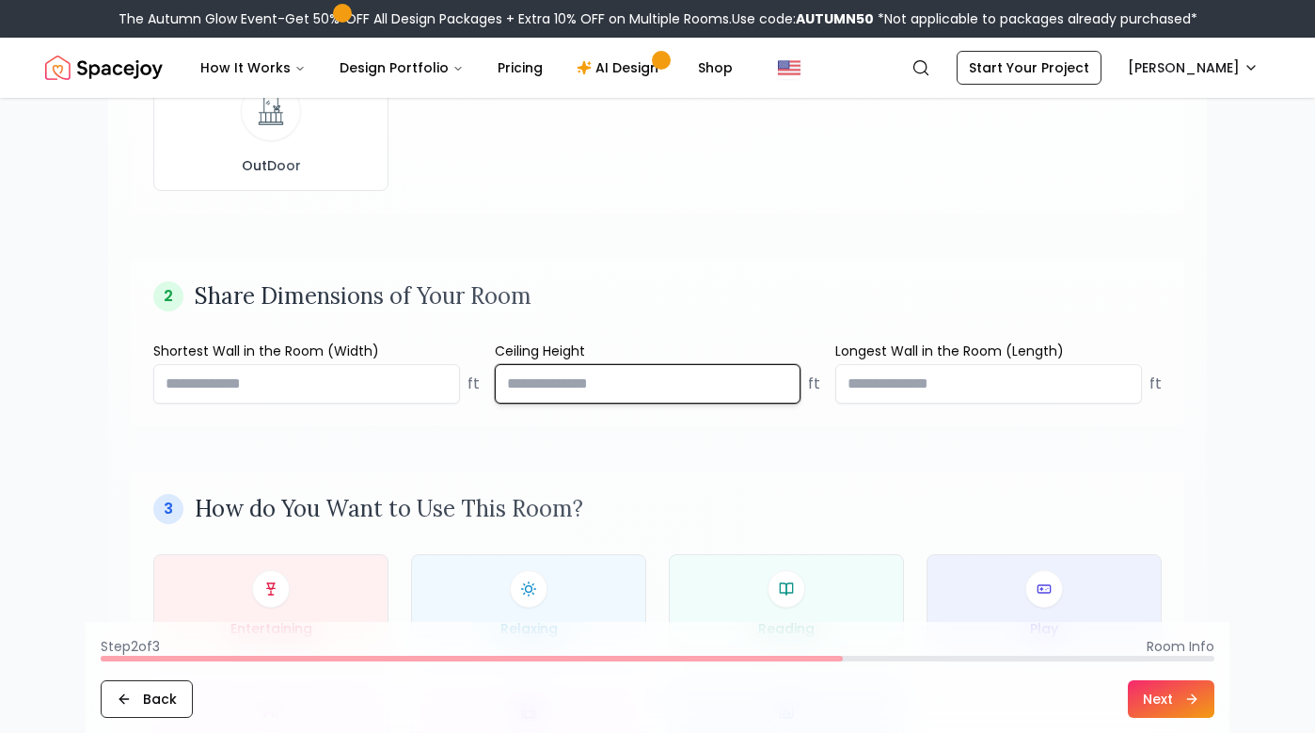
click at [781, 393] on input "*****" at bounding box center [648, 384] width 307 height 40
type input "**"
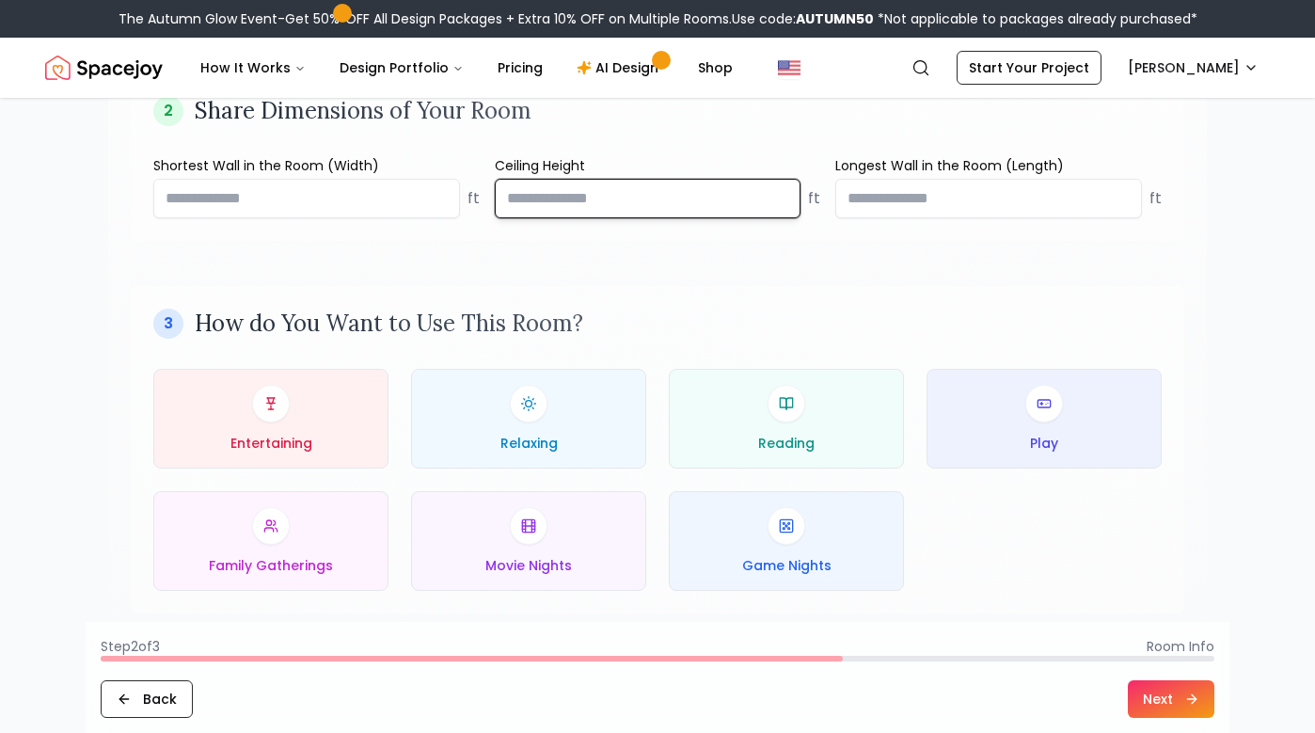
scroll to position [788, 0]
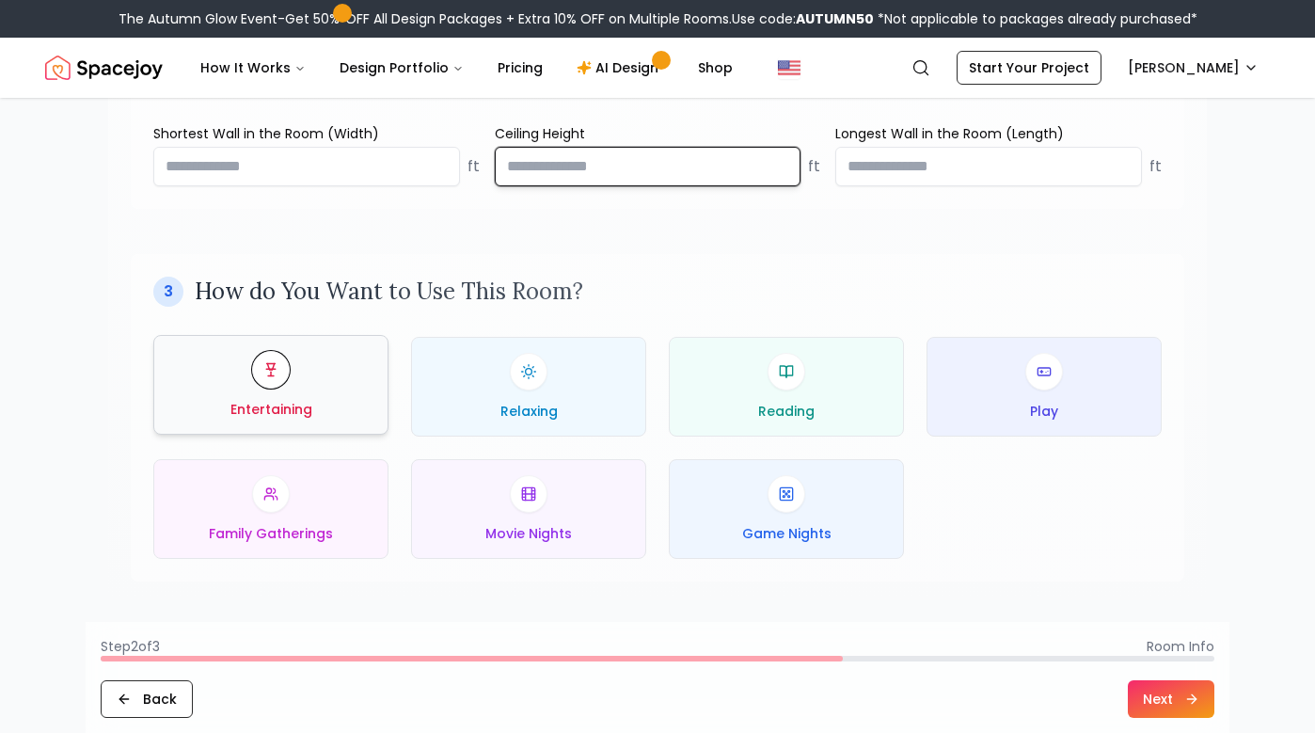
type input "*"
click at [305, 396] on div "Entertaining" at bounding box center [270, 385] width 203 height 68
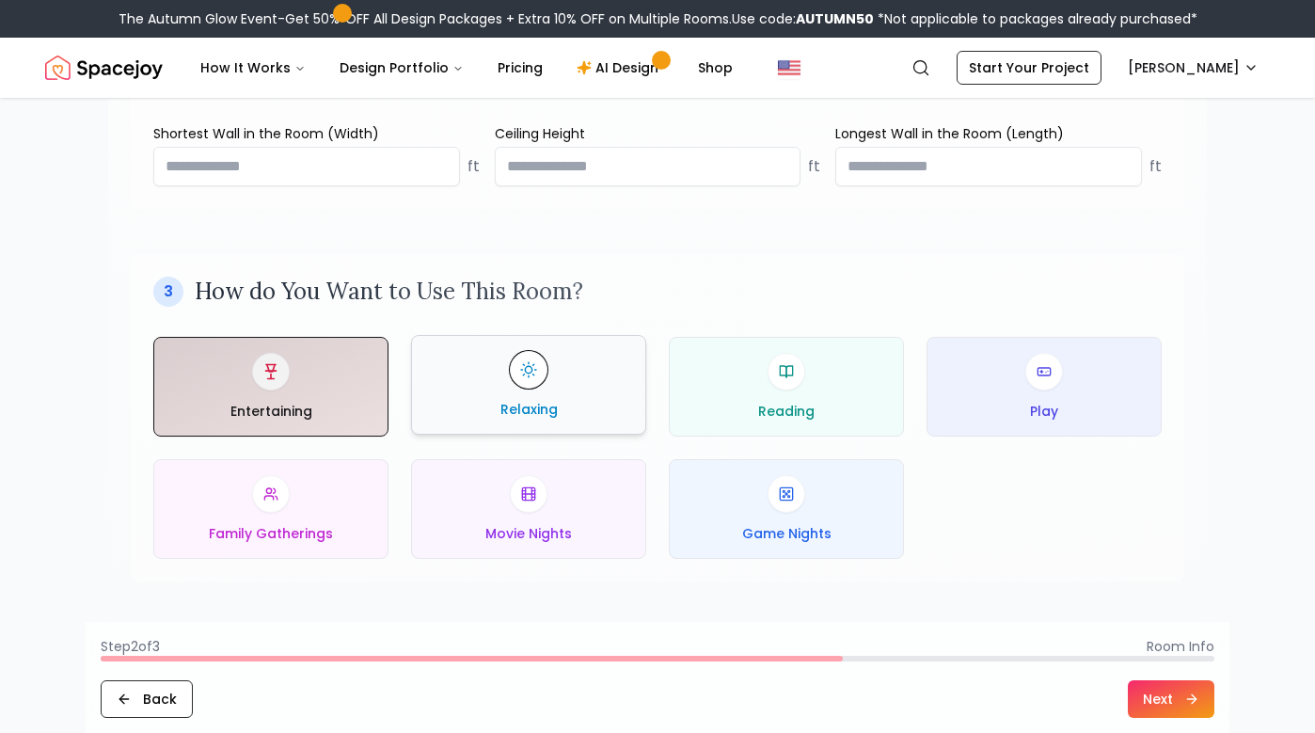
click at [506, 378] on div "Relaxing" at bounding box center [528, 385] width 203 height 68
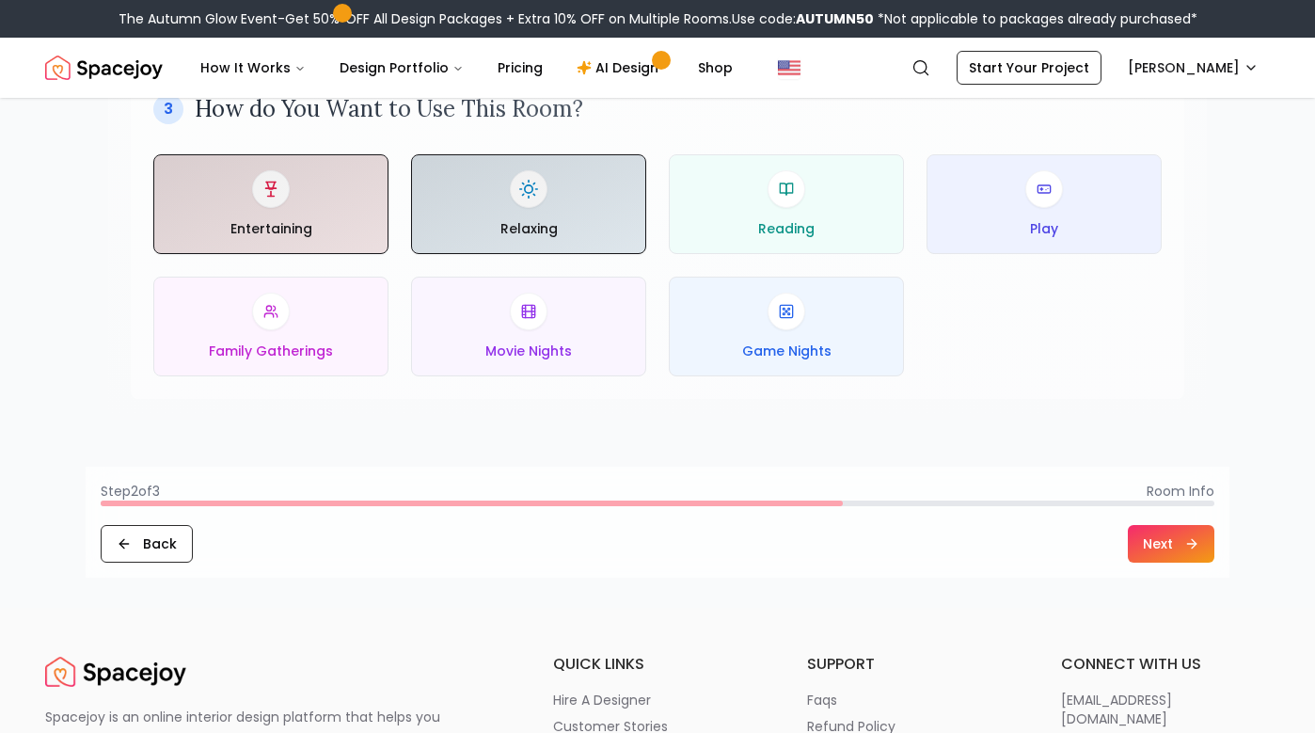
scroll to position [976, 0]
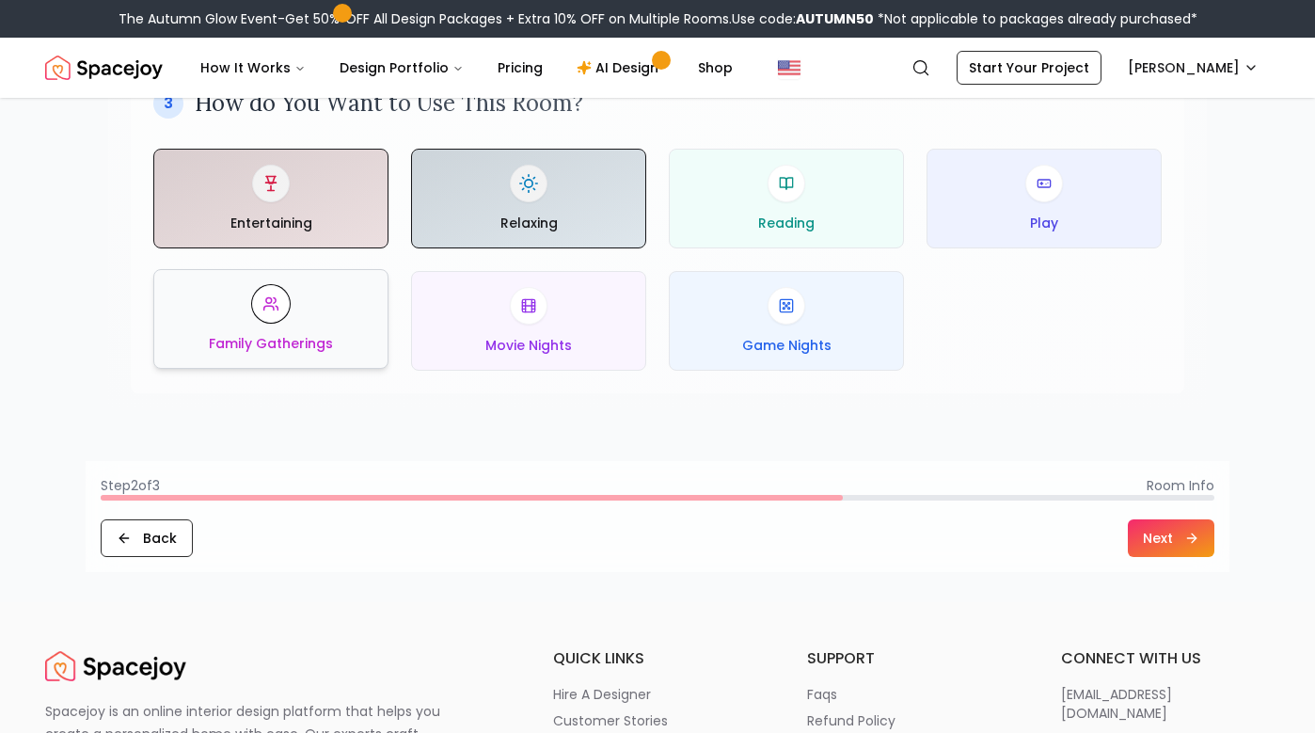
click at [300, 320] on div "Family Gatherings" at bounding box center [270, 319] width 203 height 68
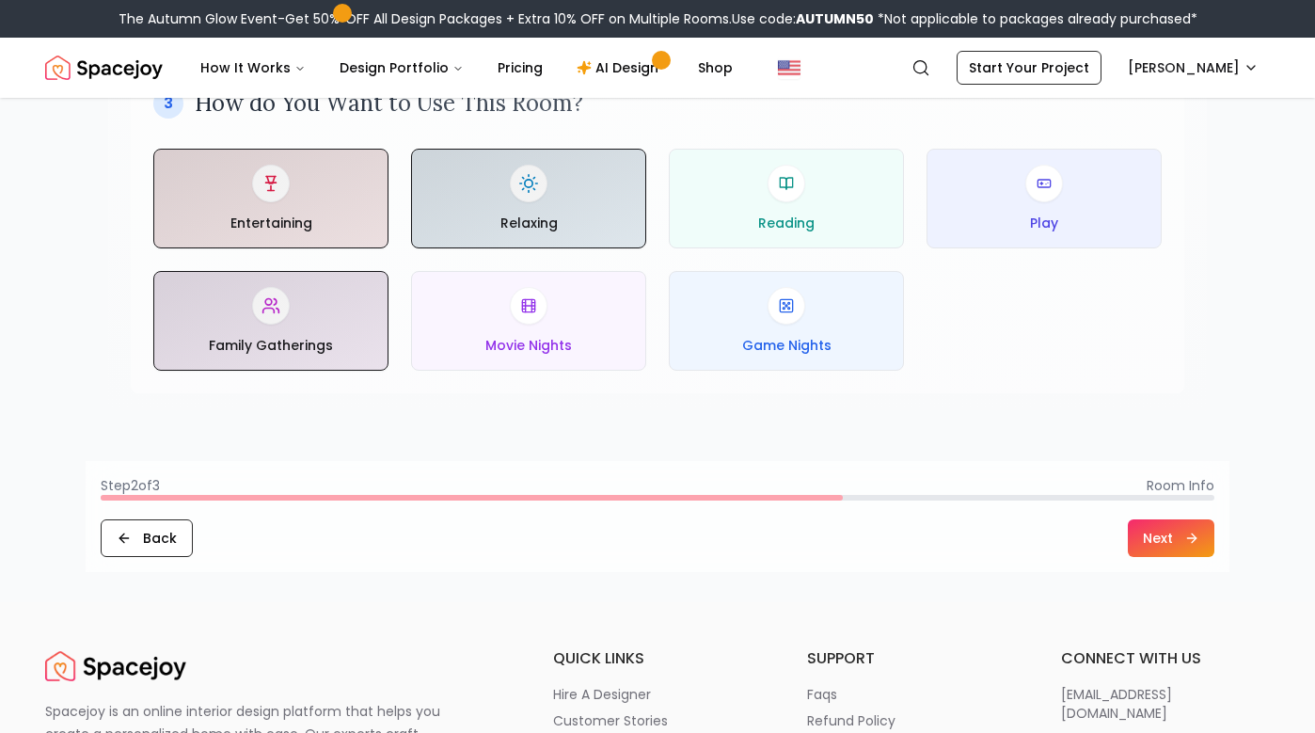
click at [1155, 546] on button "Next" at bounding box center [1171, 538] width 87 height 38
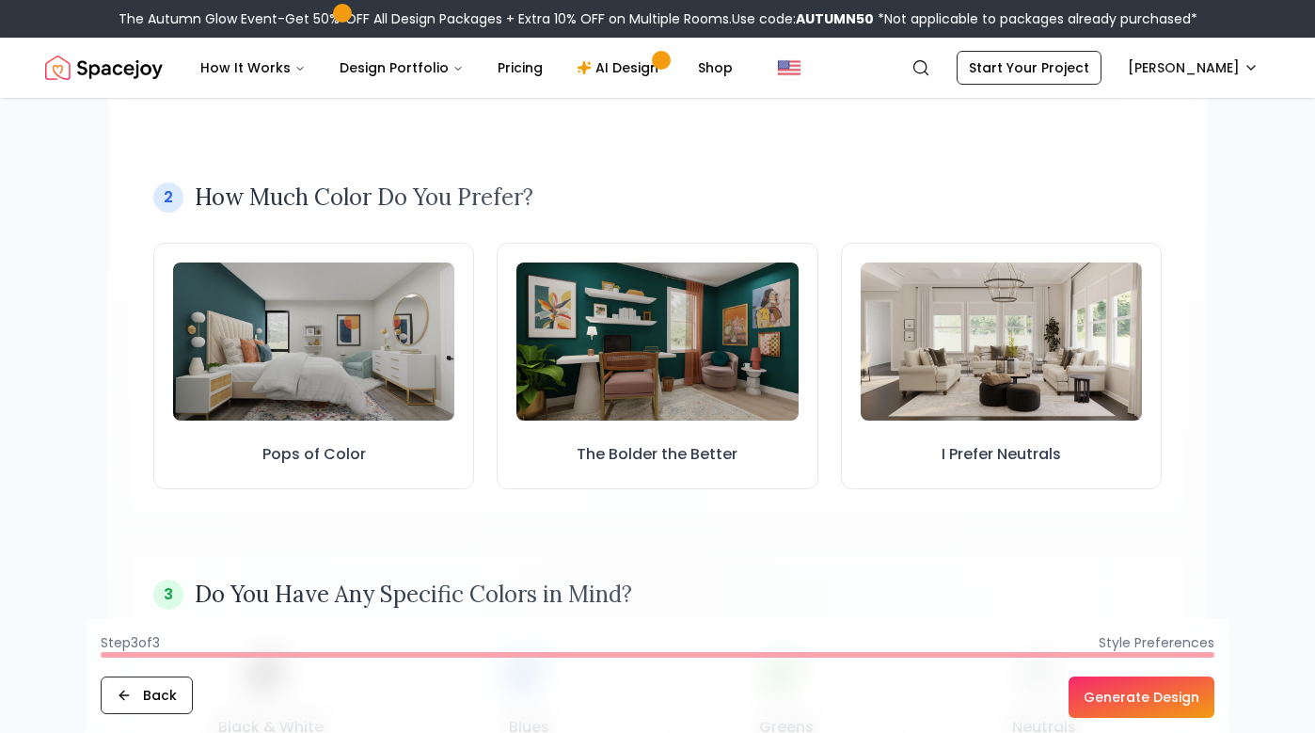
scroll to position [528, 0]
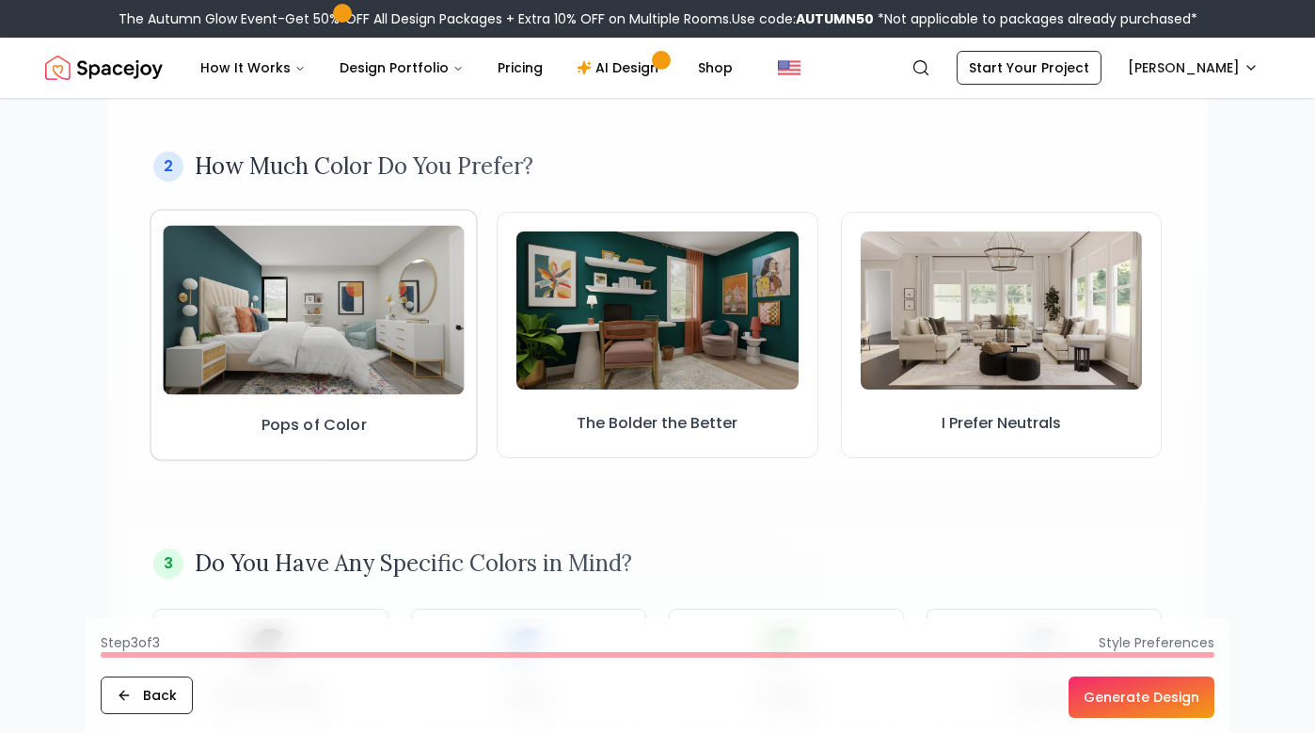
click at [327, 349] on img at bounding box center [314, 309] width 302 height 169
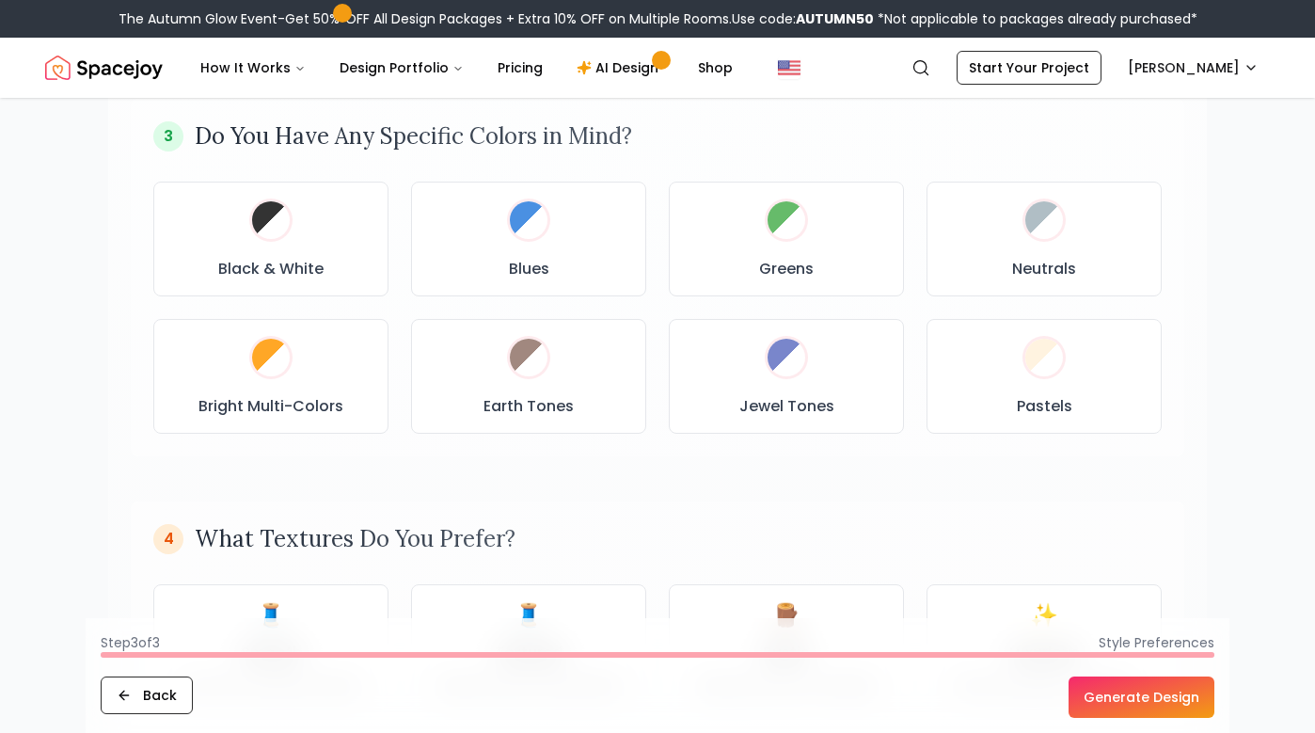
scroll to position [994, 0]
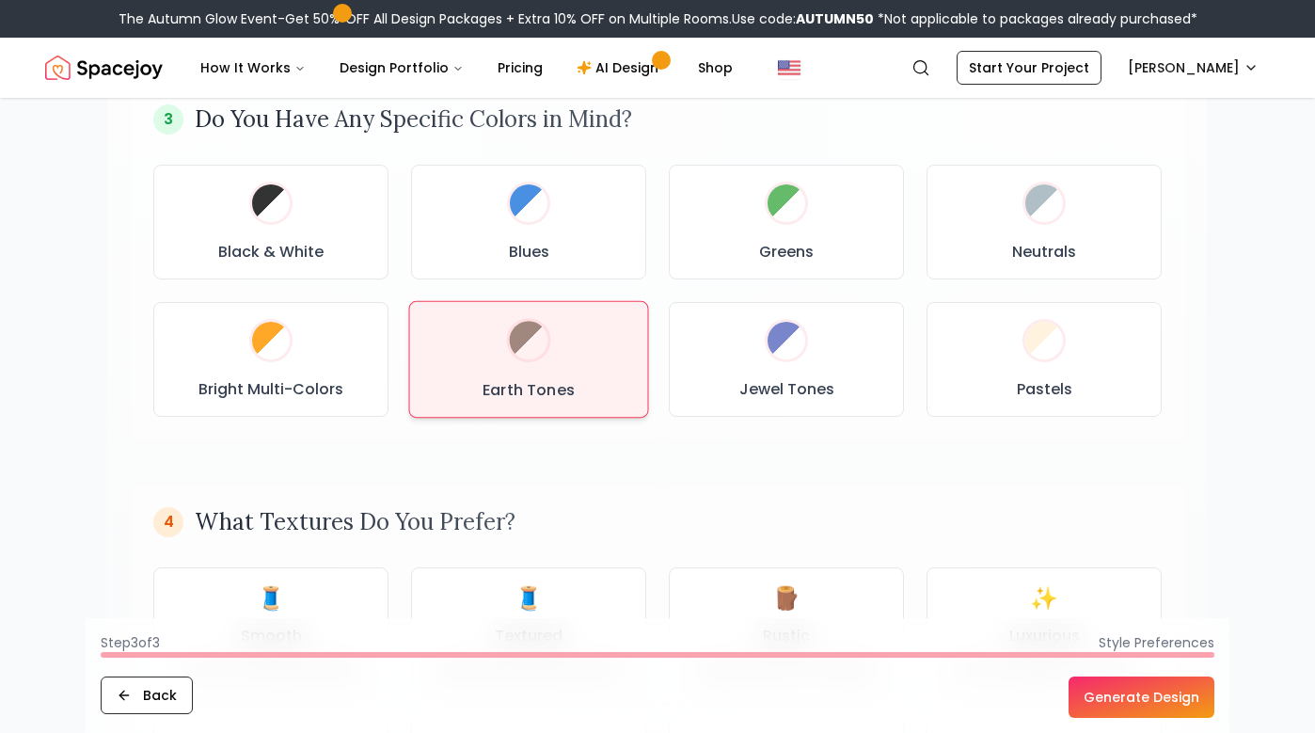
click at [557, 375] on div "Earth Tones" at bounding box center [528, 359] width 207 height 85
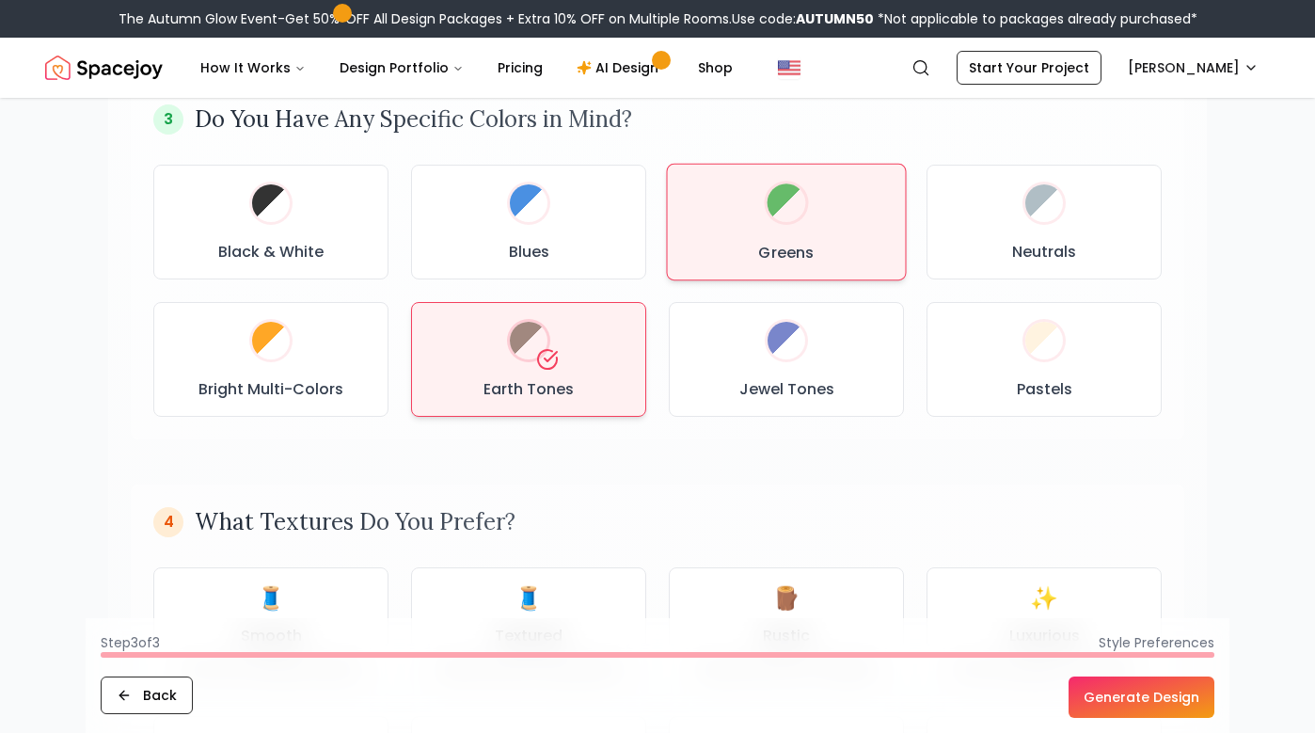
click at [774, 229] on div "Greens" at bounding box center [786, 222] width 207 height 85
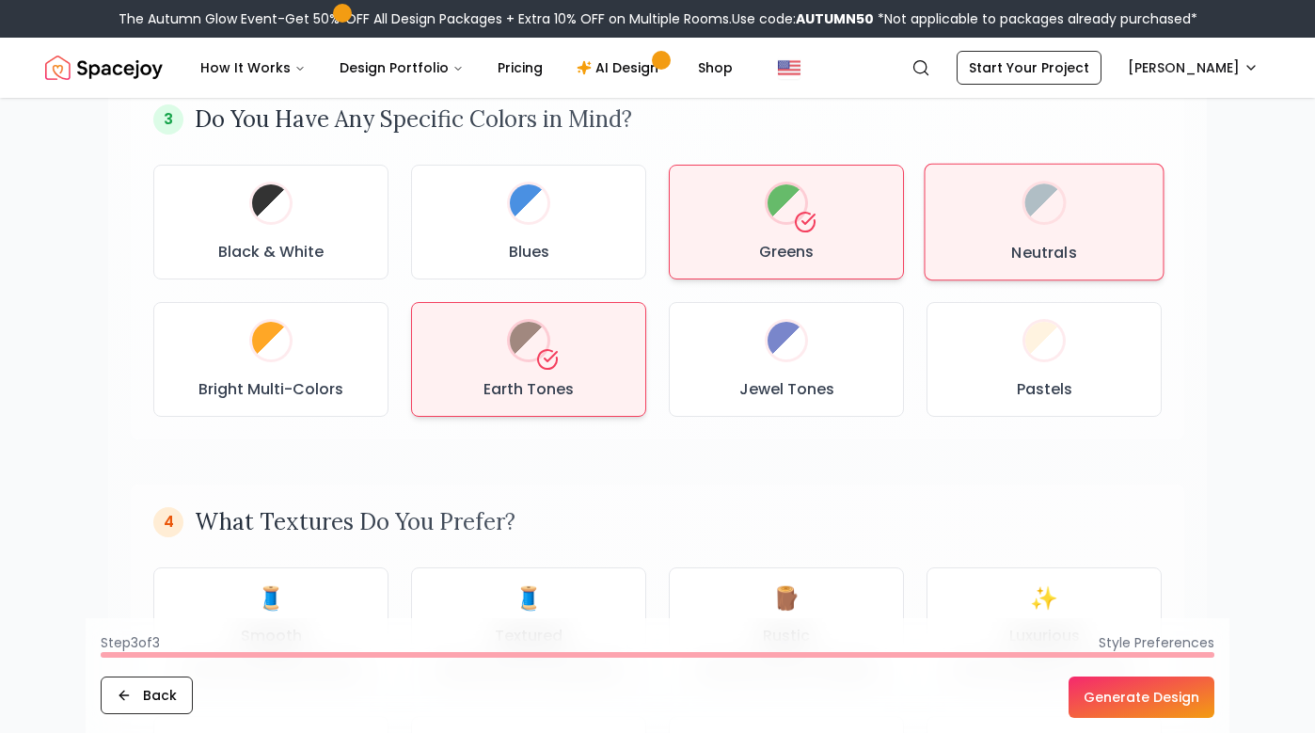
click at [1017, 200] on div "Neutrals" at bounding box center [1044, 222] width 207 height 85
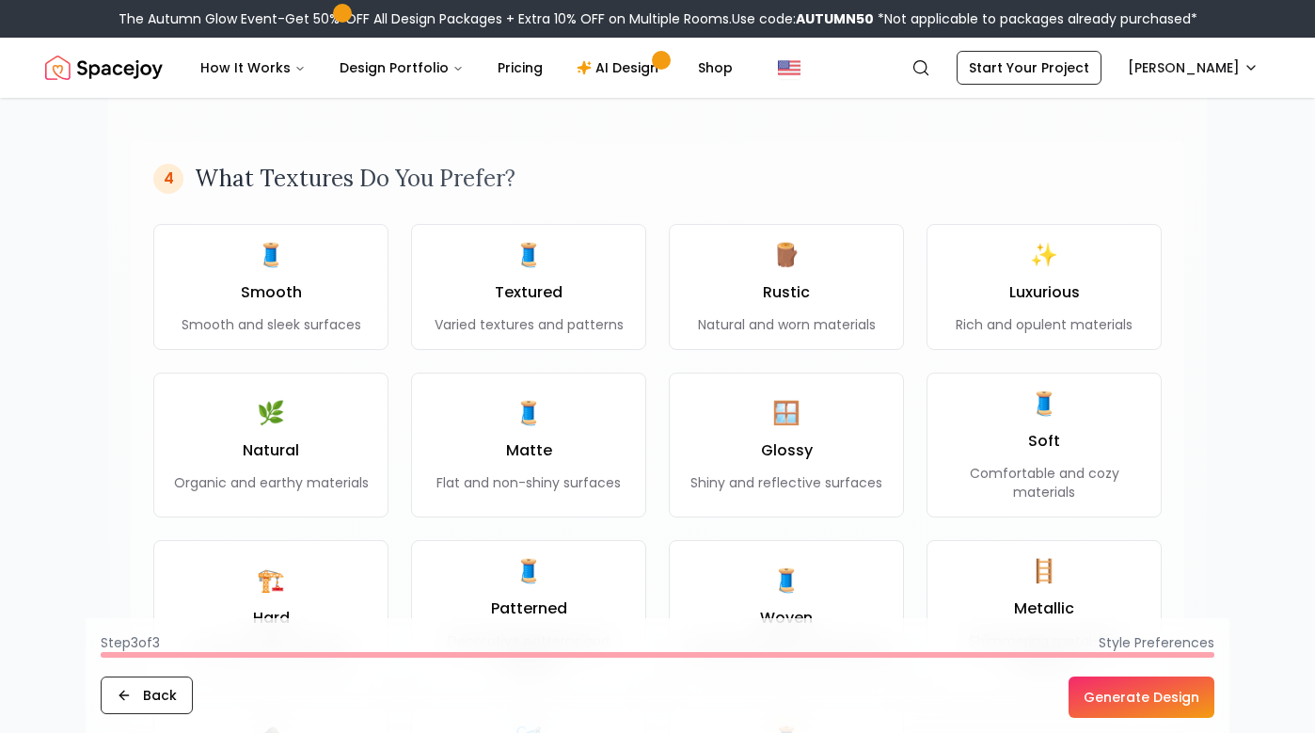
scroll to position [1342, 0]
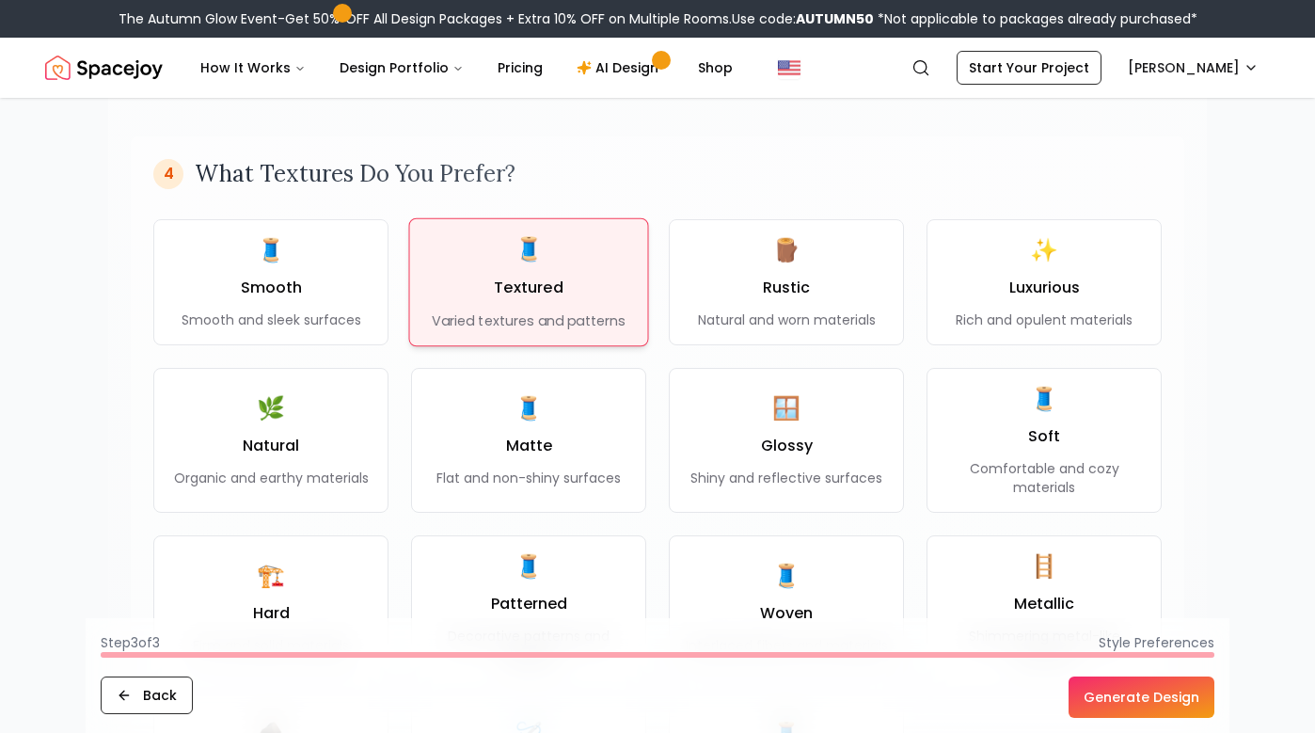
click at [561, 306] on div "🧵 Textured Varied textures and patterns" at bounding box center [528, 282] width 193 height 96
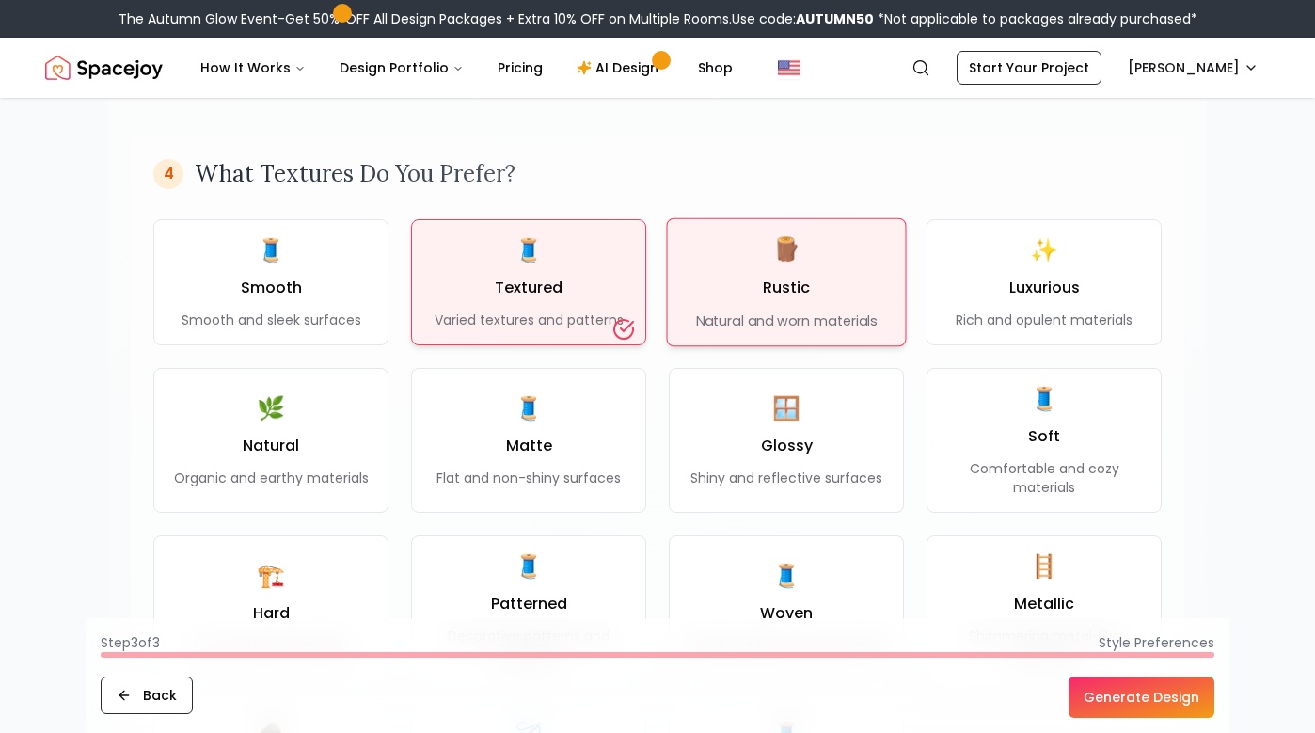
click at [767, 292] on h3 "Rustic" at bounding box center [787, 288] width 48 height 23
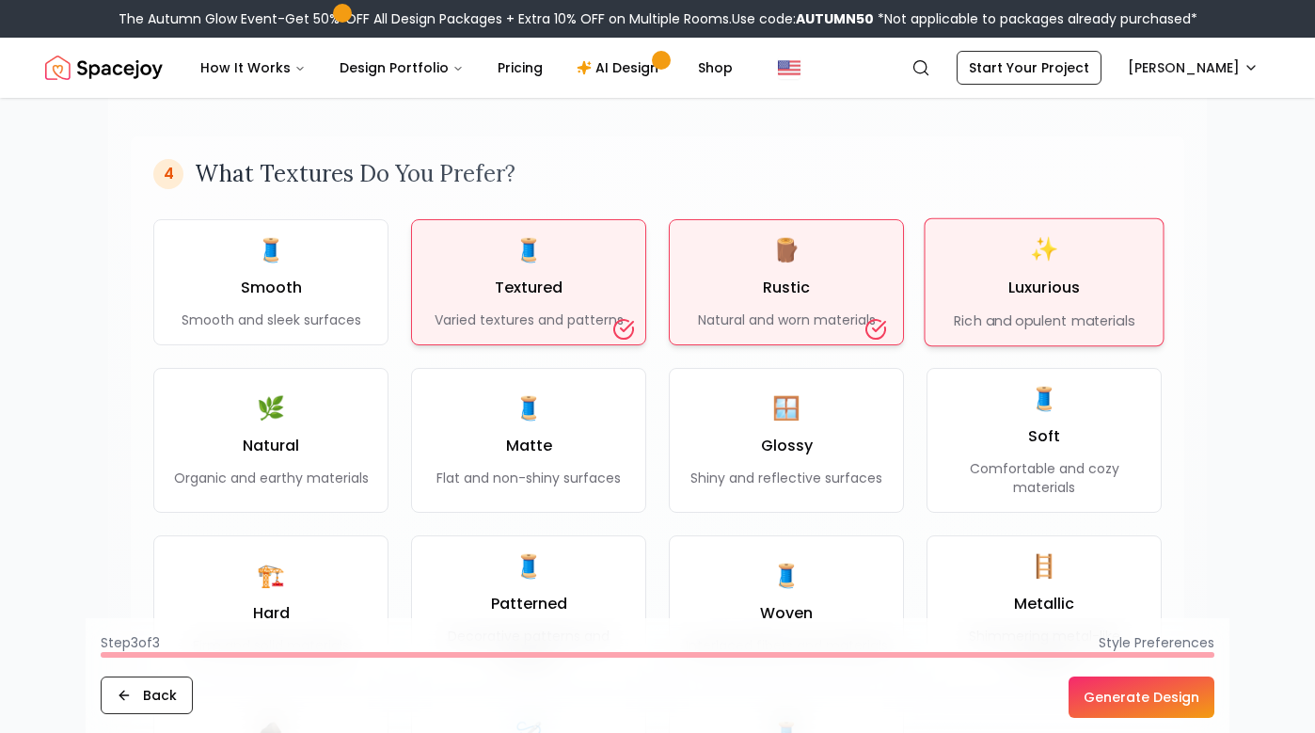
click at [1045, 293] on h3 "Luxurious" at bounding box center [1044, 288] width 72 height 23
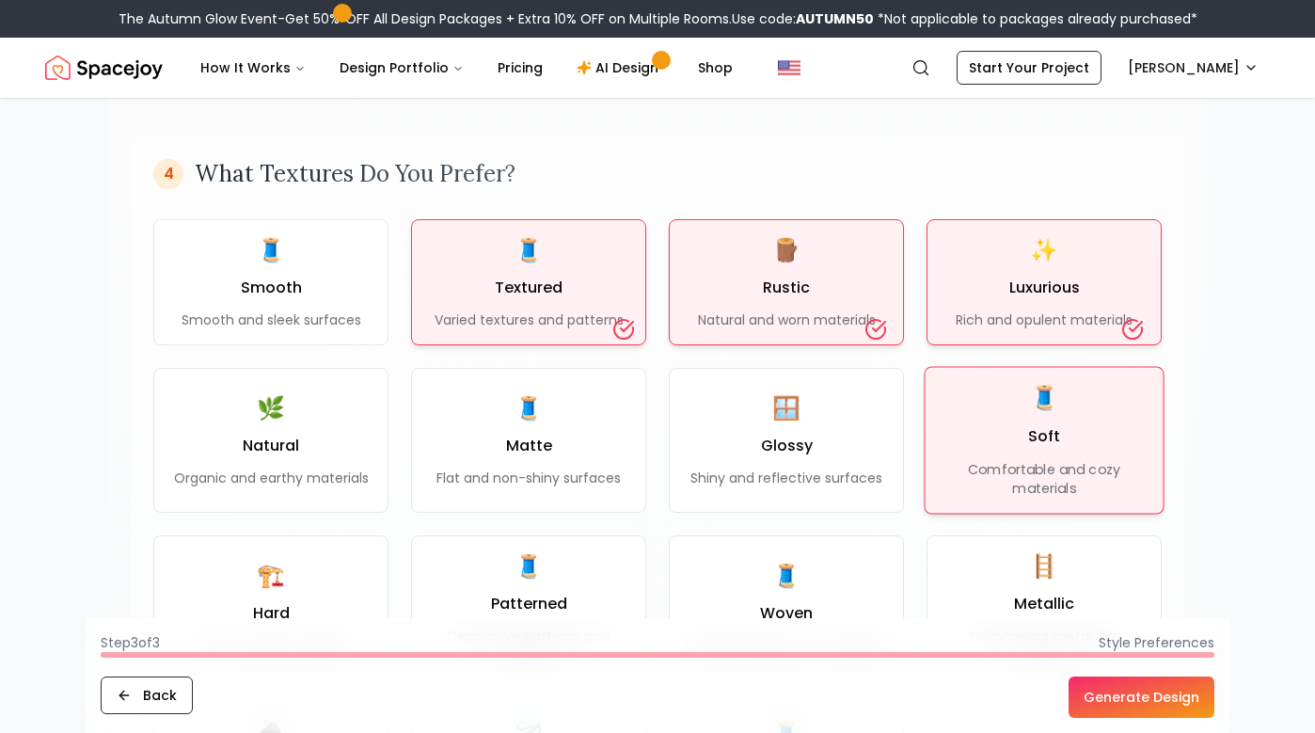
click at [1040, 420] on div "🧵 Soft Comfortable and cozy materials" at bounding box center [1044, 440] width 207 height 115
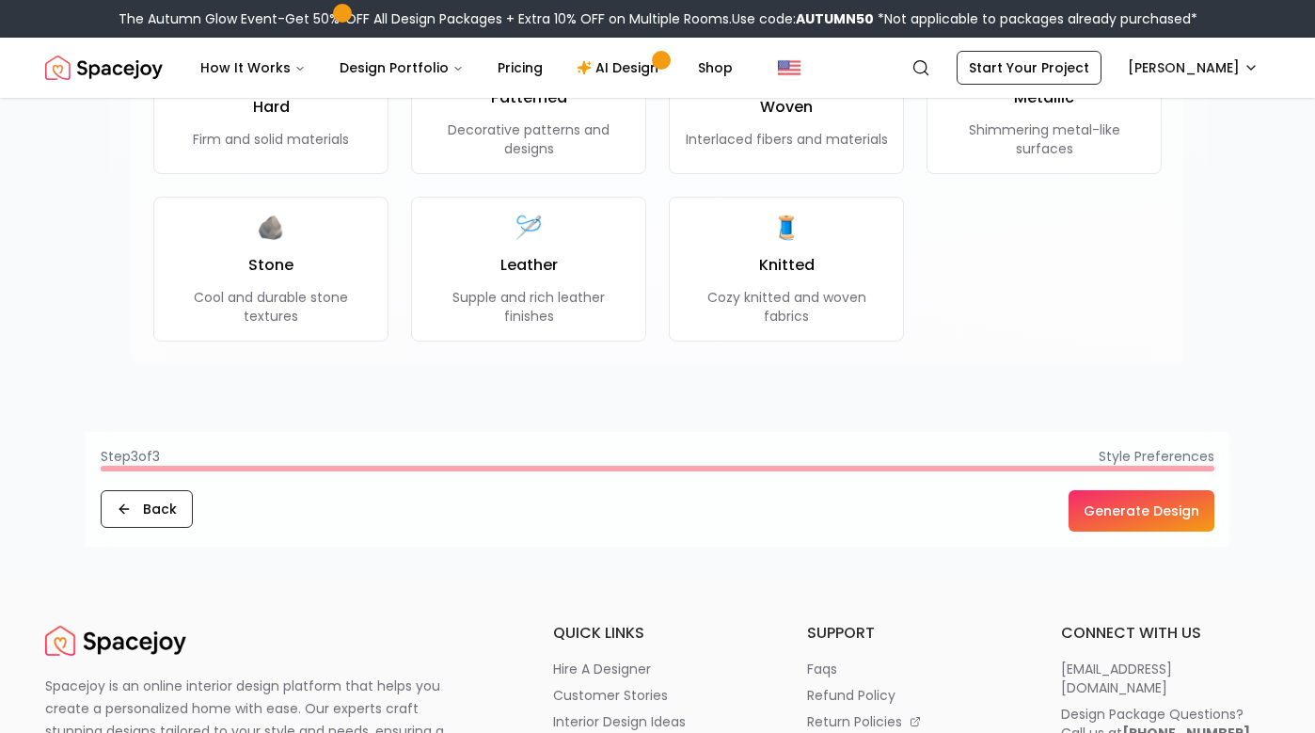
scroll to position [1856, 0]
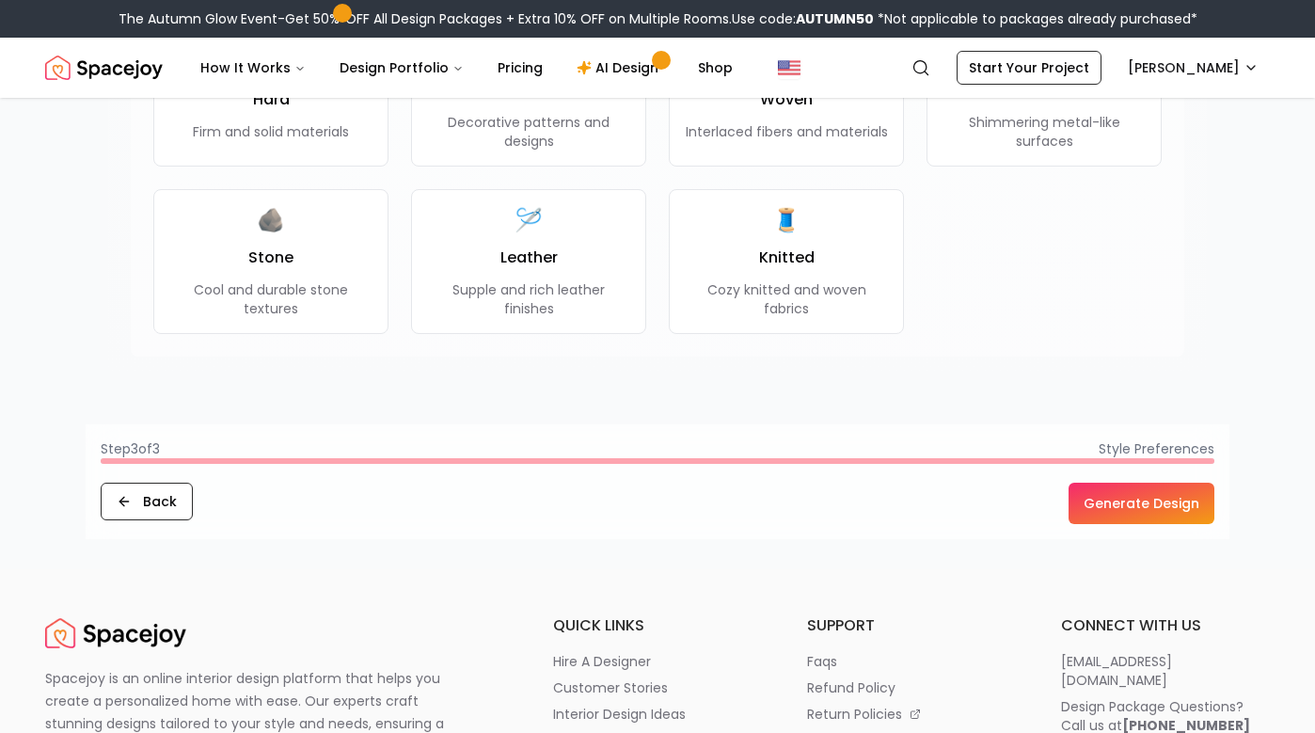
click at [1131, 504] on button "Generate Design" at bounding box center [1141, 502] width 146 height 41
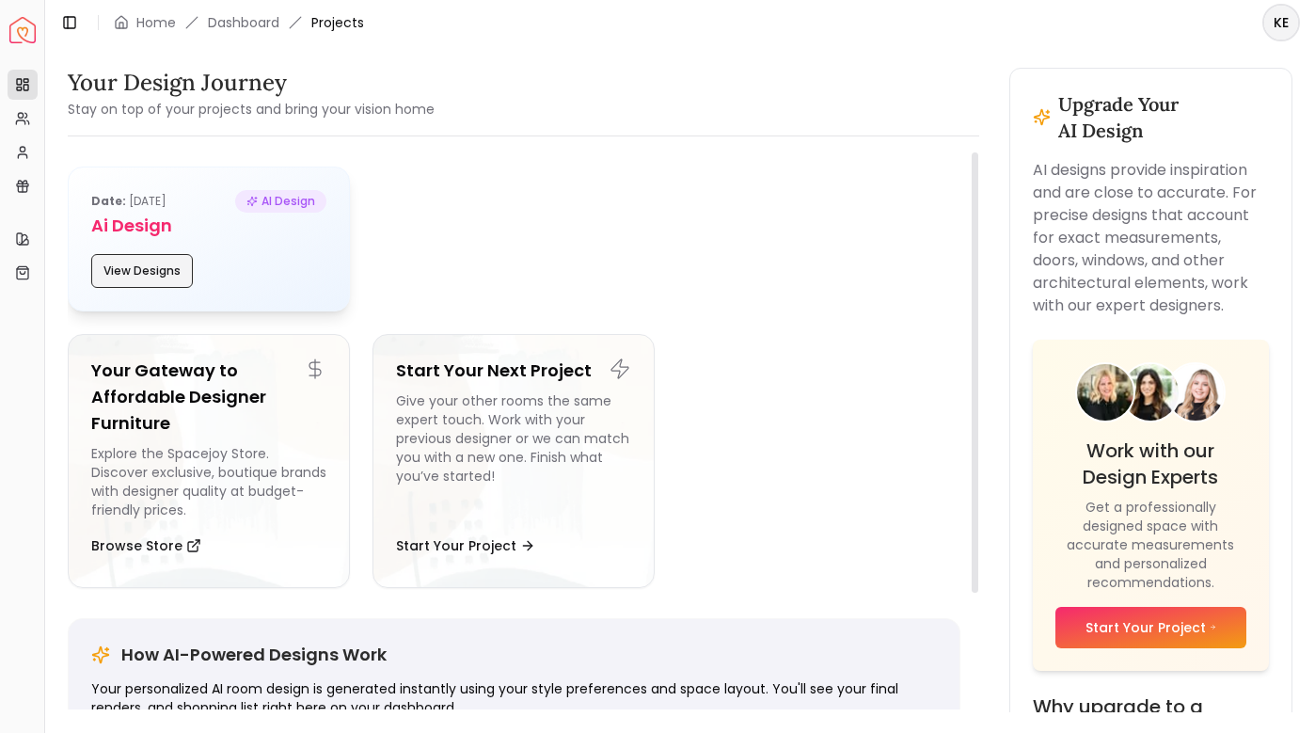
click at [140, 268] on button "View Designs" at bounding box center [142, 271] width 102 height 34
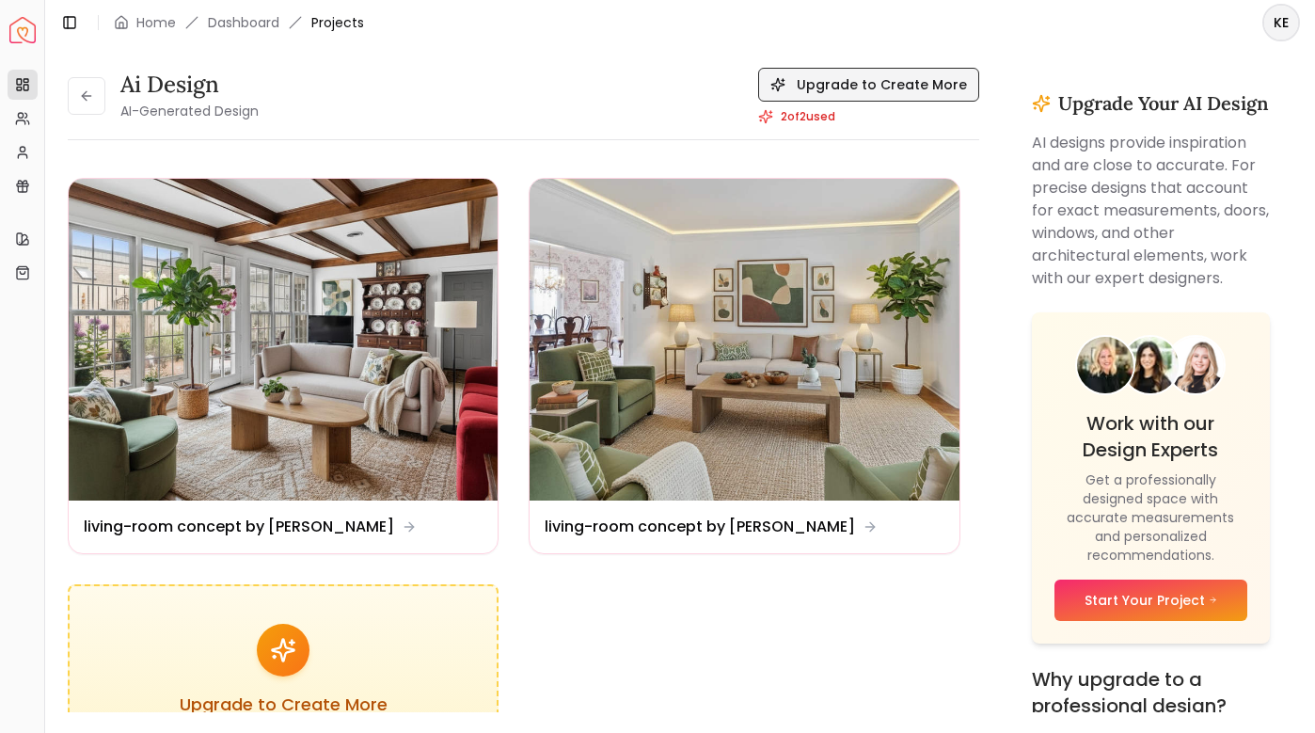
click at [829, 87] on button "Upgrade to Create More" at bounding box center [868, 85] width 221 height 34
